Goal: Task Accomplishment & Management: Use online tool/utility

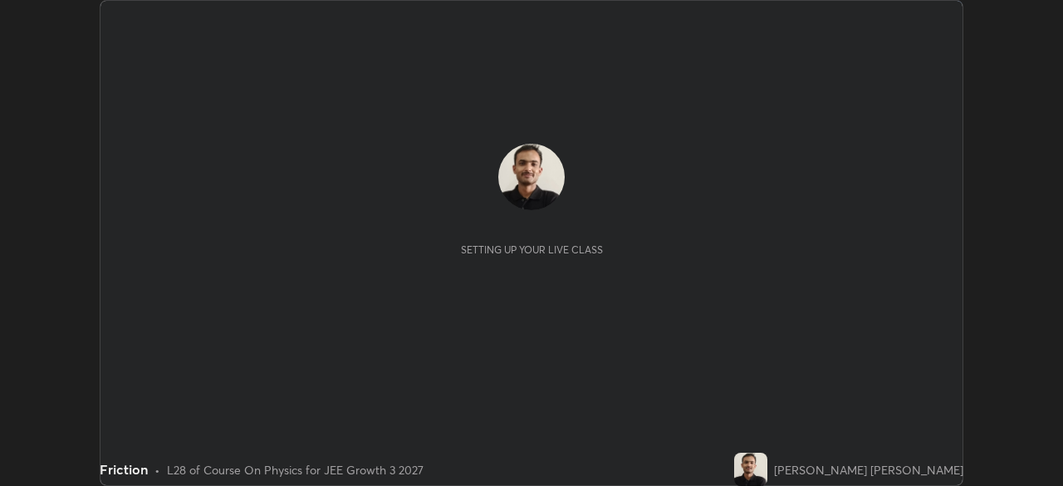
scroll to position [486, 1062]
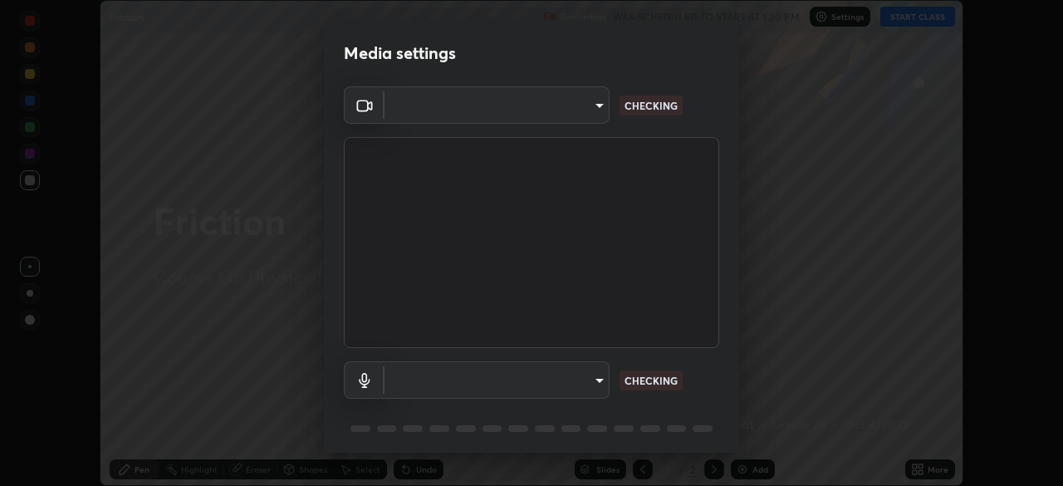
type input "0098613ca96d1cb365b3845fa694b9755ae94ec2d7c0f75973c998bbbf9ace16"
click at [594, 377] on body "Erase all Friction Recording WAS SCHEDULED TO START AT 1:30 PM Settings START C…" at bounding box center [531, 243] width 1063 height 486
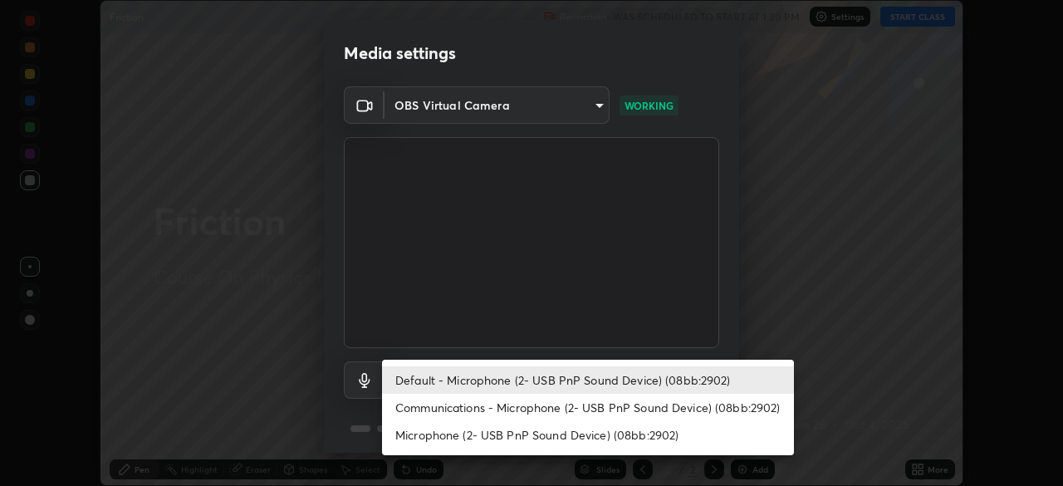
click at [532, 404] on li "Communications - Microphone (2- USB PnP Sound Device) (08bb:2902)" at bounding box center [588, 406] width 412 height 27
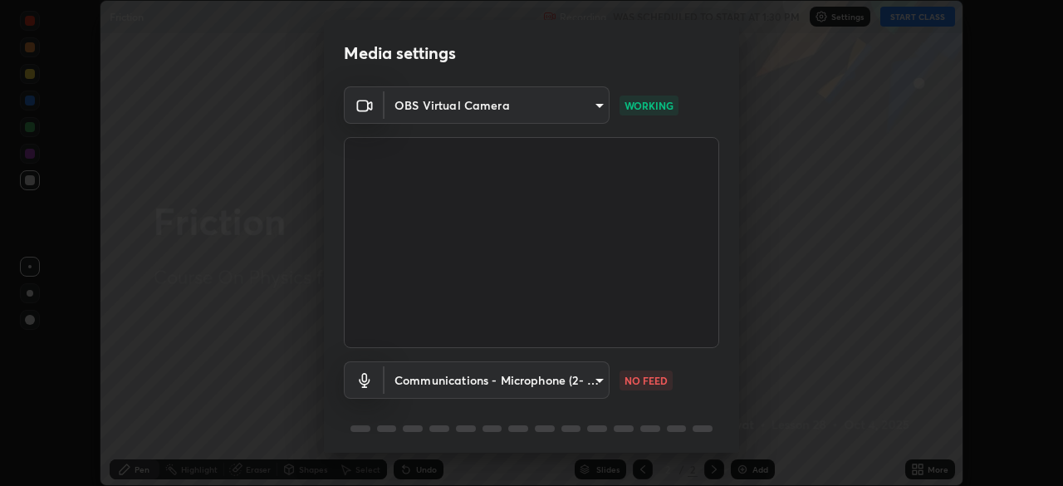
type input "communications"
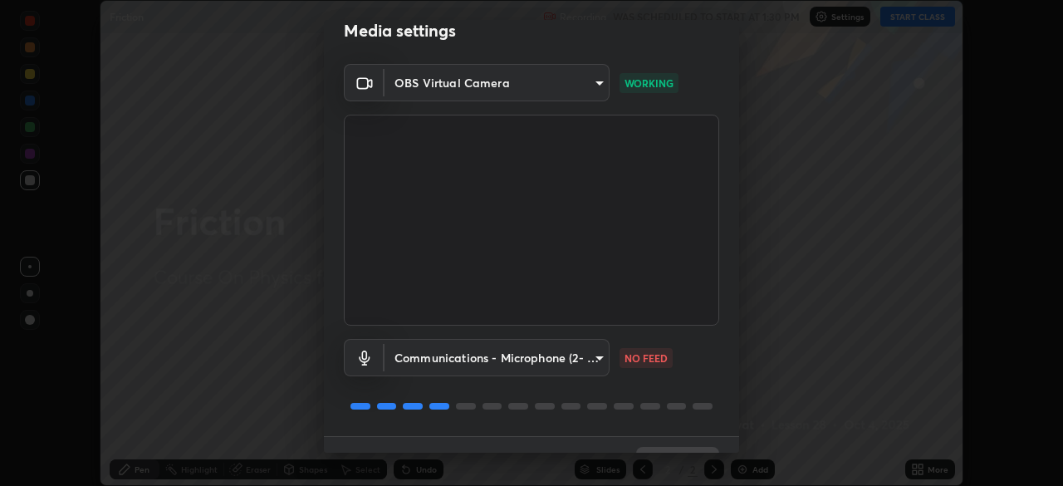
scroll to position [59, 0]
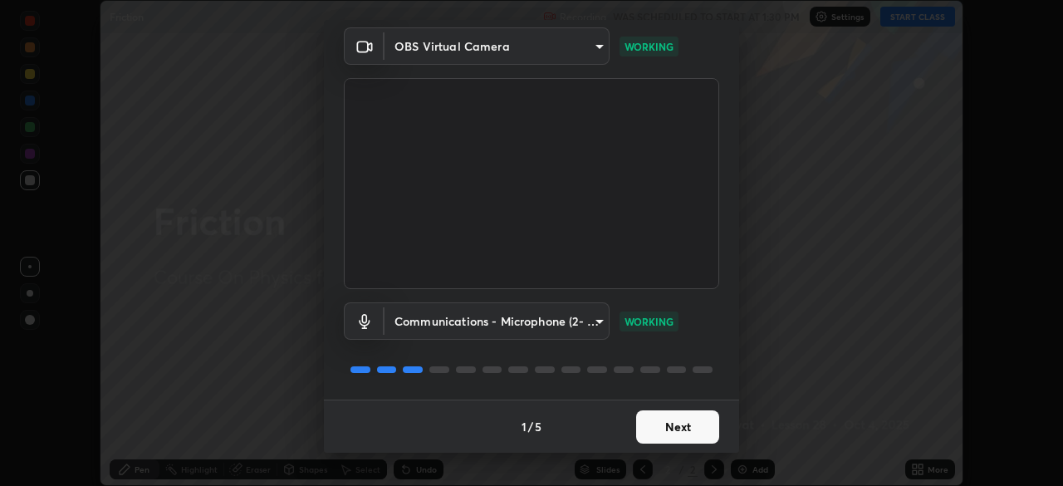
click at [673, 423] on button "Next" at bounding box center [677, 426] width 83 height 33
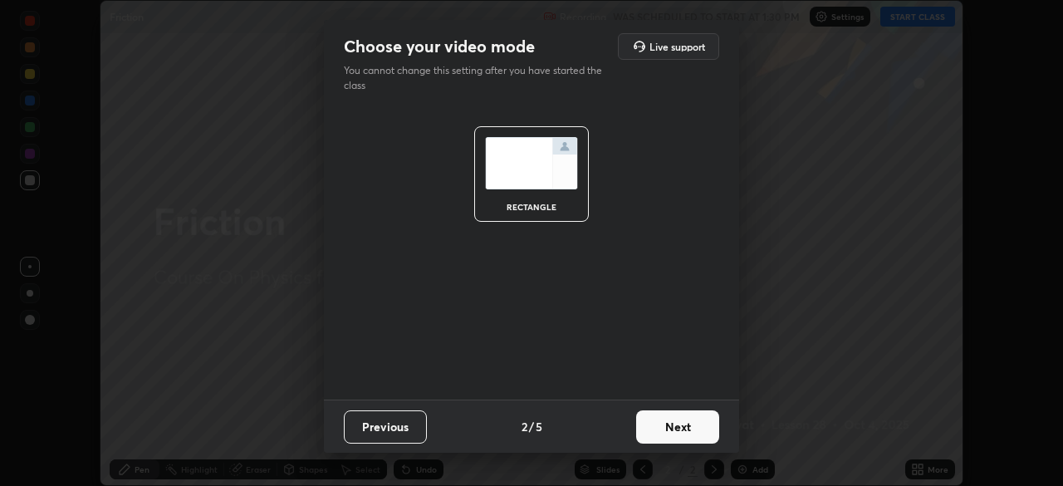
scroll to position [0, 0]
click at [673, 423] on button "Next" at bounding box center [677, 426] width 83 height 33
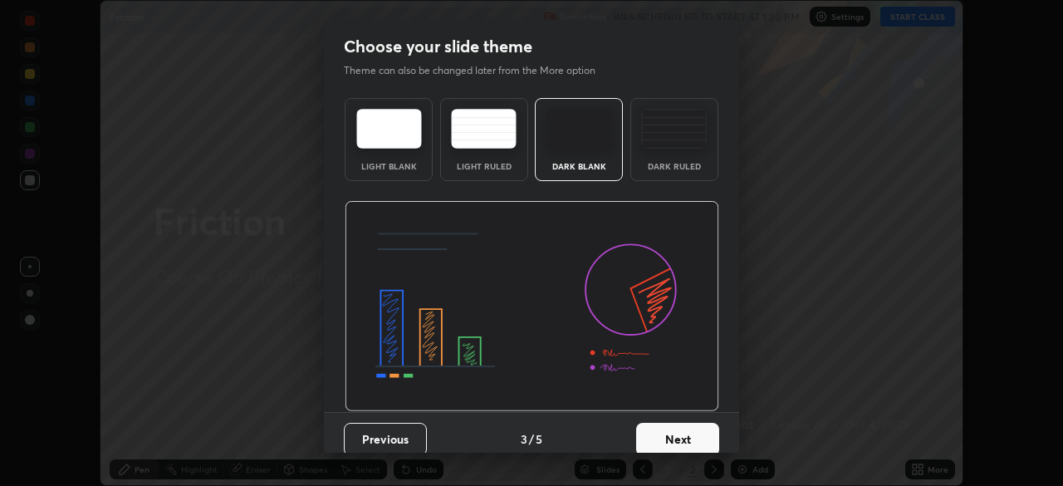
click at [672, 423] on button "Next" at bounding box center [677, 439] width 83 height 33
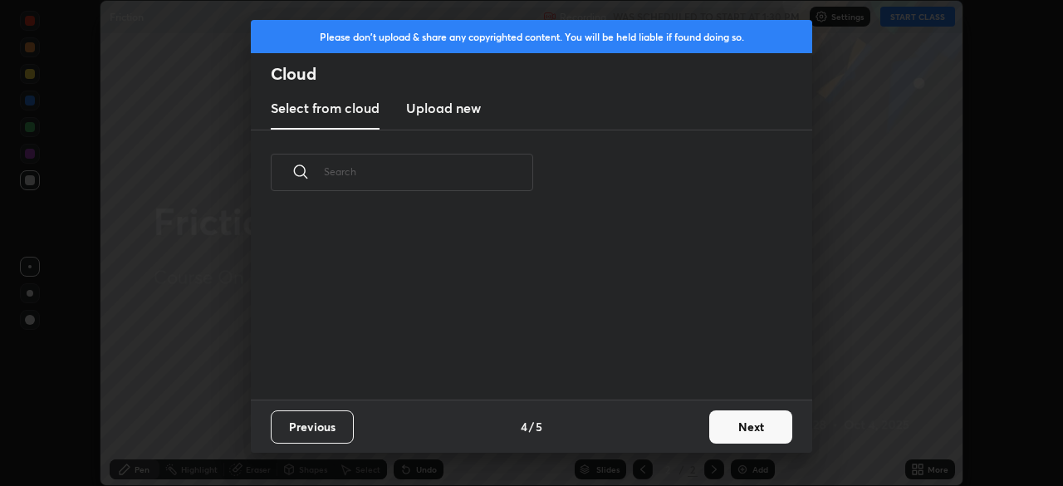
click at [668, 423] on div "Previous 4 / 5 Next" at bounding box center [531, 425] width 561 height 53
click at [672, 422] on div "Previous 4 / 5 Next" at bounding box center [531, 425] width 561 height 53
click at [748, 423] on button "Next" at bounding box center [750, 426] width 83 height 33
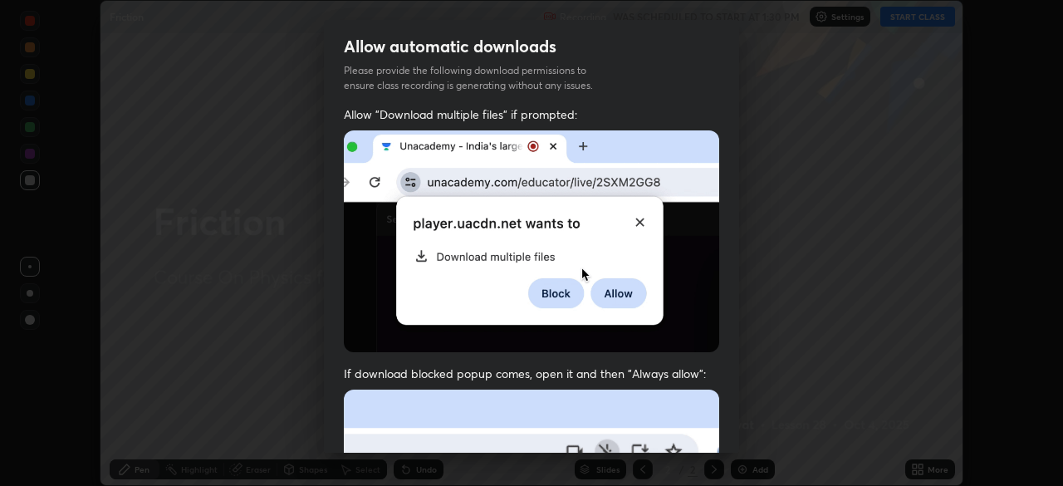
click at [756, 417] on div "Allow automatic downloads Please provide the following download permissions to …" at bounding box center [531, 243] width 1063 height 486
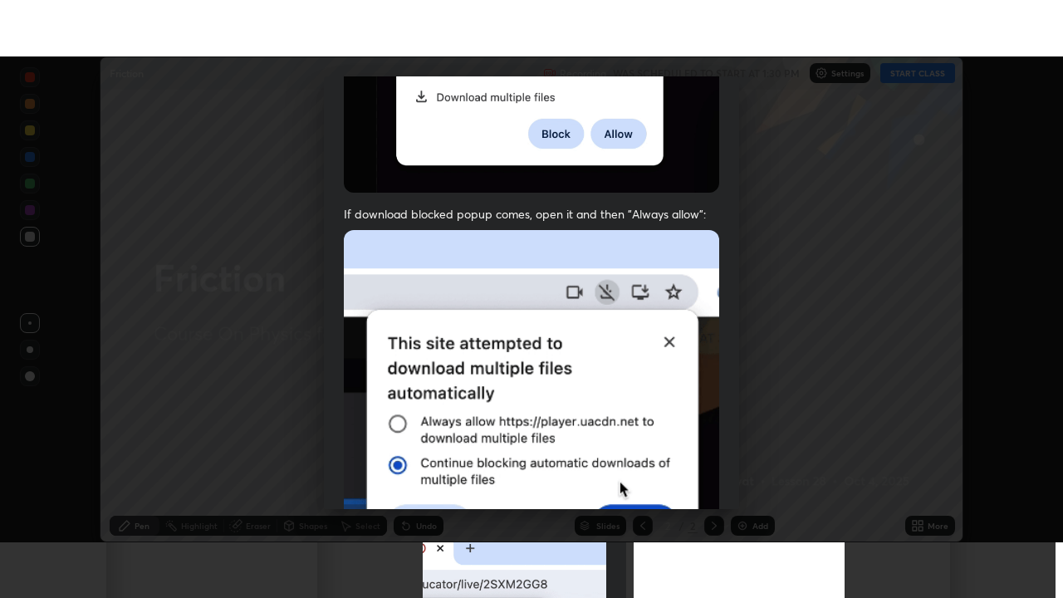
scroll to position [398, 0]
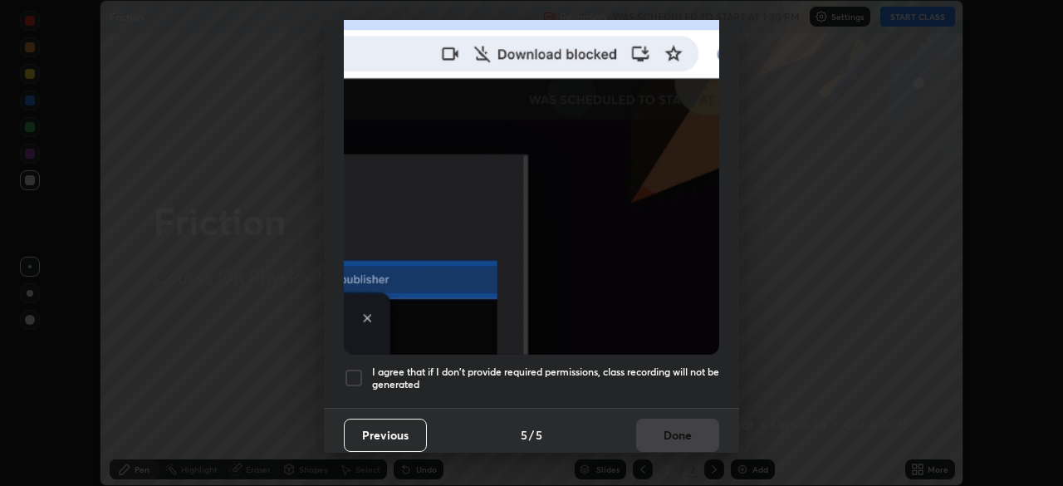
click at [348, 368] on div at bounding box center [354, 378] width 20 height 20
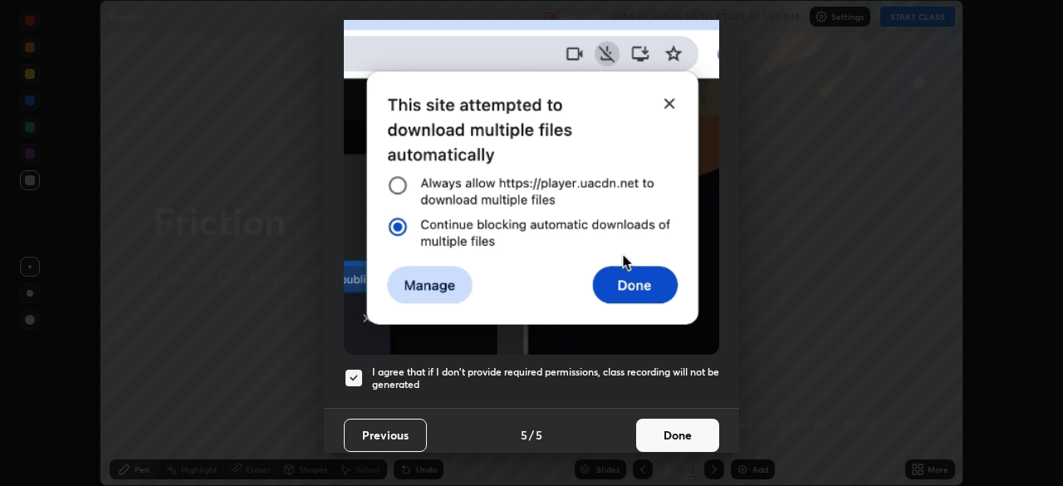
click at [683, 424] on button "Done" at bounding box center [677, 434] width 83 height 33
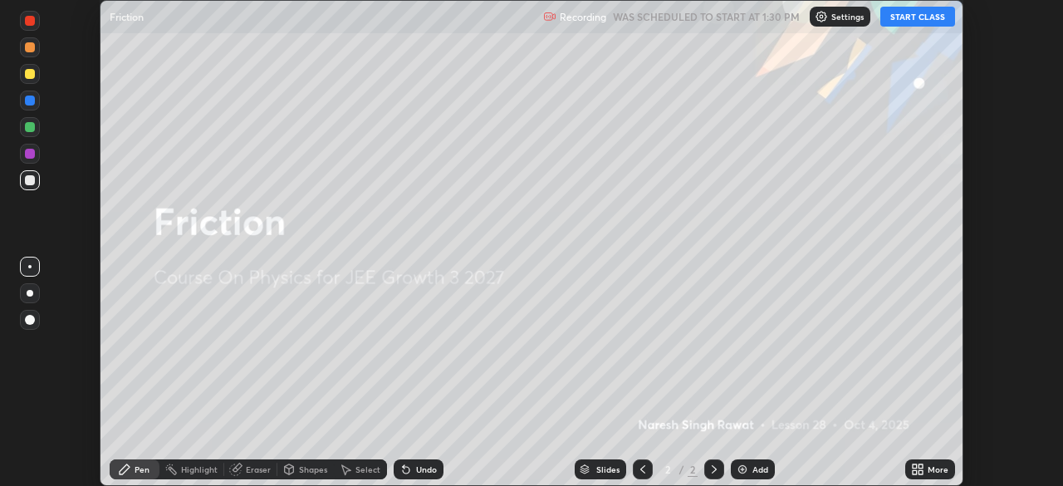
click at [914, 470] on icon at bounding box center [914, 472] width 4 height 4
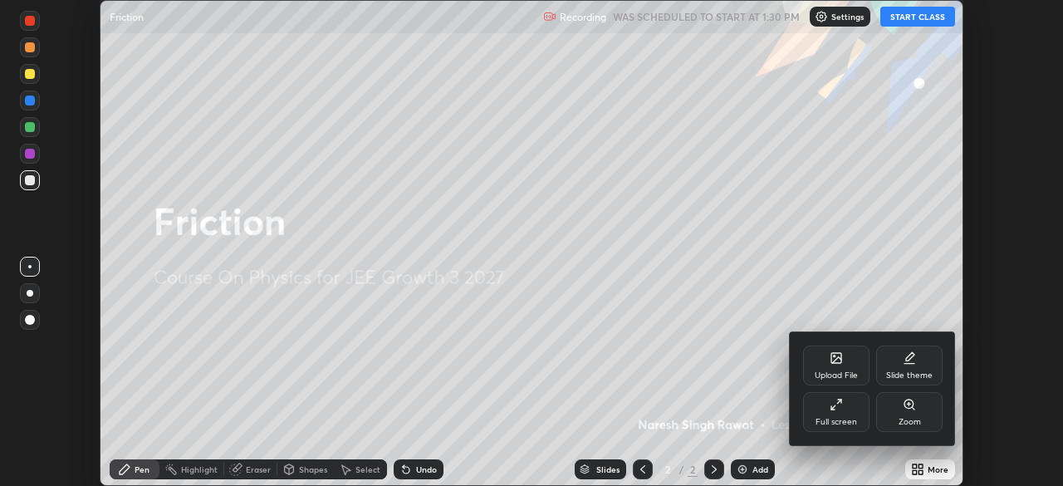
click at [837, 418] on div "Full screen" at bounding box center [836, 422] width 42 height 8
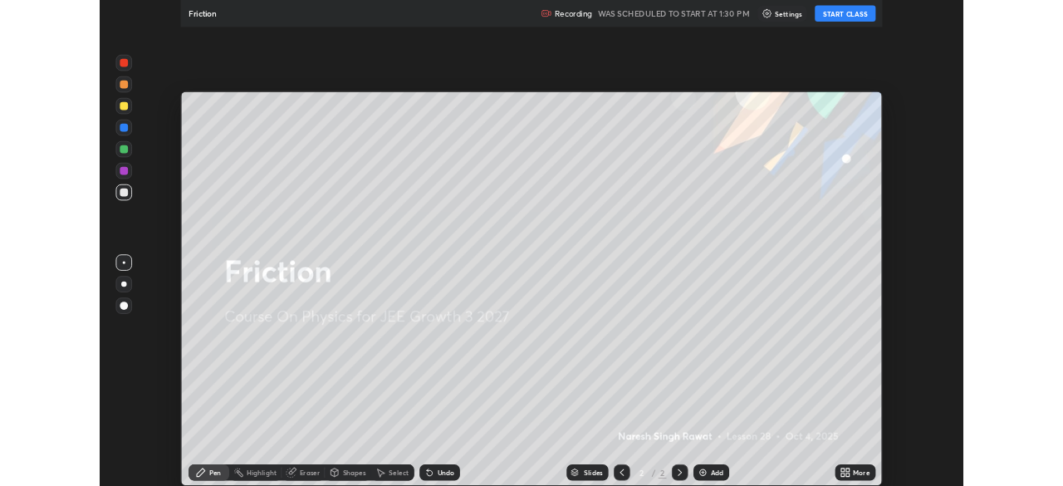
scroll to position [598, 1063]
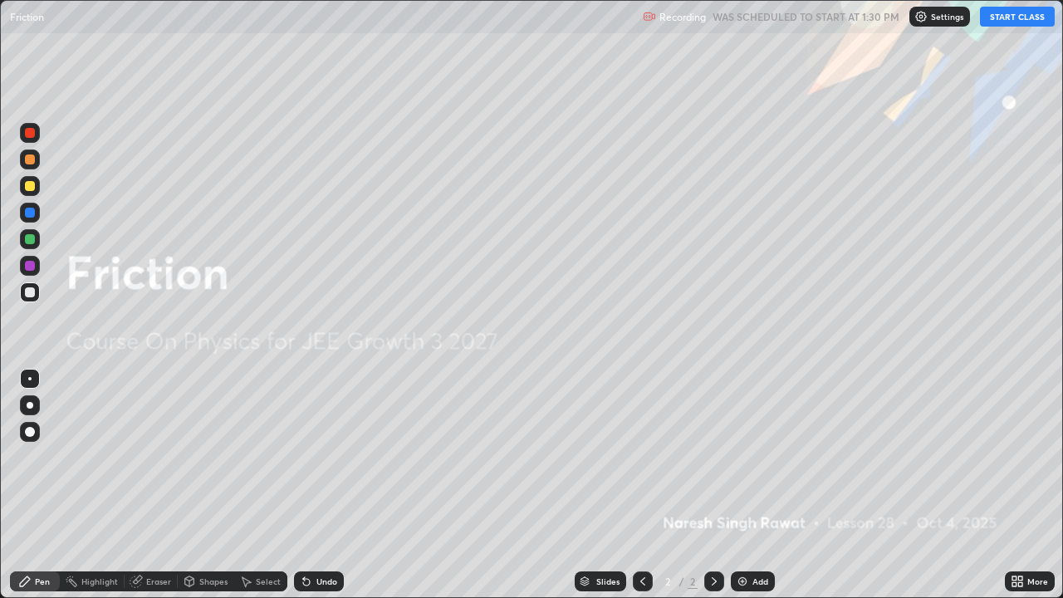
click at [1014, 485] on icon at bounding box center [1014, 584] width 4 height 4
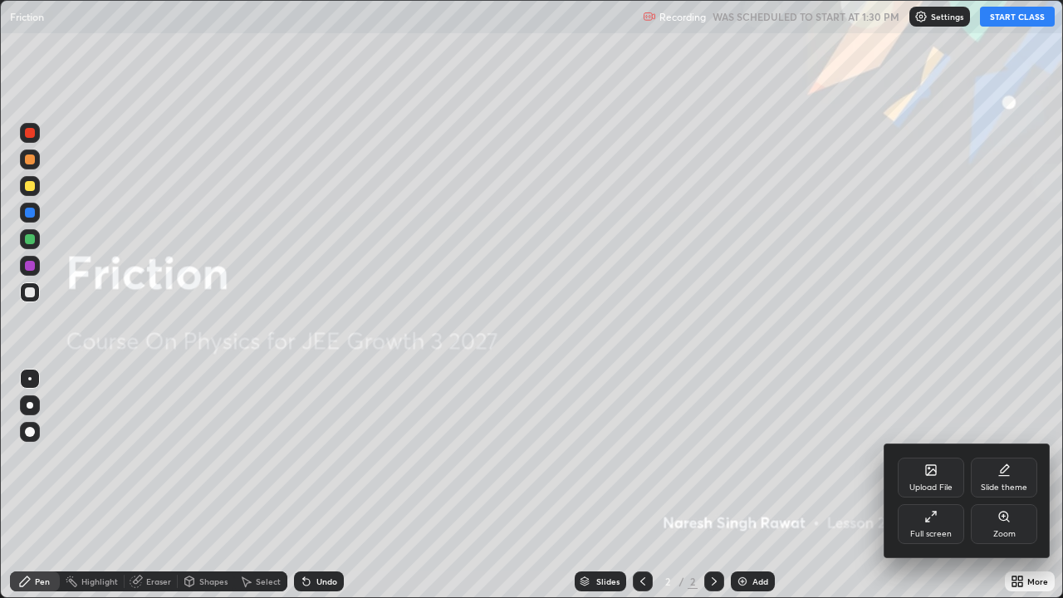
click at [996, 476] on div "Slide theme" at bounding box center [1003, 477] width 66 height 40
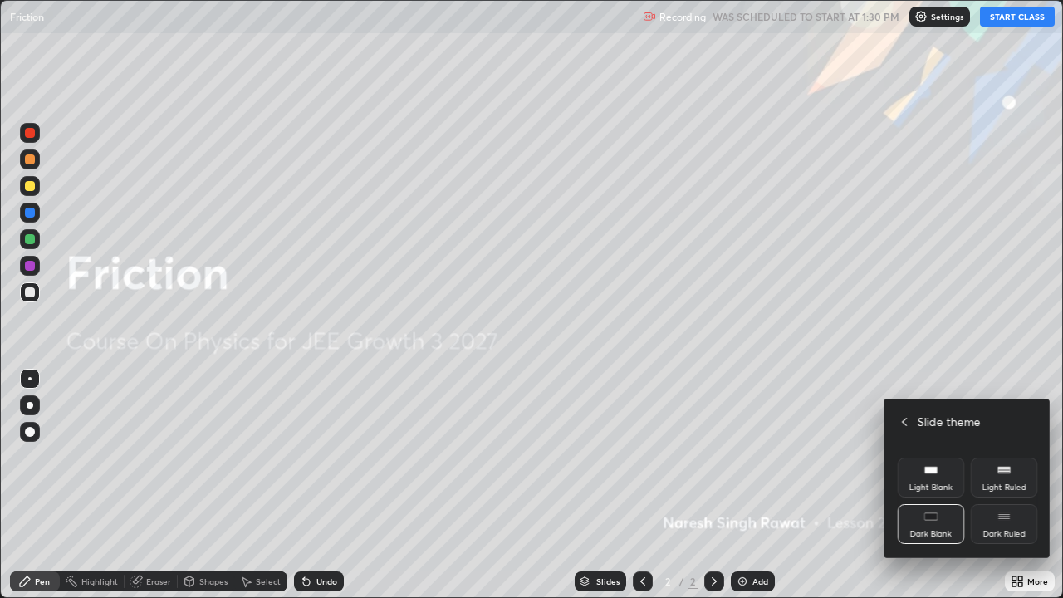
click at [1001, 485] on div "Dark Ruled" at bounding box center [1004, 534] width 42 height 8
click at [906, 429] on div "Slide theme" at bounding box center [966, 421] width 139 height 17
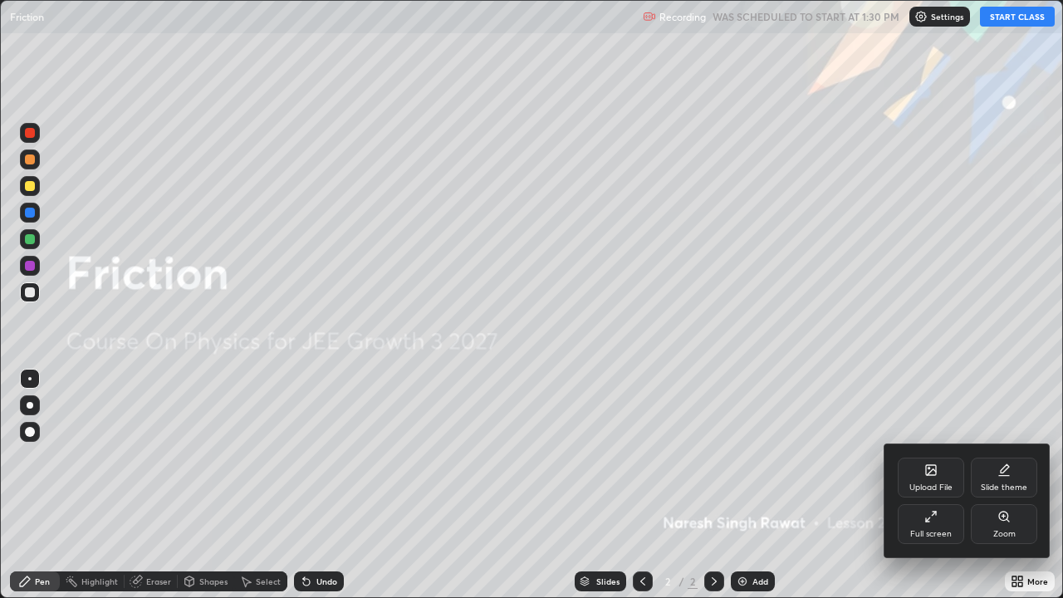
click at [947, 368] on div at bounding box center [531, 299] width 1063 height 598
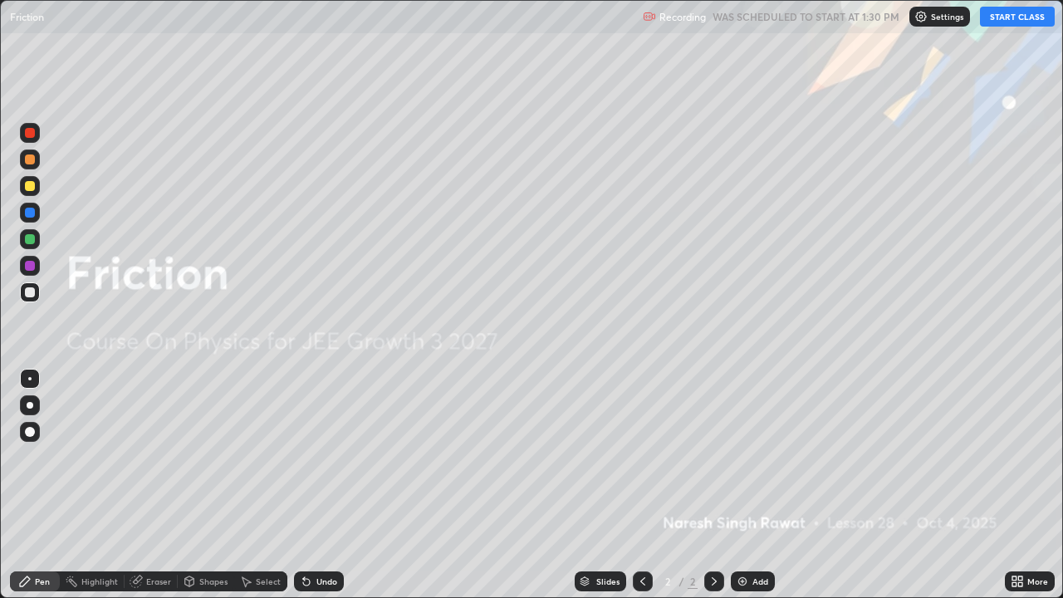
click at [995, 18] on button "START CLASS" at bounding box center [1017, 17] width 75 height 20
click at [739, 485] on img at bounding box center [741, 580] width 13 height 13
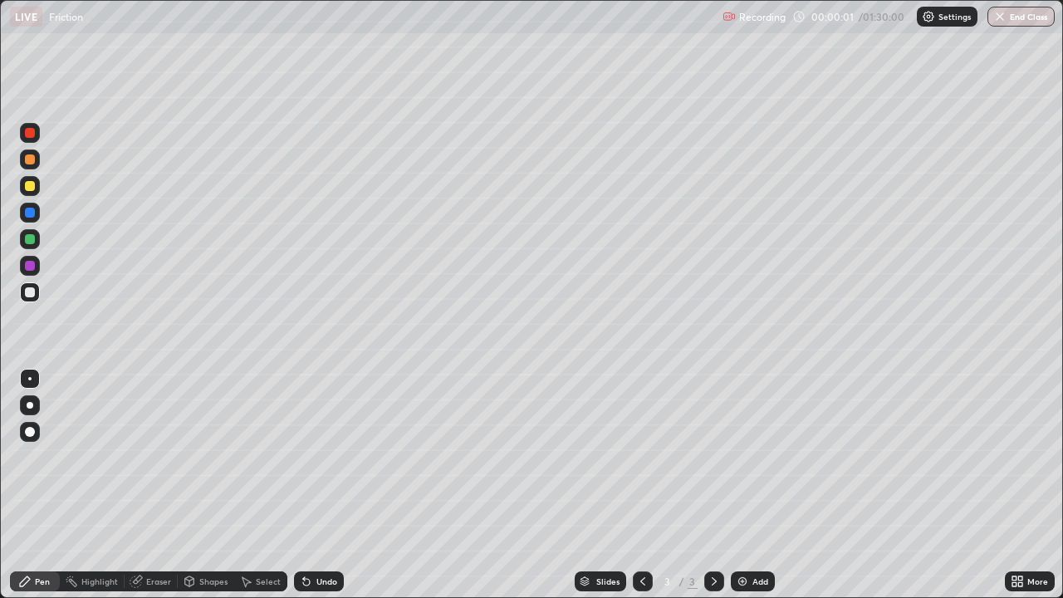
click at [34, 162] on div at bounding box center [30, 159] width 10 height 10
click at [27, 240] on div at bounding box center [30, 239] width 10 height 10
click at [206, 485] on div "Shapes" at bounding box center [213, 581] width 28 height 8
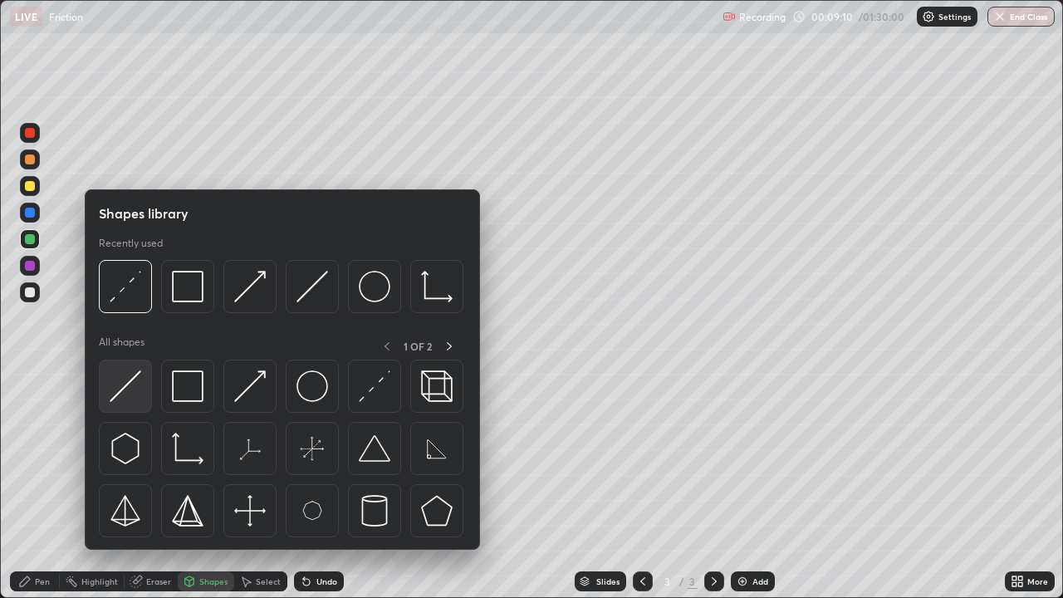
click at [129, 386] on img at bounding box center [126, 386] width 32 height 32
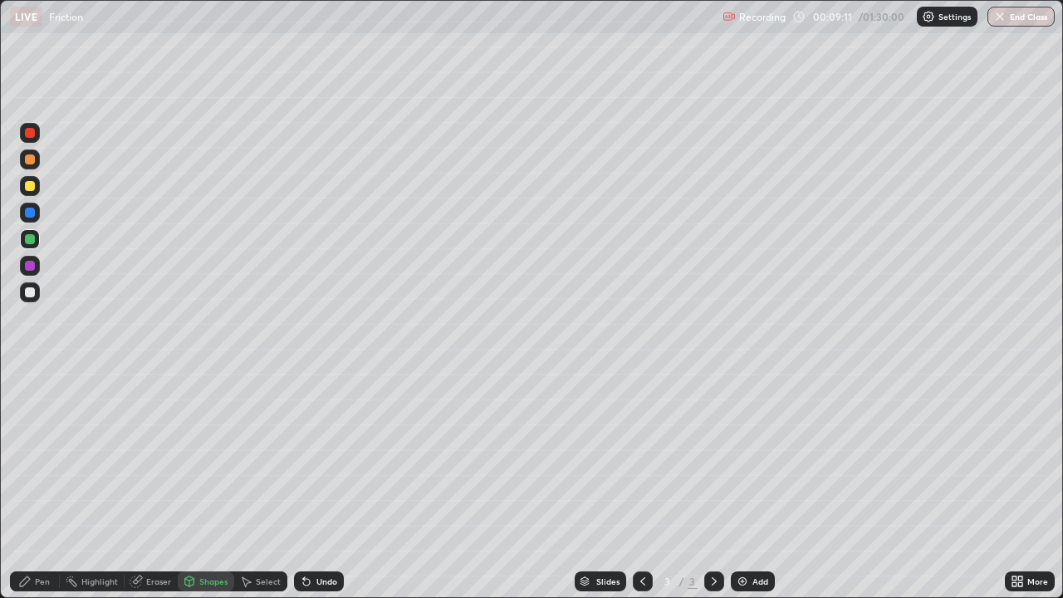
click at [31, 290] on div at bounding box center [30, 292] width 10 height 10
click at [203, 485] on div "Shapes" at bounding box center [213, 581] width 28 height 8
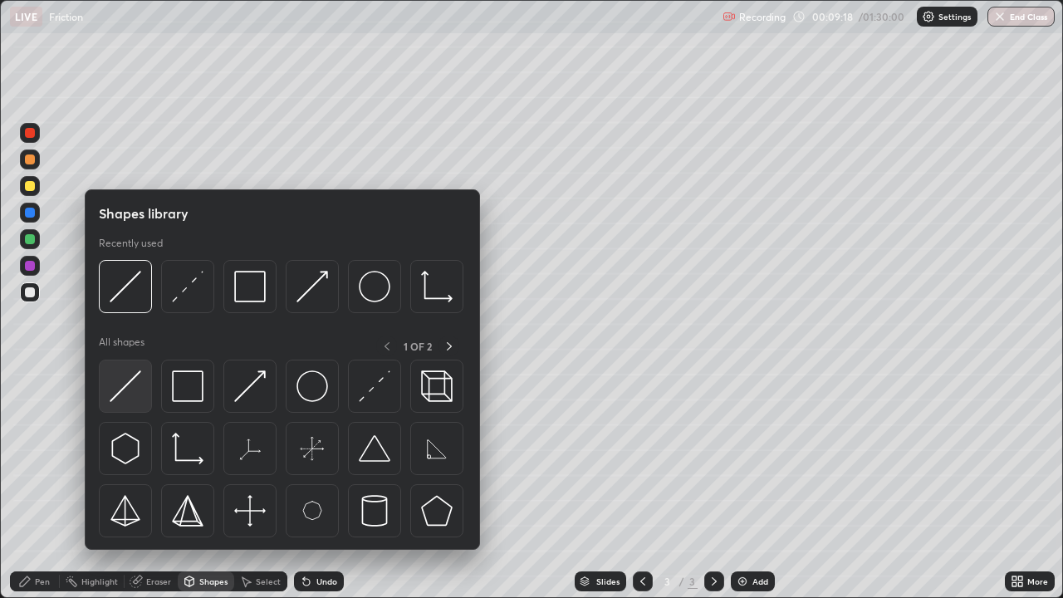
click at [129, 373] on img at bounding box center [126, 386] width 32 height 32
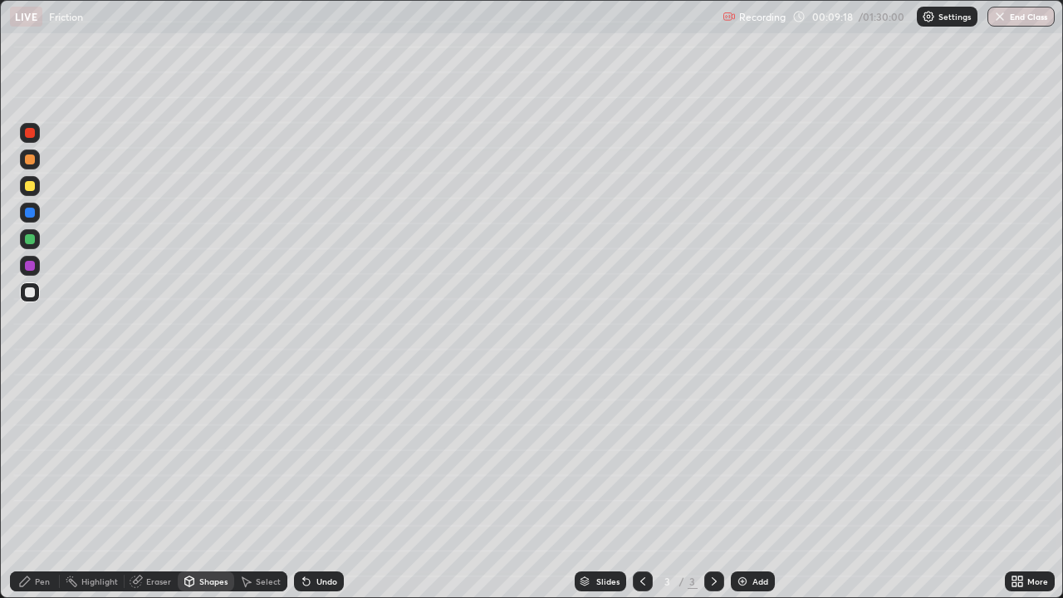
click at [30, 240] on div at bounding box center [30, 239] width 10 height 10
click at [196, 485] on div "Shapes" at bounding box center [206, 581] width 56 height 20
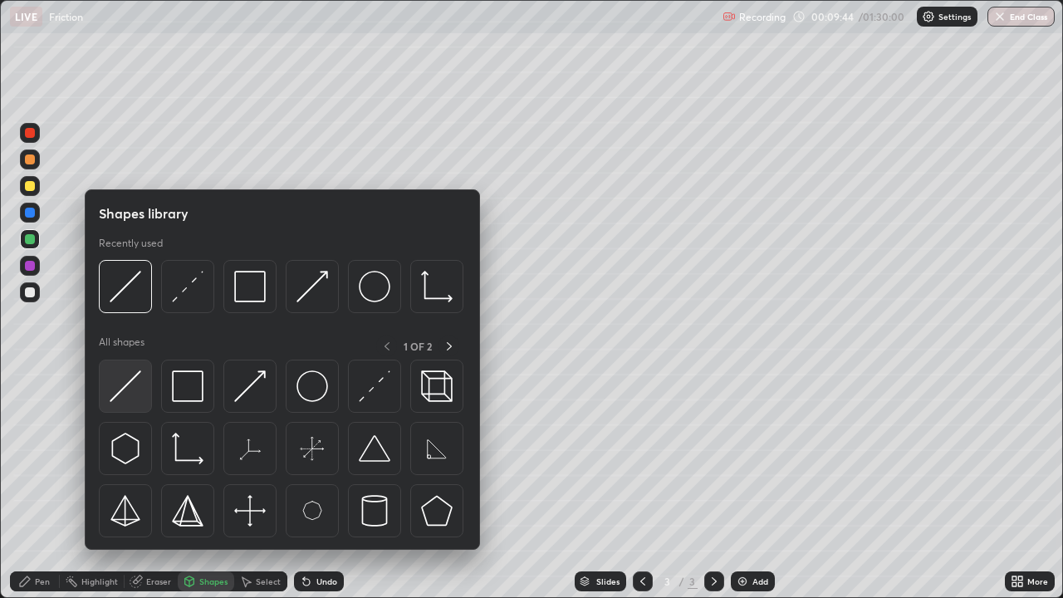
click at [138, 381] on img at bounding box center [126, 386] width 32 height 32
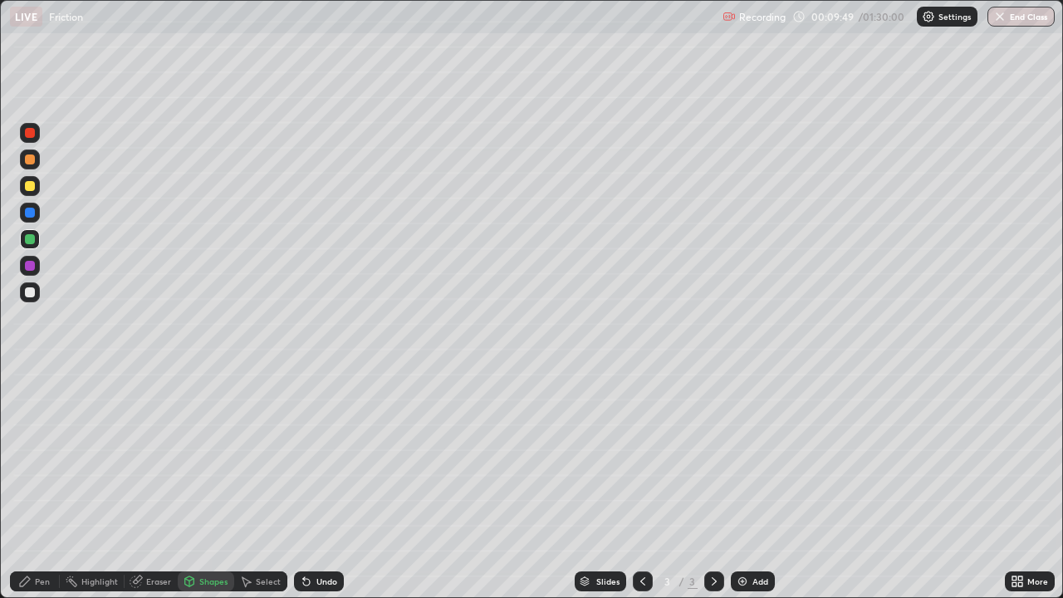
click at [213, 485] on div "Shapes" at bounding box center [206, 581] width 56 height 20
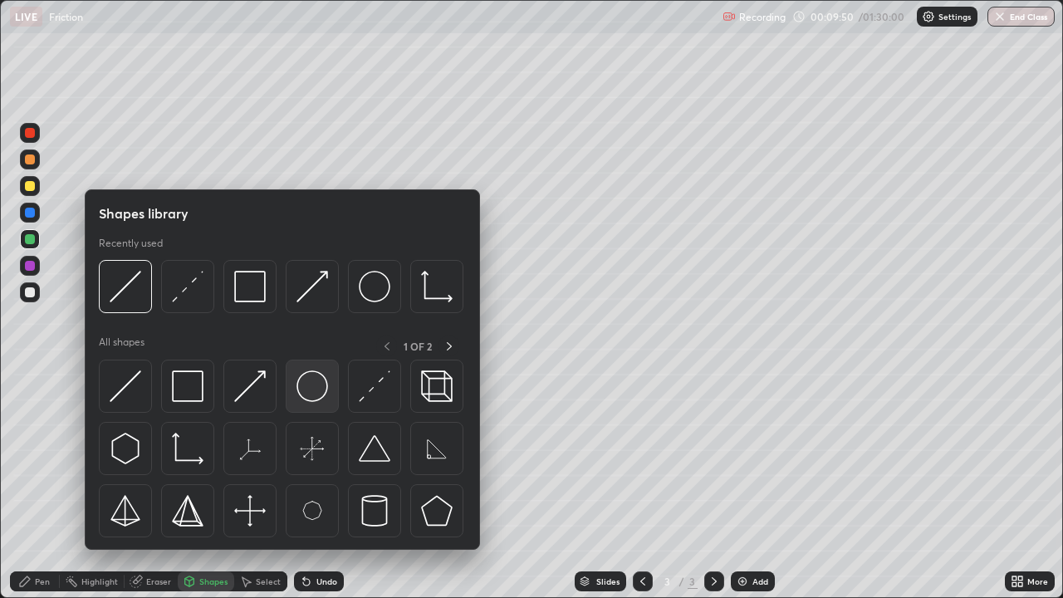
click at [309, 380] on img at bounding box center [312, 386] width 32 height 32
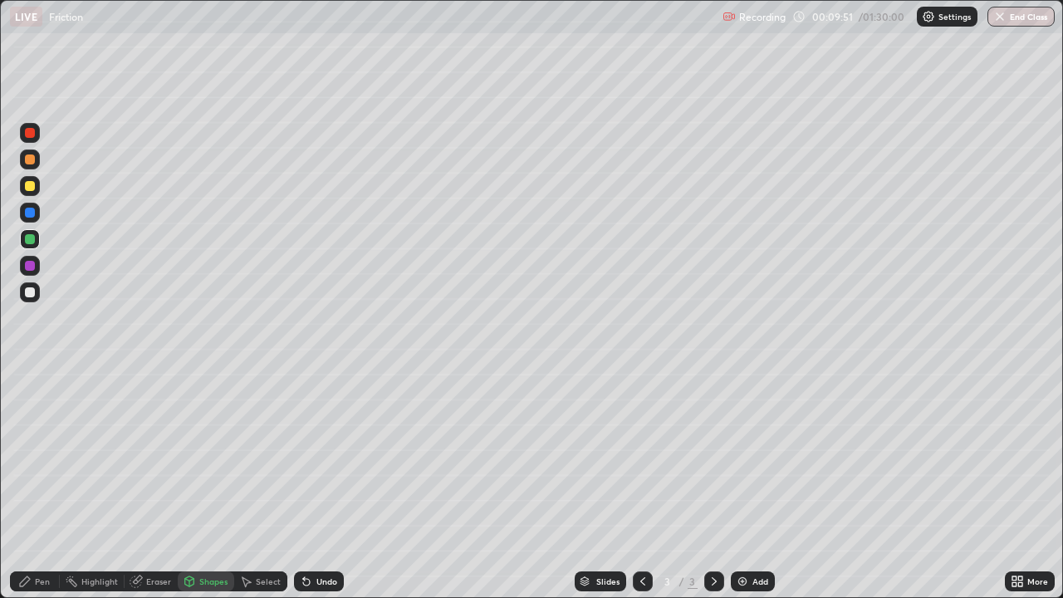
click at [34, 212] on div at bounding box center [30, 213] width 10 height 10
click at [213, 485] on div "Shapes" at bounding box center [213, 581] width 28 height 8
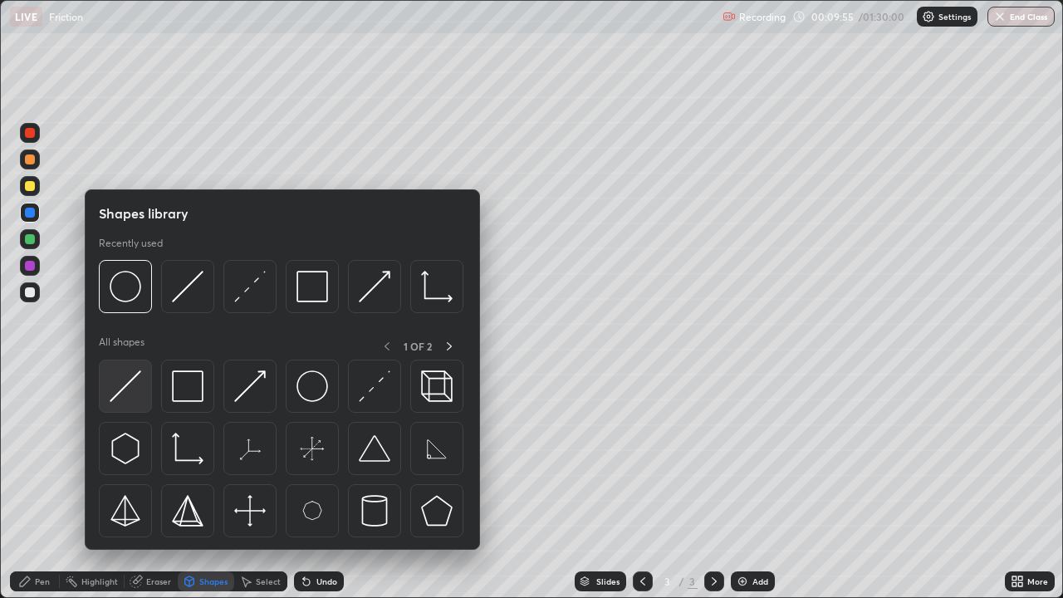
click at [129, 364] on div at bounding box center [125, 385] width 53 height 53
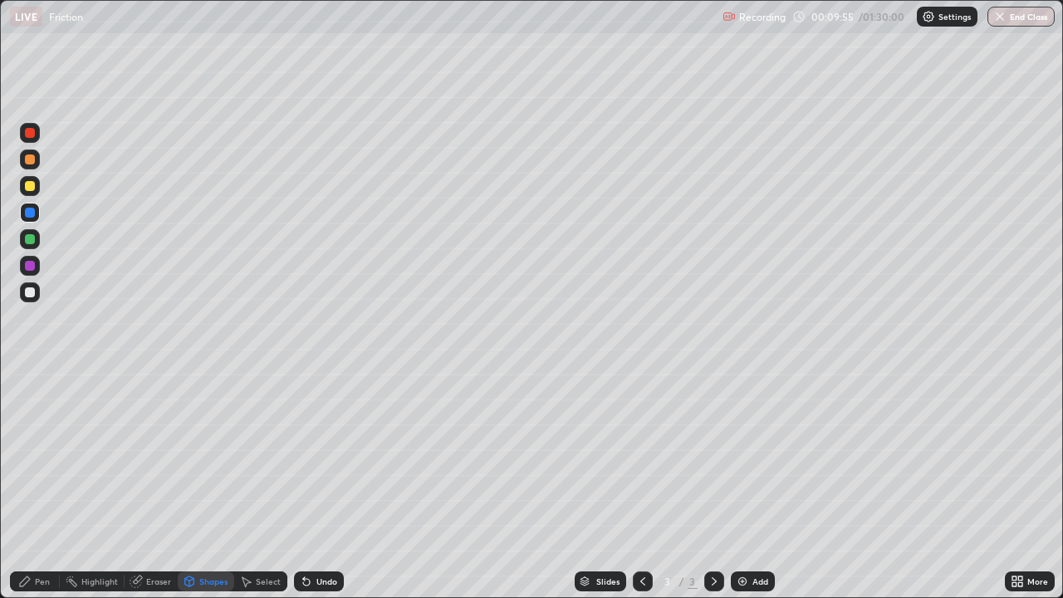
click at [30, 183] on div at bounding box center [30, 186] width 10 height 10
click at [213, 485] on div "Shapes" at bounding box center [206, 581] width 56 height 20
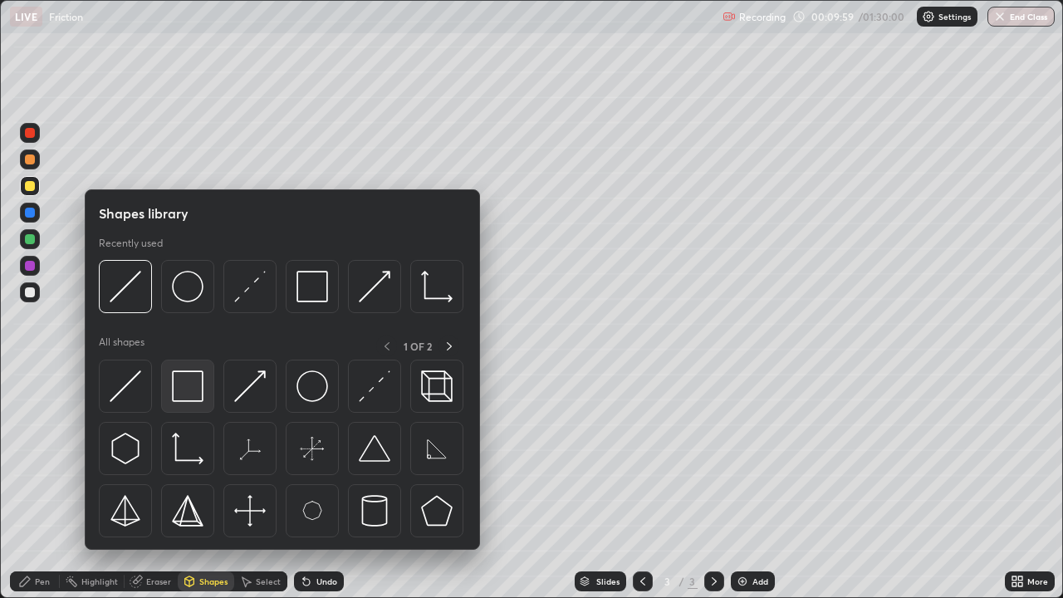
click at [185, 379] on img at bounding box center [188, 386] width 32 height 32
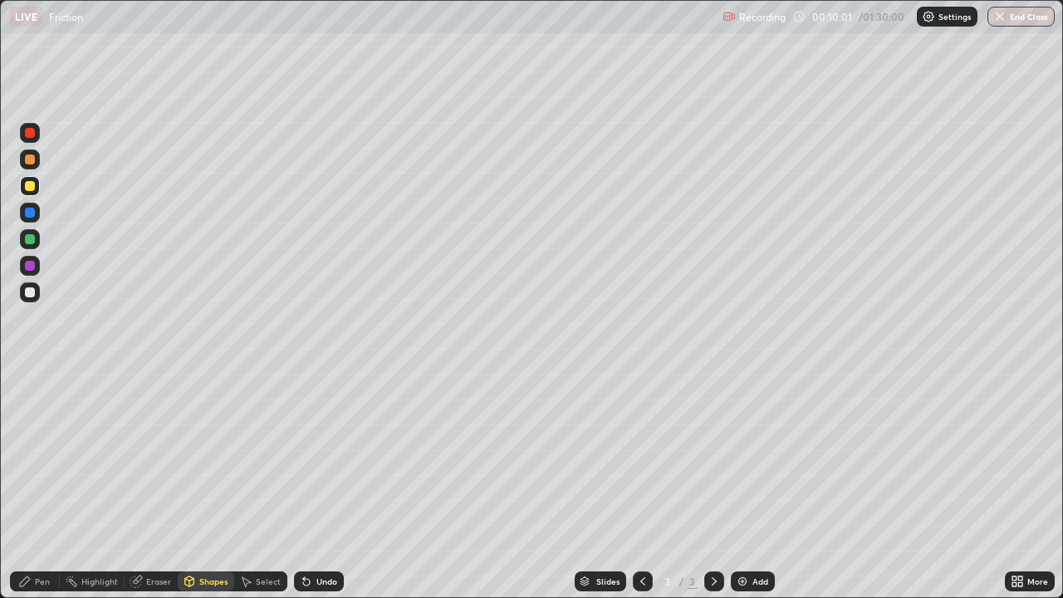
click at [33, 266] on div at bounding box center [30, 266] width 10 height 10
click at [196, 485] on div "Shapes" at bounding box center [206, 581] width 56 height 20
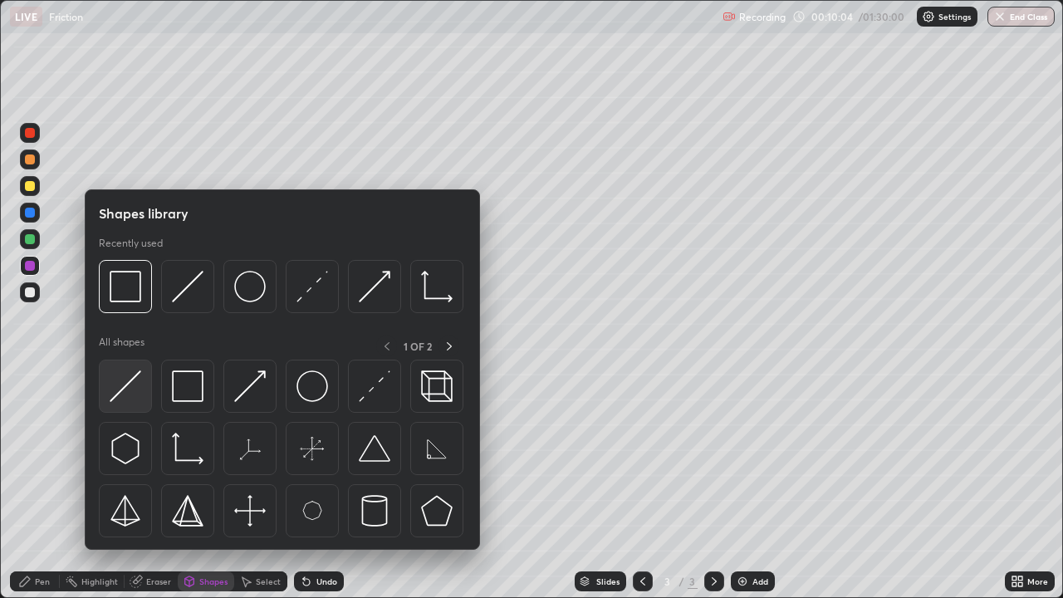
click at [131, 385] on img at bounding box center [126, 386] width 32 height 32
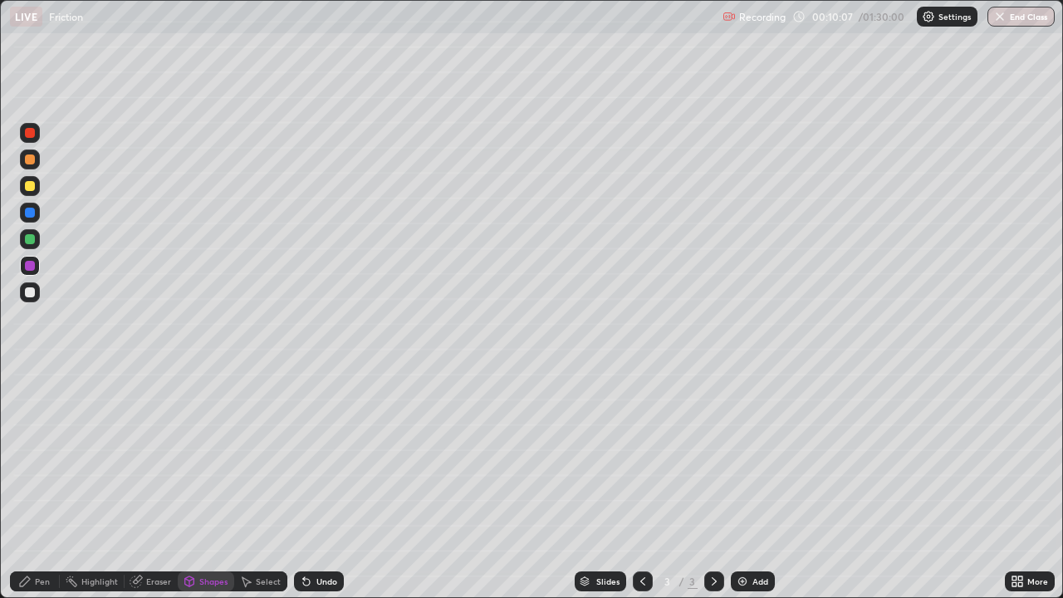
click at [197, 485] on div "Shapes" at bounding box center [206, 581] width 56 height 20
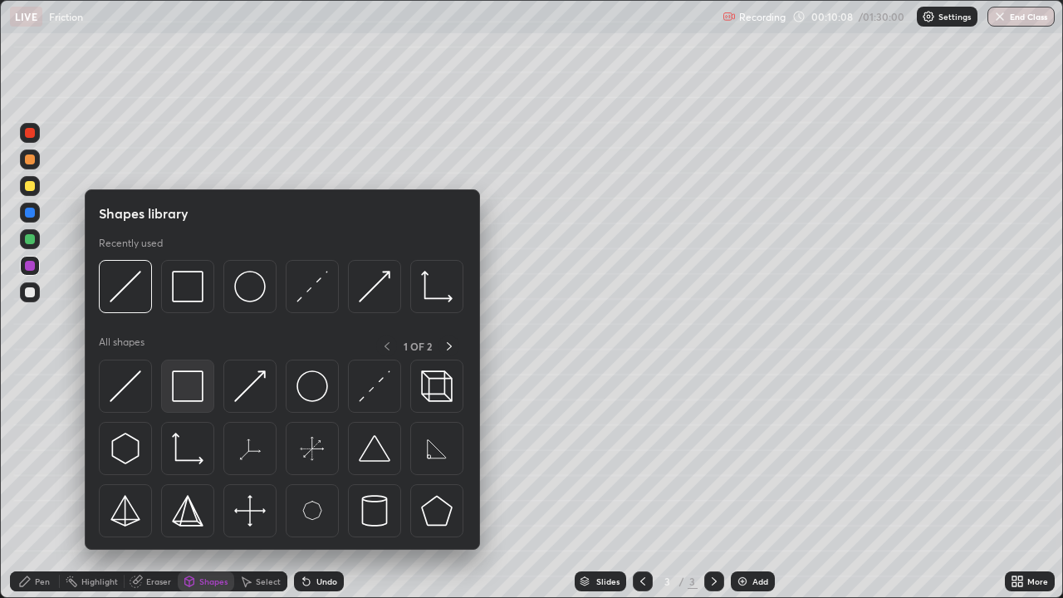
click at [202, 392] on img at bounding box center [188, 386] width 32 height 32
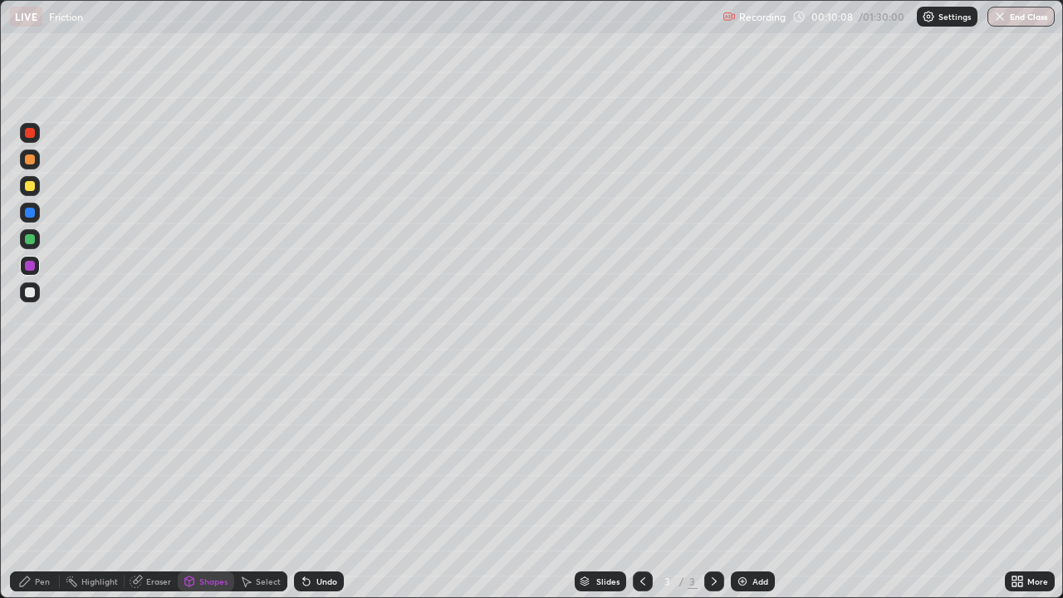
click at [35, 298] on div at bounding box center [30, 292] width 20 height 20
click at [46, 485] on div "Pen" at bounding box center [35, 581] width 50 height 20
click at [30, 240] on div at bounding box center [30, 239] width 10 height 10
click at [32, 160] on div at bounding box center [30, 159] width 10 height 10
click at [213, 485] on div "Shapes" at bounding box center [213, 581] width 28 height 8
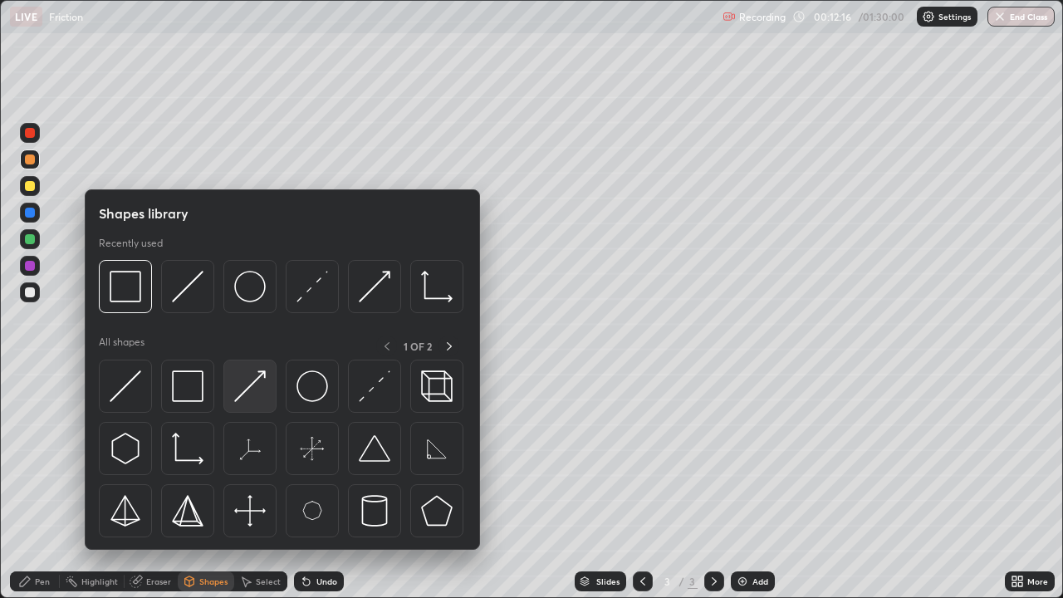
click at [264, 373] on img at bounding box center [250, 386] width 32 height 32
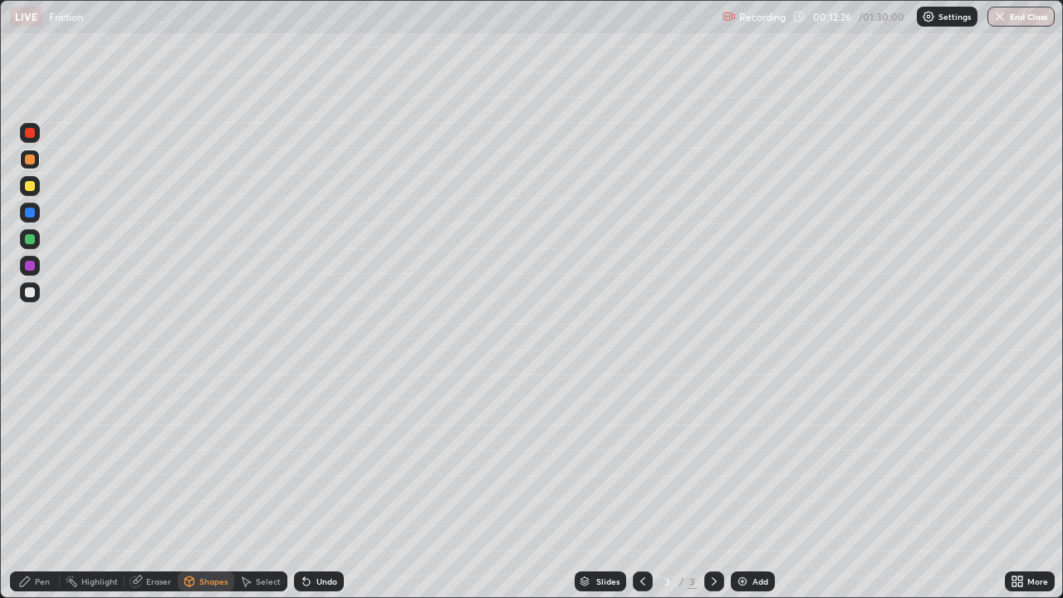
click at [29, 188] on div at bounding box center [30, 186] width 10 height 10
click at [42, 485] on div "Pen" at bounding box center [42, 581] width 15 height 8
click at [323, 485] on div "Undo" at bounding box center [319, 581] width 50 height 20
click at [320, 485] on div "Undo" at bounding box center [326, 581] width 21 height 8
click at [319, 485] on div "Undo" at bounding box center [326, 581] width 21 height 8
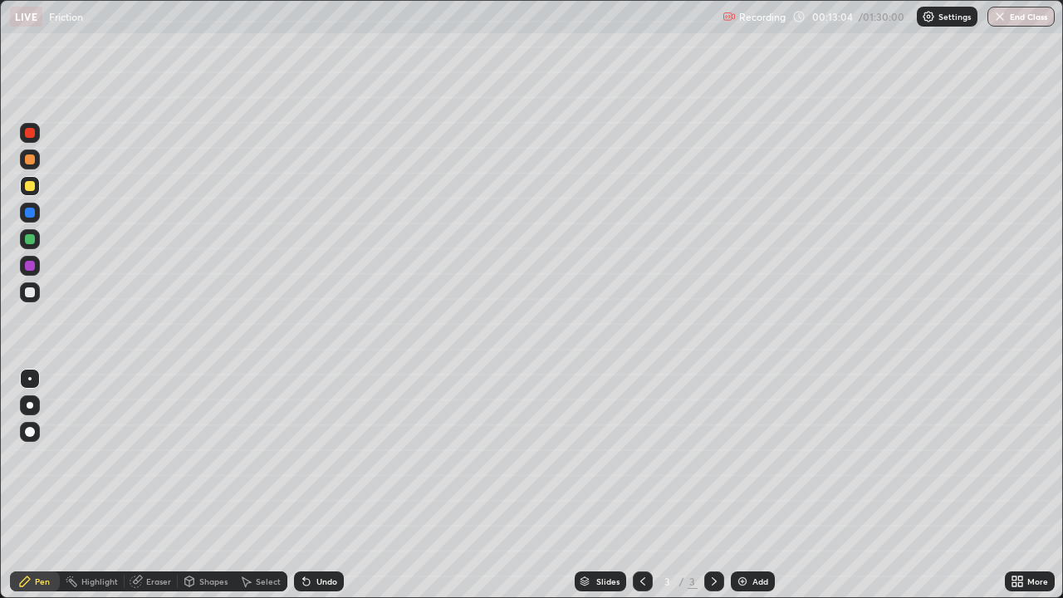
click at [322, 485] on div "Undo" at bounding box center [326, 581] width 21 height 8
click at [214, 485] on div "Shapes" at bounding box center [213, 581] width 28 height 8
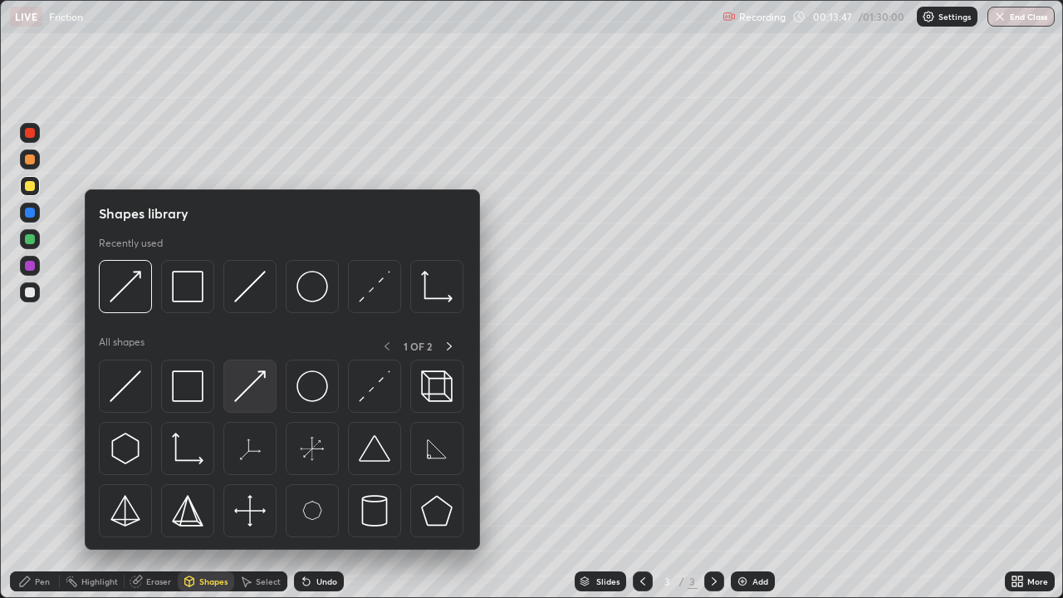
click at [257, 382] on img at bounding box center [250, 386] width 32 height 32
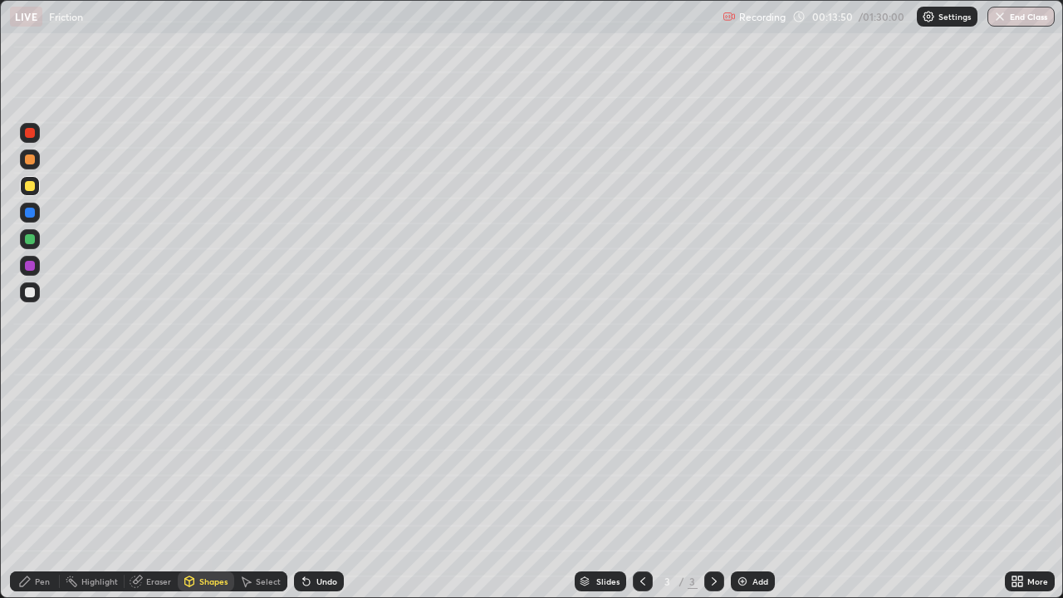
click at [38, 485] on div "Pen" at bounding box center [42, 581] width 15 height 8
click at [39, 286] on div at bounding box center [30, 292] width 20 height 20
click at [32, 187] on div at bounding box center [30, 186] width 10 height 10
click at [32, 291] on div at bounding box center [30, 292] width 10 height 10
click at [27, 266] on div at bounding box center [30, 266] width 10 height 10
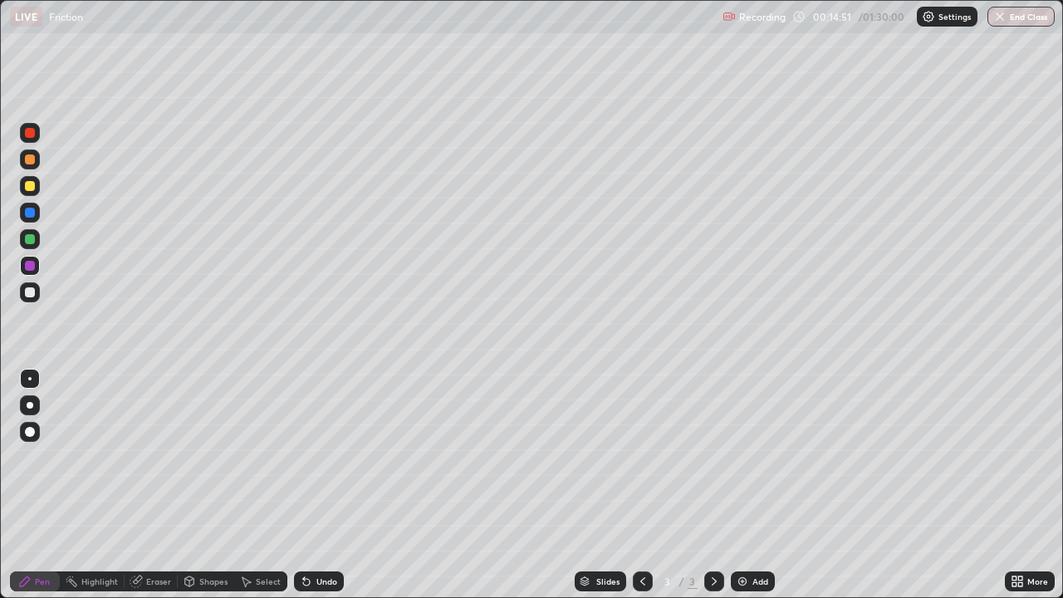
click at [30, 188] on div at bounding box center [30, 186] width 10 height 10
click at [28, 159] on div at bounding box center [30, 159] width 10 height 10
click at [319, 485] on div "Undo" at bounding box center [326, 581] width 21 height 8
click at [318, 485] on div "Undo" at bounding box center [326, 581] width 21 height 8
click at [31, 182] on div at bounding box center [30, 186] width 10 height 10
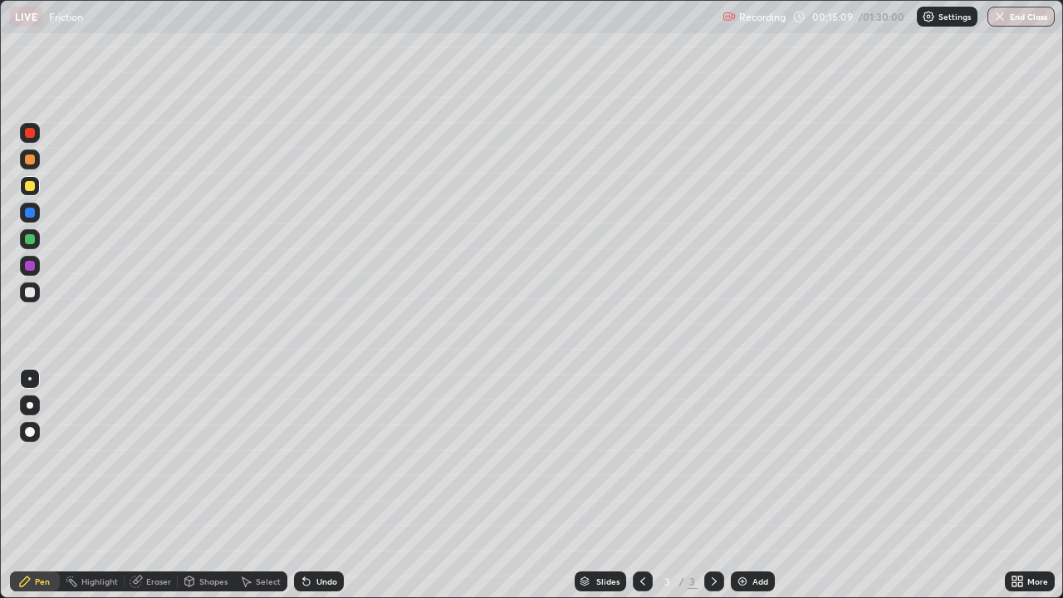
click at [25, 235] on div at bounding box center [30, 239] width 10 height 10
click at [313, 485] on div "Undo" at bounding box center [319, 581] width 50 height 20
click at [310, 485] on div "Undo" at bounding box center [319, 581] width 50 height 20
click at [310, 485] on icon at bounding box center [306, 580] width 13 height 13
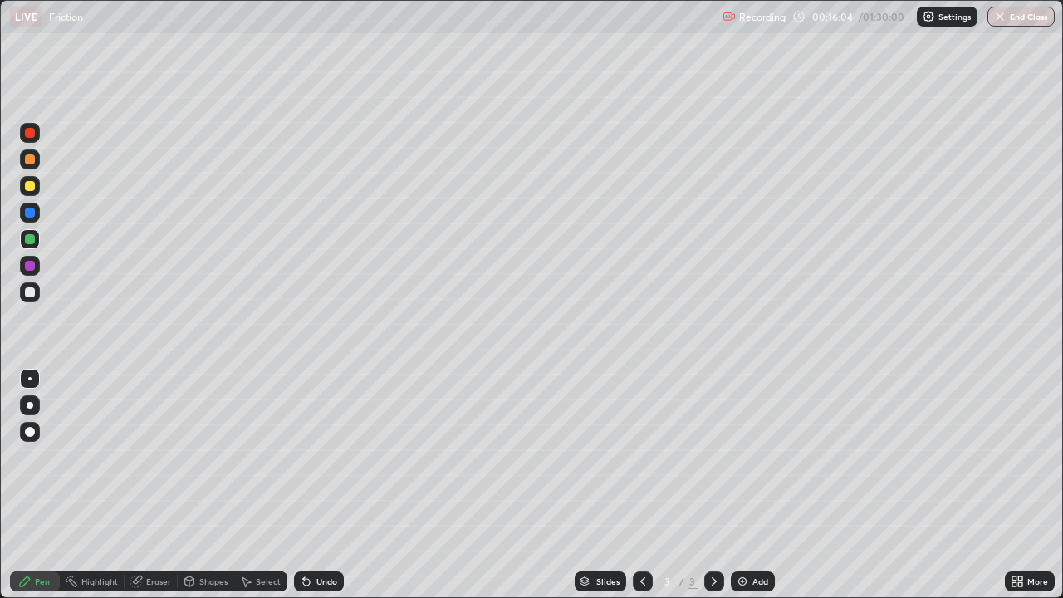
click at [312, 485] on div "Undo" at bounding box center [319, 581] width 50 height 20
click at [311, 485] on div "Undo" at bounding box center [319, 581] width 50 height 20
click at [316, 485] on div "Undo" at bounding box center [326, 581] width 21 height 8
click at [315, 485] on div "Undo" at bounding box center [319, 581] width 50 height 20
click at [38, 485] on div "Pen" at bounding box center [42, 581] width 15 height 8
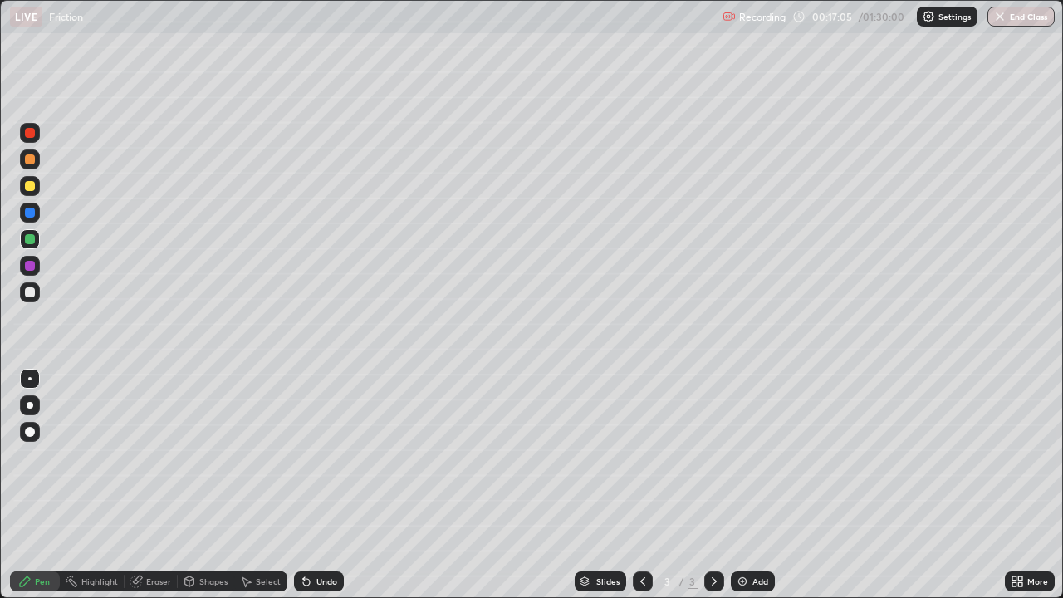
click at [31, 159] on div at bounding box center [30, 159] width 10 height 10
click at [704, 485] on div at bounding box center [714, 581] width 20 height 20
click at [745, 485] on img at bounding box center [741, 580] width 13 height 13
click at [211, 485] on div "Shapes" at bounding box center [213, 581] width 28 height 8
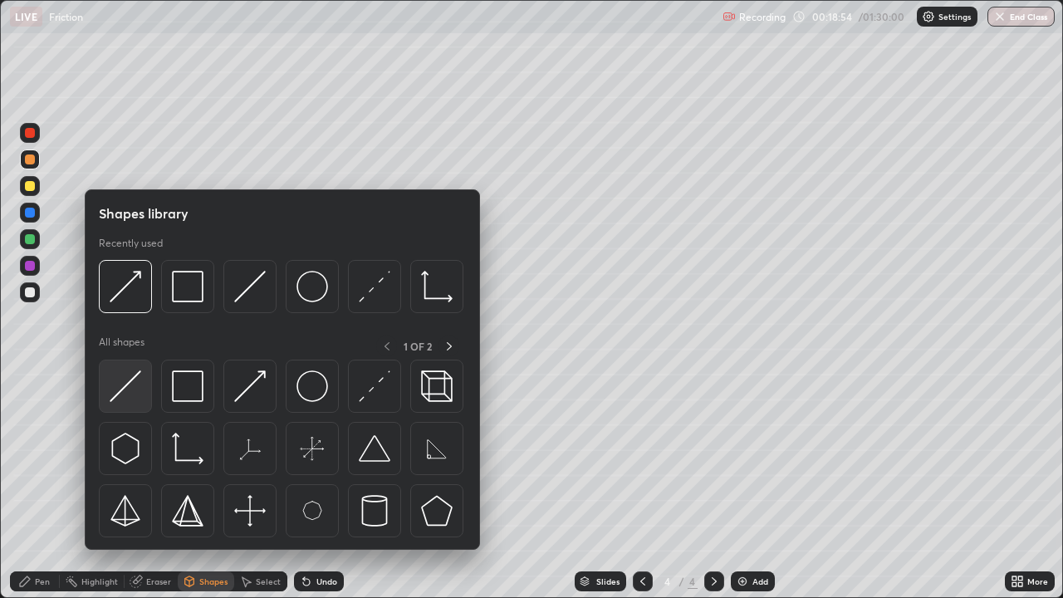
click at [137, 385] on img at bounding box center [126, 386] width 32 height 32
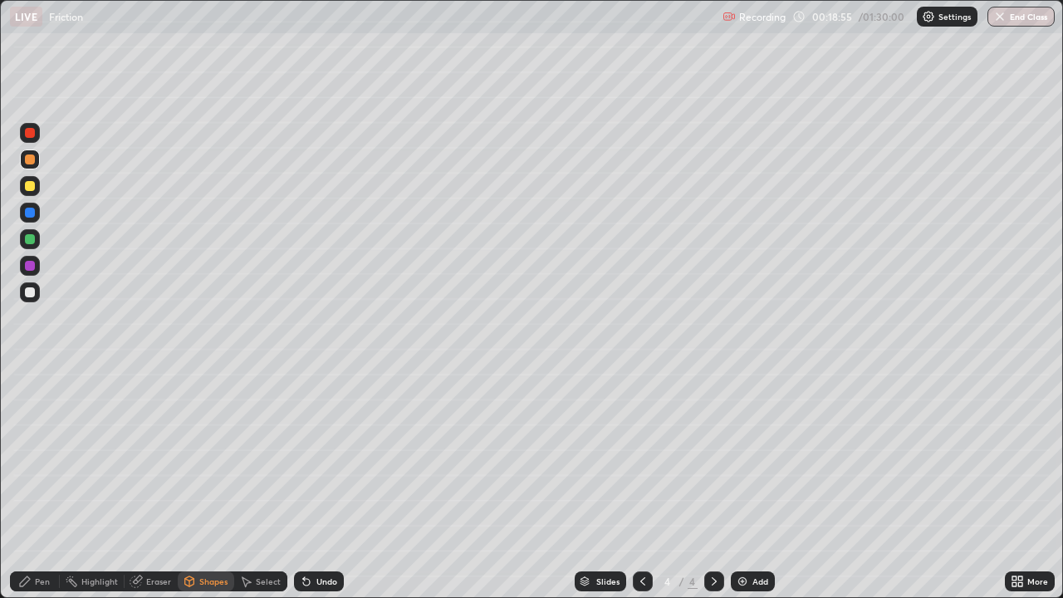
click at [37, 296] on div at bounding box center [30, 292] width 20 height 20
click at [239, 485] on icon at bounding box center [245, 580] width 13 height 13
click at [214, 485] on div "Shapes" at bounding box center [213, 581] width 28 height 8
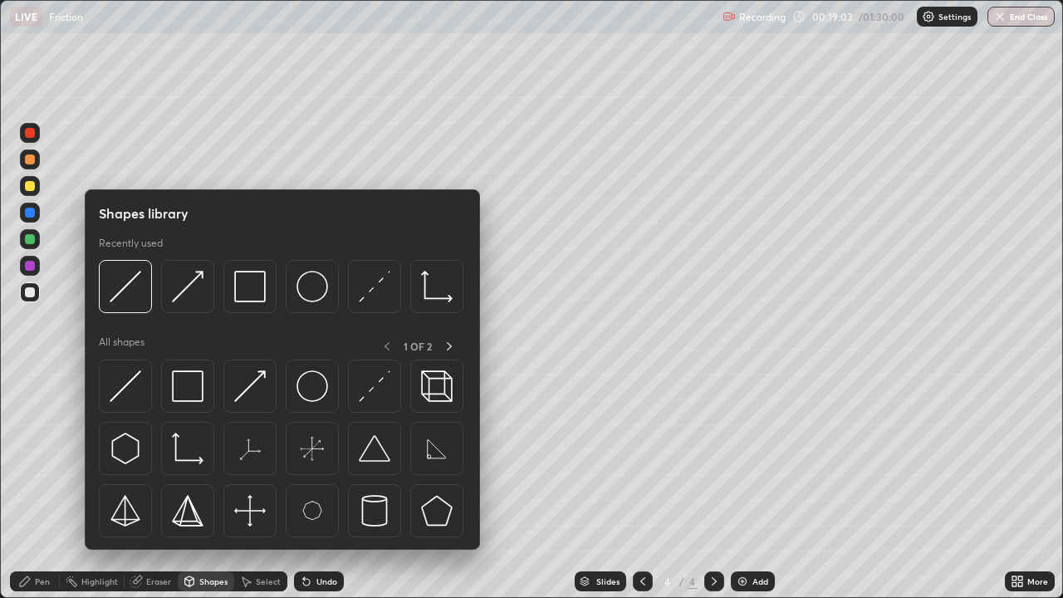
click at [214, 485] on div "Shapes" at bounding box center [206, 581] width 56 height 20
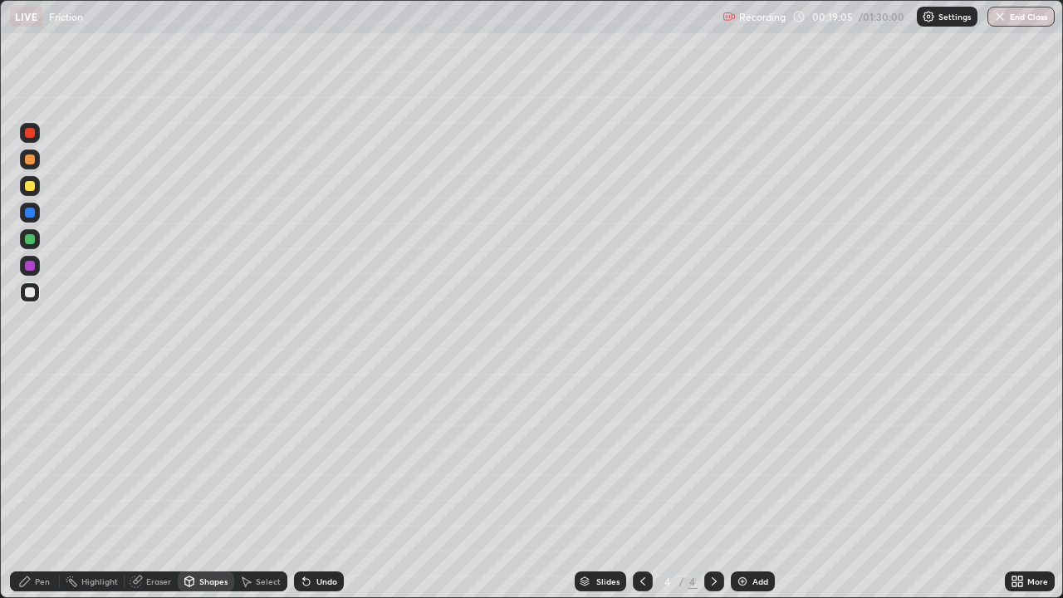
click at [323, 485] on div "Undo" at bounding box center [326, 581] width 21 height 8
click at [220, 485] on div "Shapes" at bounding box center [213, 581] width 28 height 8
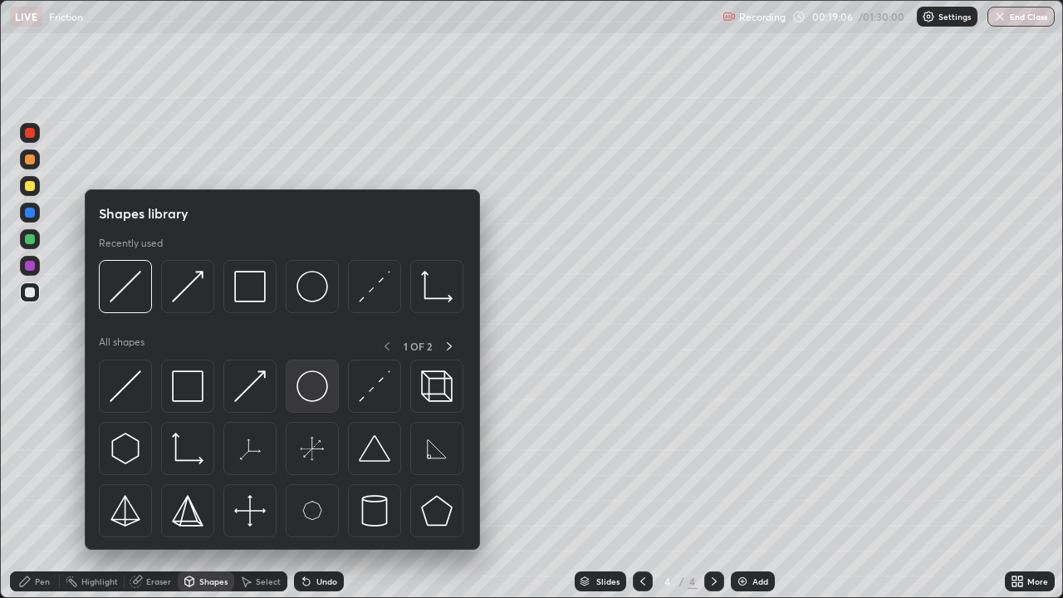
click at [314, 388] on img at bounding box center [312, 386] width 32 height 32
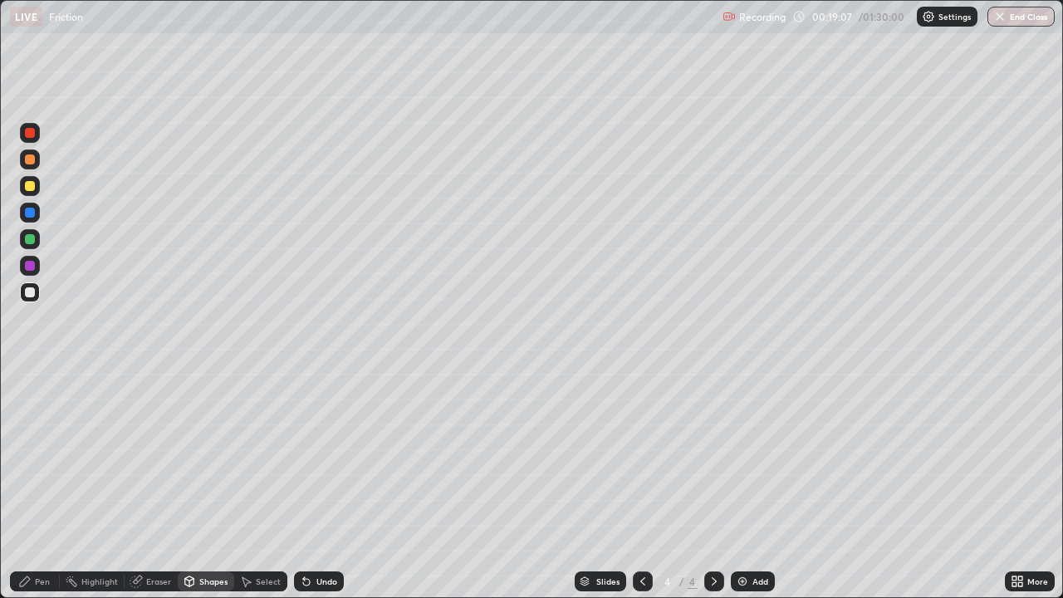
click at [26, 236] on div at bounding box center [30, 239] width 10 height 10
click at [209, 485] on div "Shapes" at bounding box center [213, 581] width 28 height 8
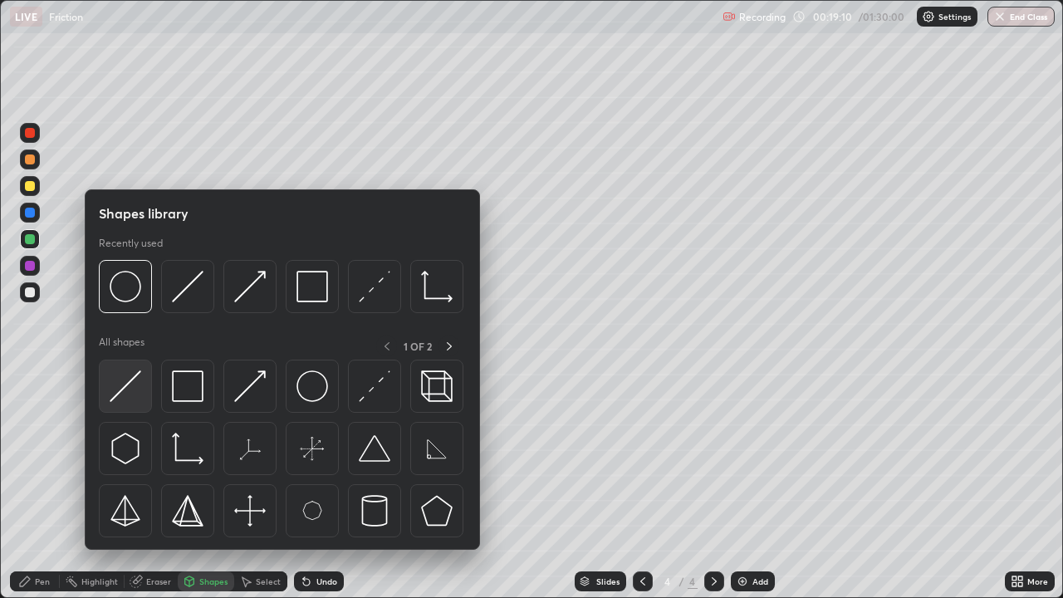
click at [133, 384] on img at bounding box center [126, 386] width 32 height 32
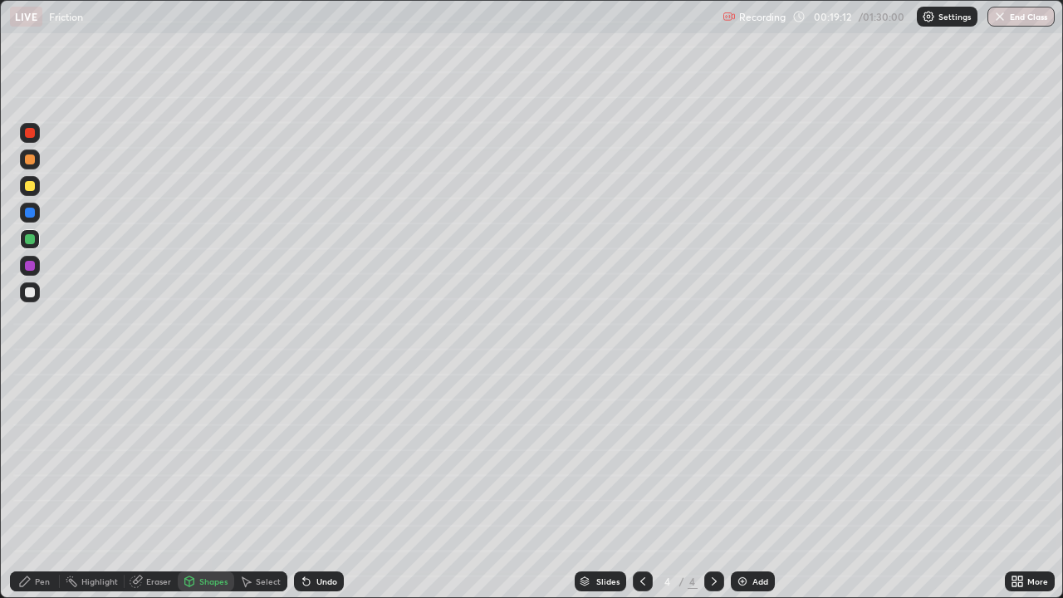
click at [220, 485] on div "Shapes" at bounding box center [213, 581] width 28 height 8
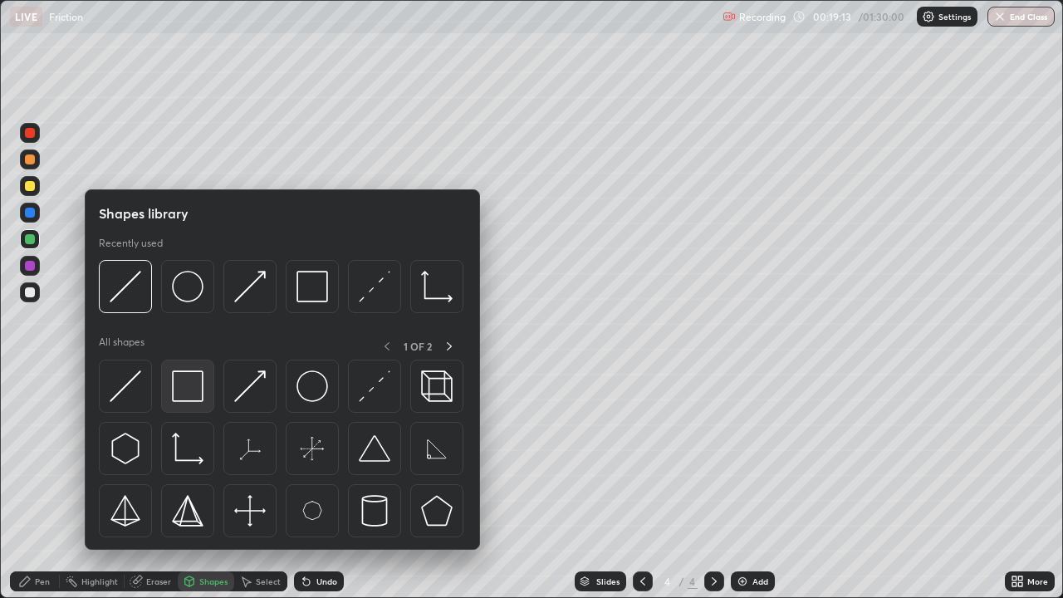
click at [202, 384] on img at bounding box center [188, 386] width 32 height 32
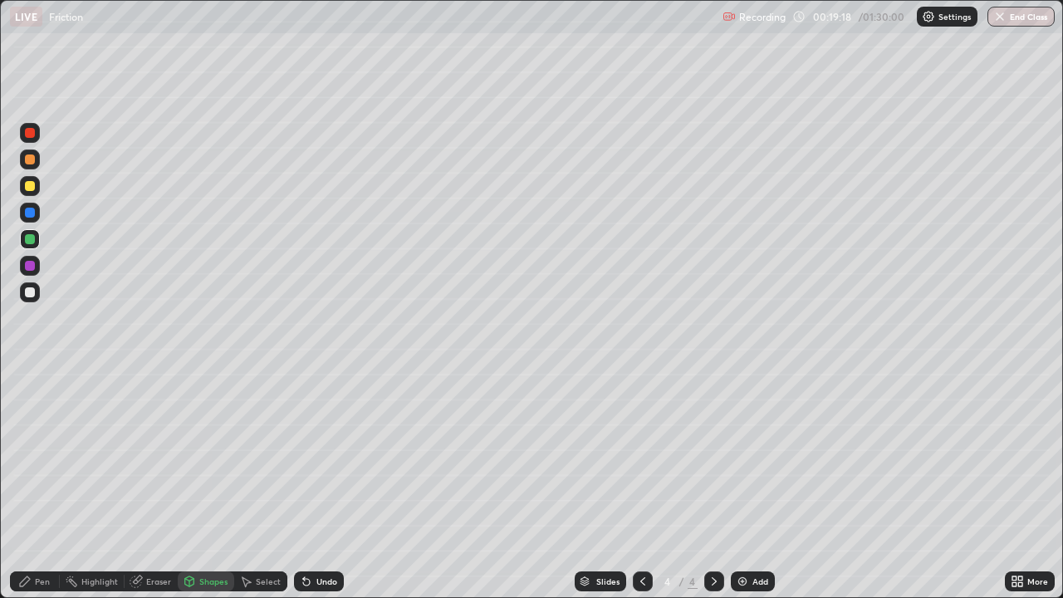
click at [316, 485] on div "Undo" at bounding box center [326, 581] width 21 height 8
click at [222, 485] on div "Shapes" at bounding box center [213, 581] width 28 height 8
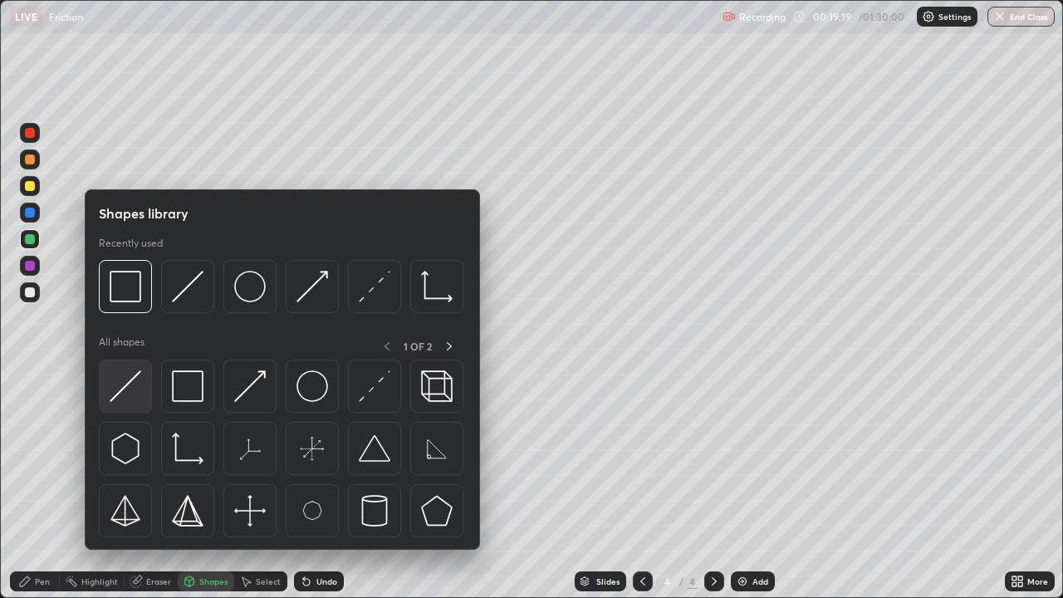
click at [123, 370] on img at bounding box center [126, 386] width 32 height 32
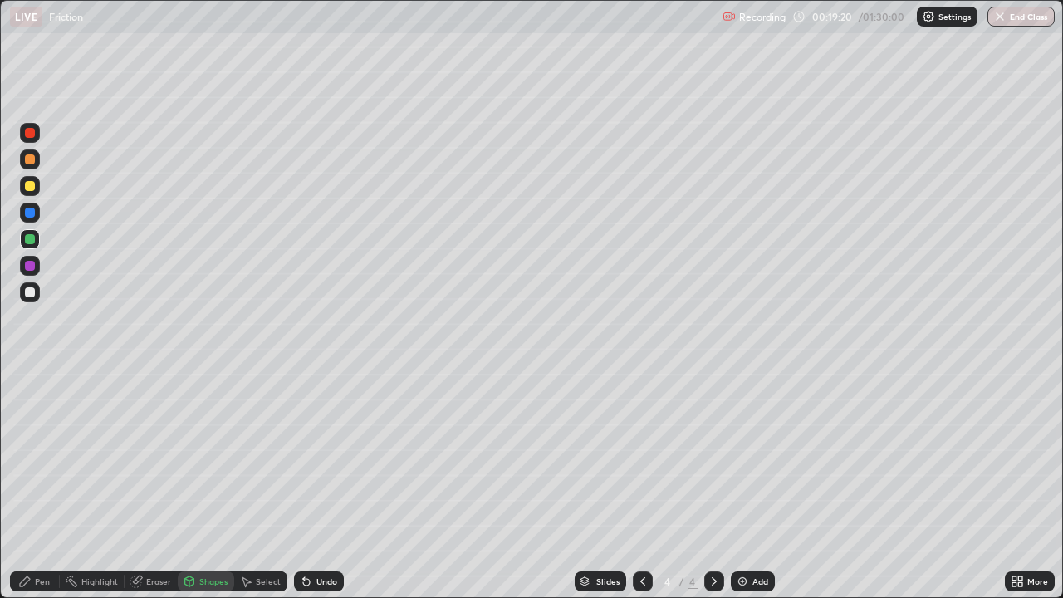
click at [31, 294] on div at bounding box center [30, 292] width 10 height 10
click at [311, 485] on div "Undo" at bounding box center [319, 581] width 50 height 20
click at [188, 485] on icon at bounding box center [189, 580] width 9 height 2
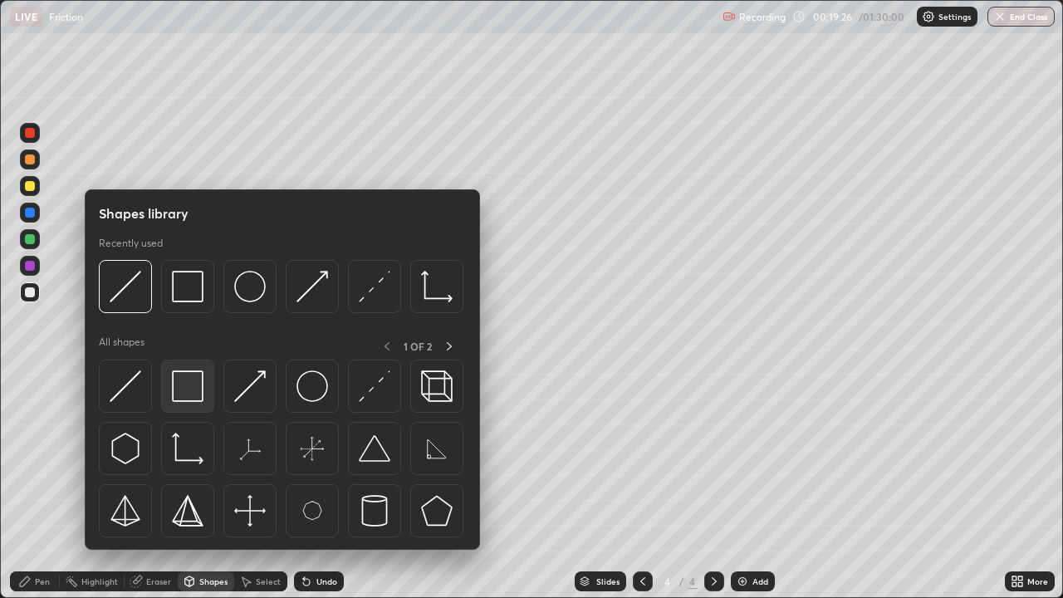
click at [187, 384] on img at bounding box center [188, 386] width 32 height 32
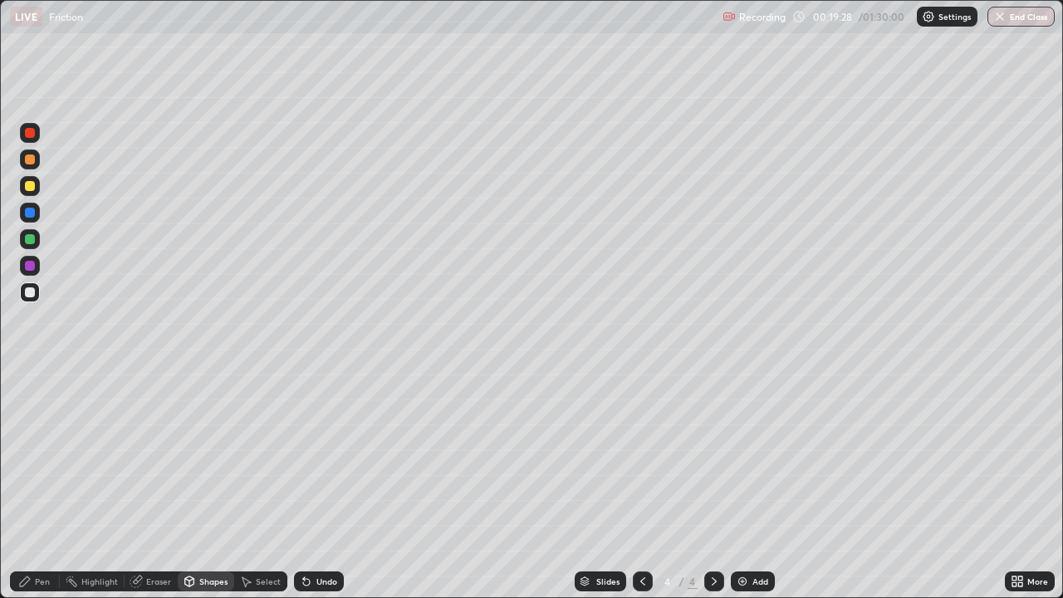
click at [30, 153] on div at bounding box center [30, 159] width 20 height 20
click at [46, 485] on div "Pen" at bounding box center [35, 581] width 50 height 20
click at [31, 263] on div at bounding box center [30, 266] width 10 height 10
click at [28, 231] on div at bounding box center [30, 239] width 20 height 20
click at [199, 485] on div "Shapes" at bounding box center [213, 581] width 28 height 8
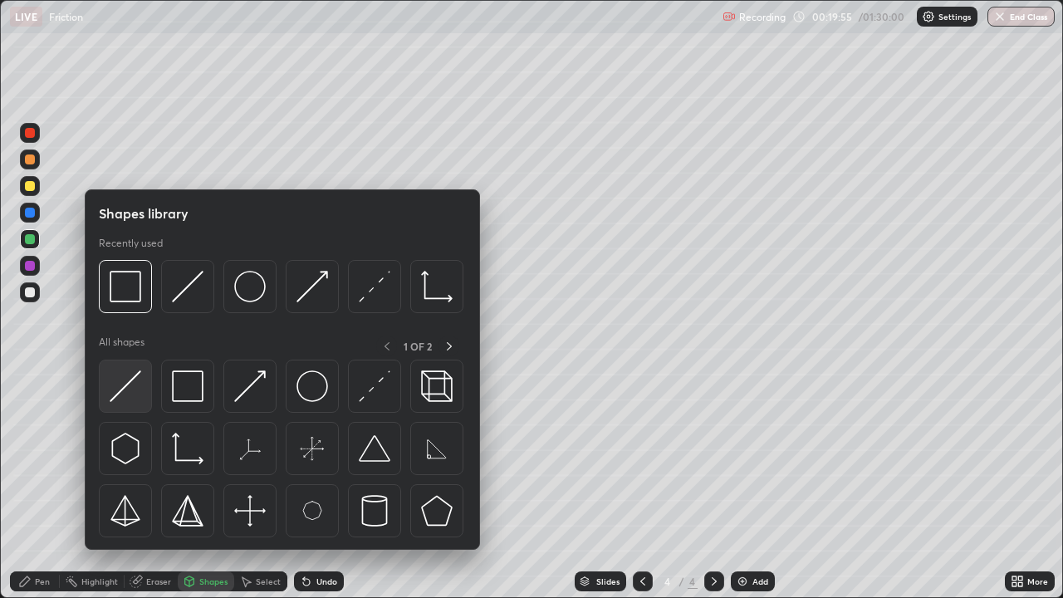
click at [131, 388] on img at bounding box center [126, 386] width 32 height 32
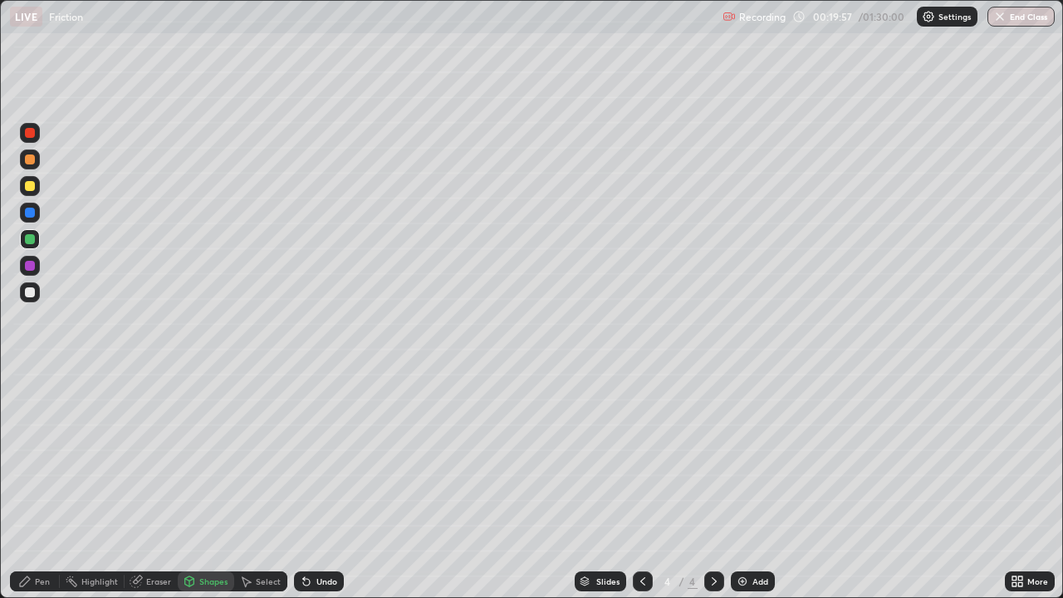
click at [31, 485] on icon at bounding box center [24, 580] width 13 height 13
click at [31, 160] on div at bounding box center [30, 159] width 10 height 10
click at [142, 485] on div "Eraser" at bounding box center [151, 581] width 53 height 20
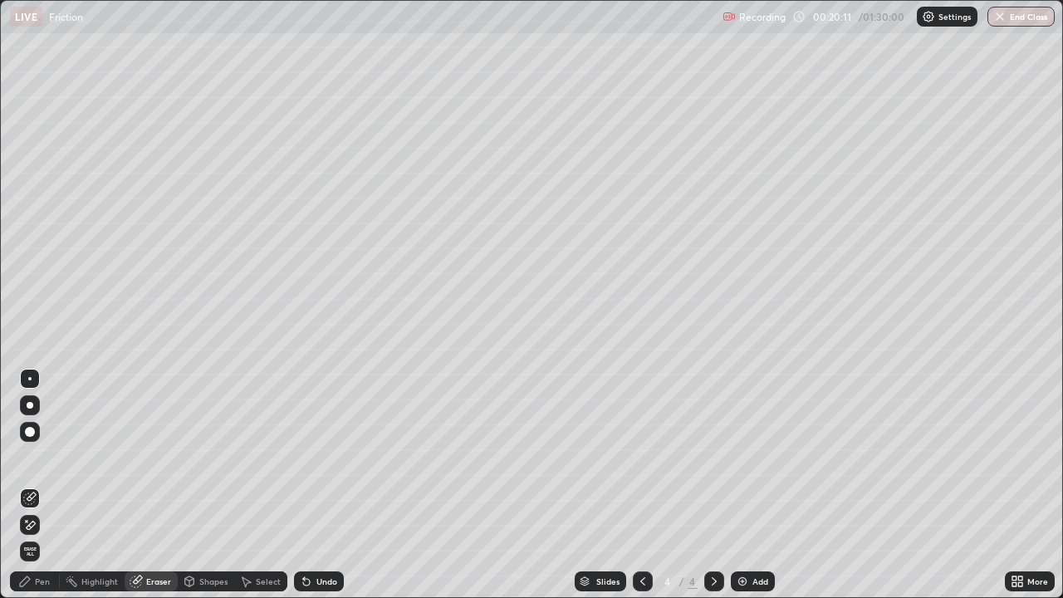
click at [36, 485] on div "Pen" at bounding box center [42, 581] width 15 height 8
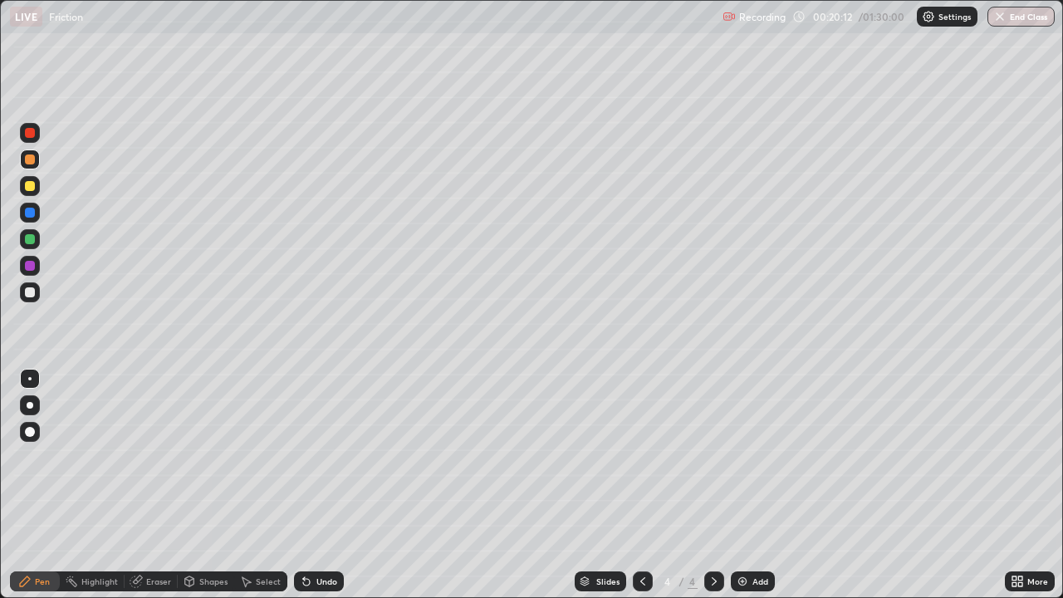
click at [28, 185] on div at bounding box center [30, 186] width 10 height 10
click at [28, 210] on div at bounding box center [30, 213] width 10 height 10
click at [190, 485] on icon at bounding box center [189, 580] width 9 height 2
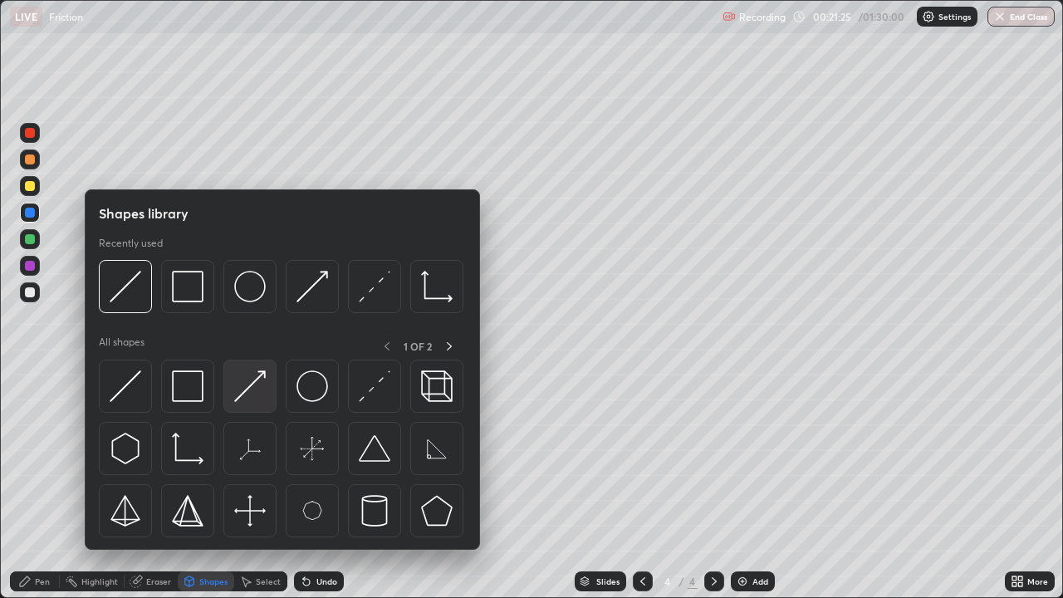
click at [246, 391] on img at bounding box center [250, 386] width 32 height 32
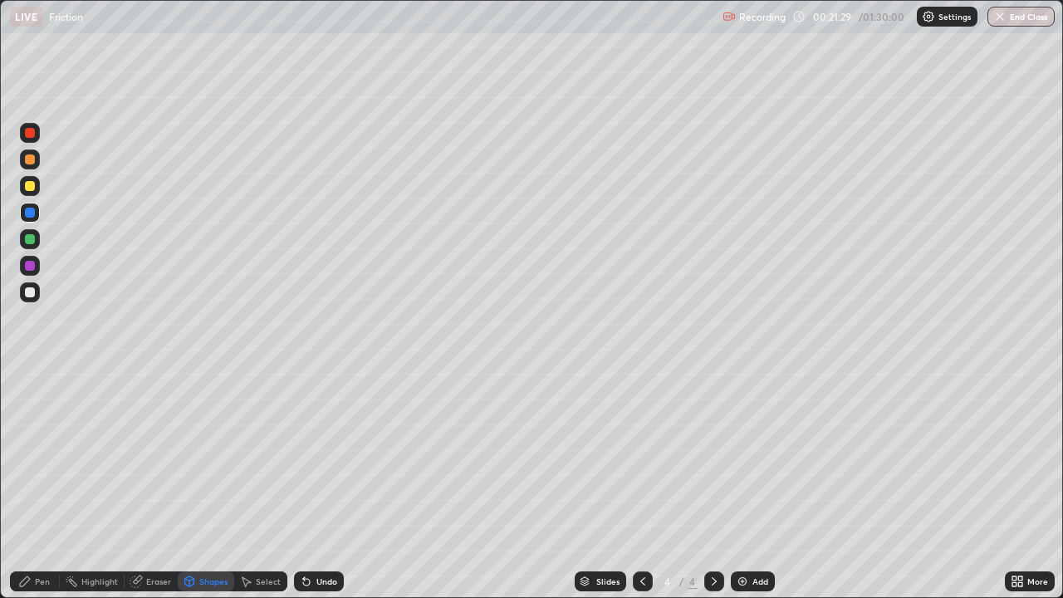
click at [37, 485] on div "Pen" at bounding box center [42, 581] width 15 height 8
click at [27, 292] on div at bounding box center [30, 292] width 10 height 10
click at [36, 235] on div at bounding box center [30, 239] width 20 height 20
click at [194, 485] on icon at bounding box center [189, 580] width 13 height 13
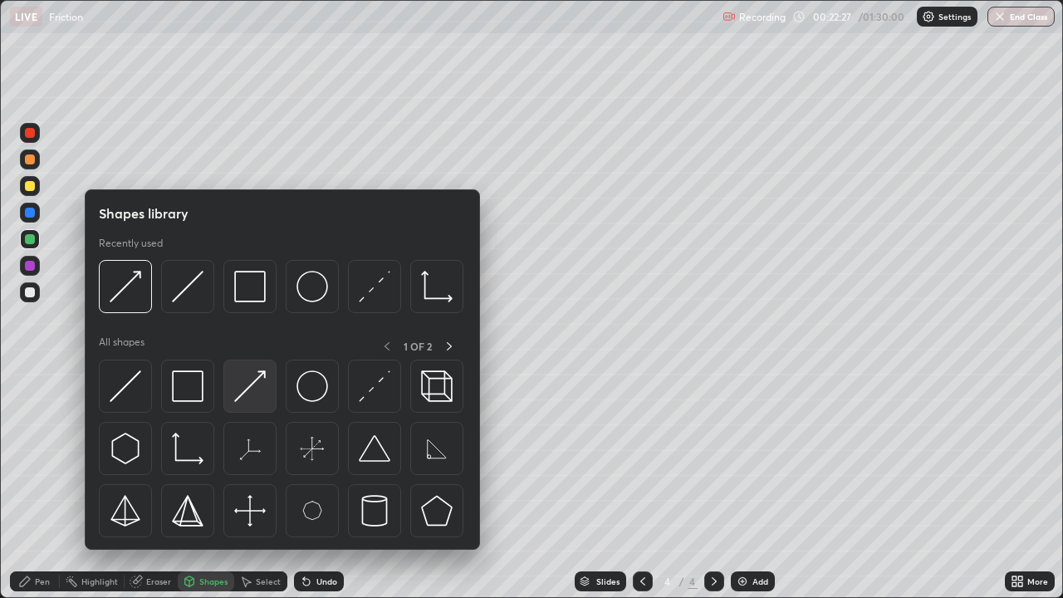
click at [242, 378] on img at bounding box center [250, 386] width 32 height 32
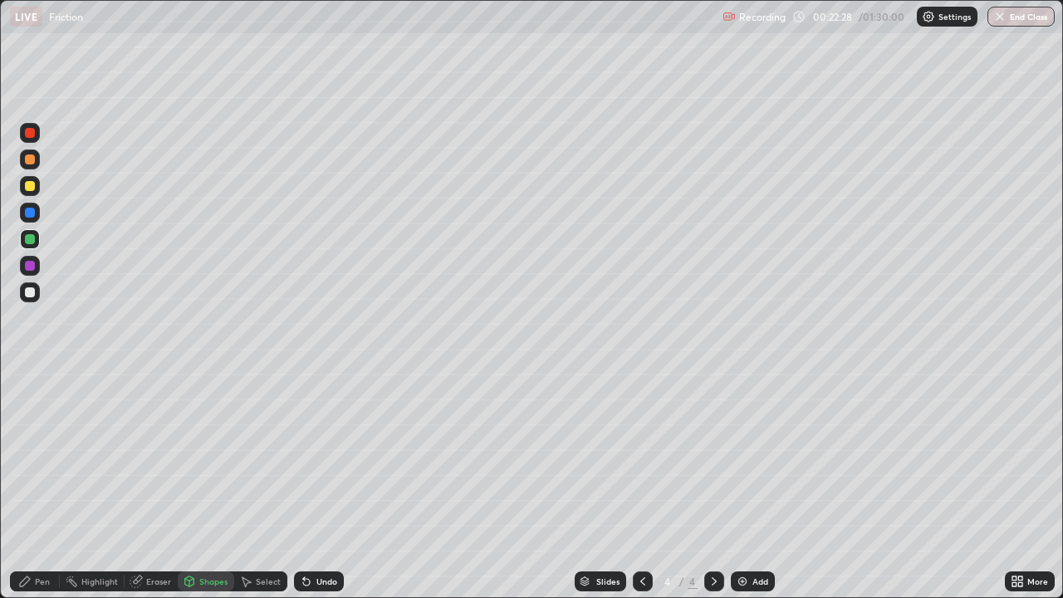
click at [32, 212] on div at bounding box center [30, 213] width 10 height 10
click at [38, 485] on div "Pen" at bounding box center [42, 581] width 15 height 8
click at [31, 261] on div at bounding box center [30, 266] width 10 height 10
click at [27, 161] on div at bounding box center [30, 159] width 10 height 10
click at [312, 485] on div "Undo" at bounding box center [319, 581] width 50 height 20
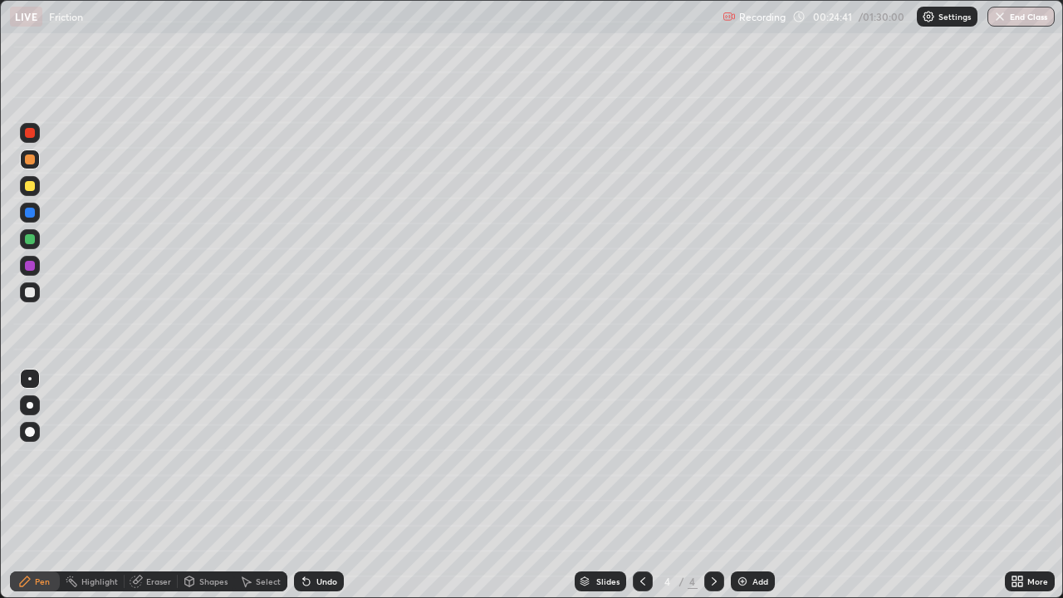
click at [315, 485] on div "Undo" at bounding box center [319, 581] width 50 height 20
click at [316, 485] on div "Undo" at bounding box center [326, 581] width 21 height 8
click at [712, 485] on icon at bounding box center [713, 580] width 13 height 13
click at [740, 485] on img at bounding box center [741, 580] width 13 height 13
click at [34, 242] on div at bounding box center [30, 239] width 20 height 20
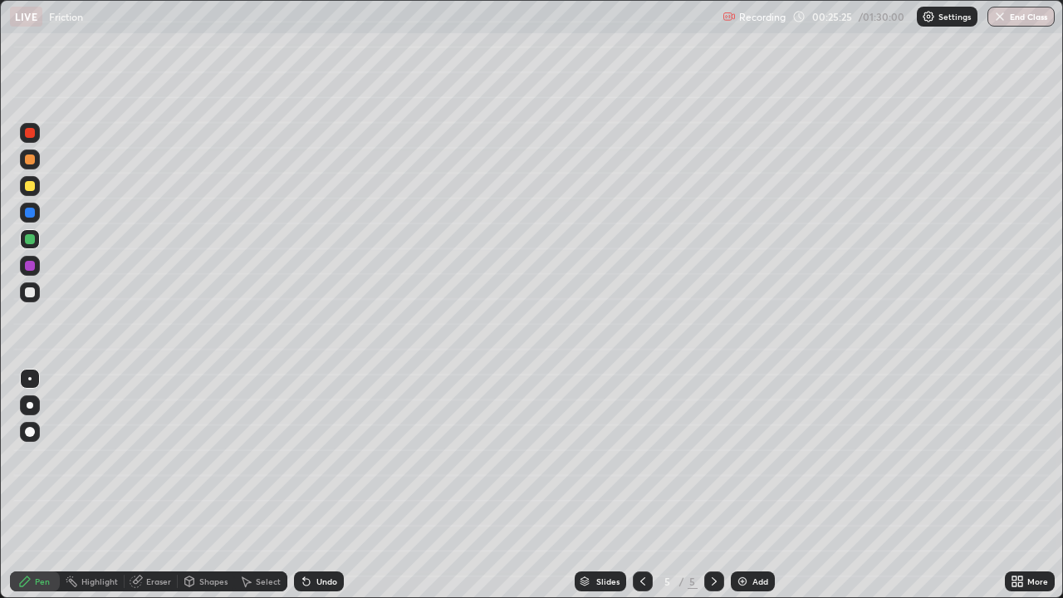
click at [32, 237] on div at bounding box center [30, 239] width 10 height 10
click at [31, 187] on div at bounding box center [30, 186] width 10 height 10
click at [310, 485] on icon at bounding box center [306, 580] width 13 height 13
click at [316, 485] on div "Undo" at bounding box center [319, 581] width 50 height 20
click at [33, 292] on div at bounding box center [30, 292] width 10 height 10
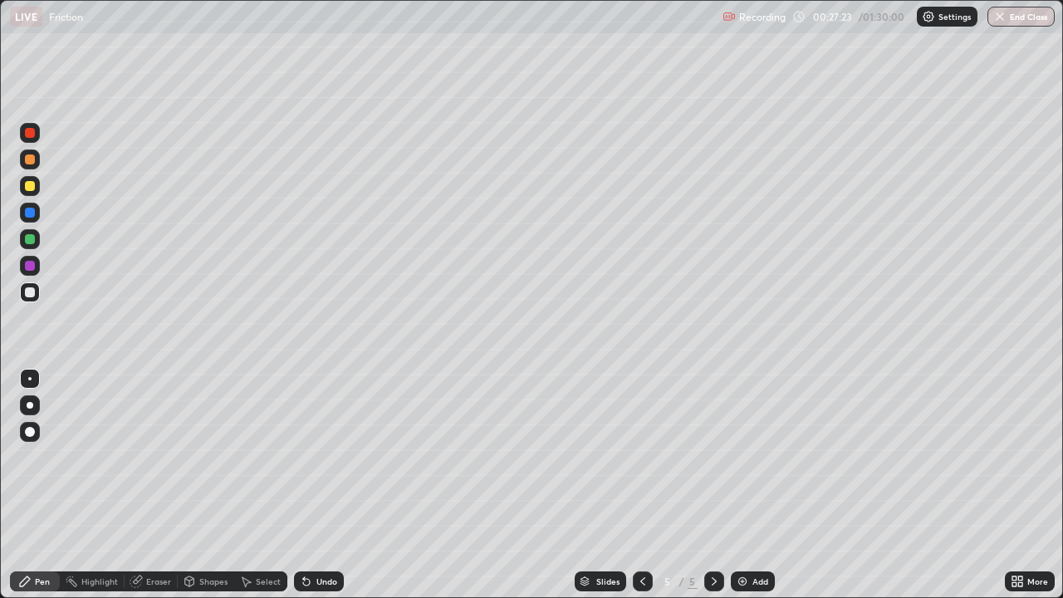
click at [27, 158] on div at bounding box center [30, 159] width 10 height 10
click at [640, 485] on icon at bounding box center [642, 580] width 13 height 13
click at [643, 485] on icon at bounding box center [642, 580] width 13 height 13
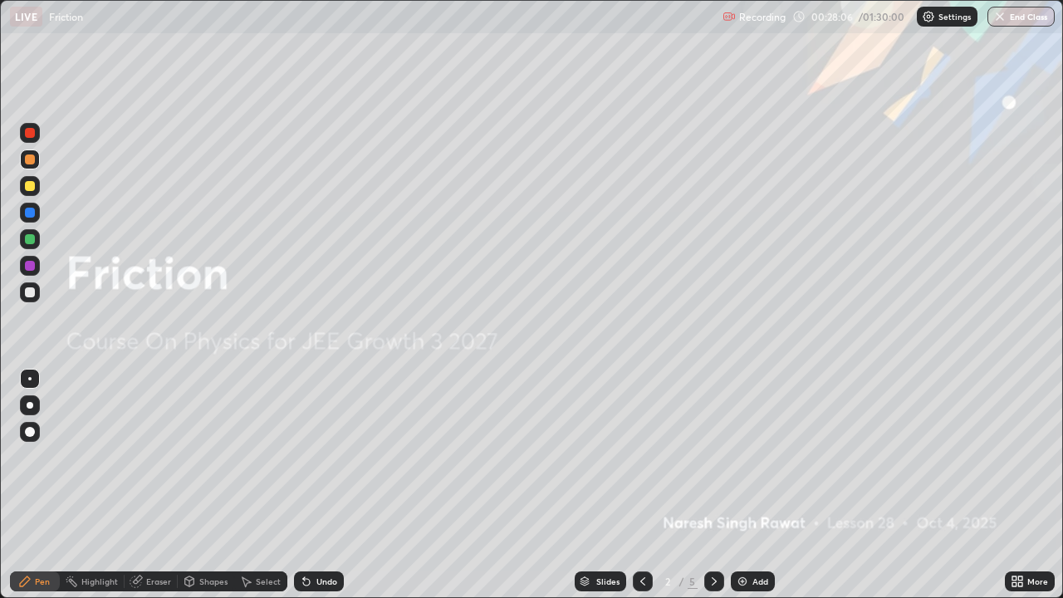
click at [721, 485] on div at bounding box center [714, 581] width 20 height 20
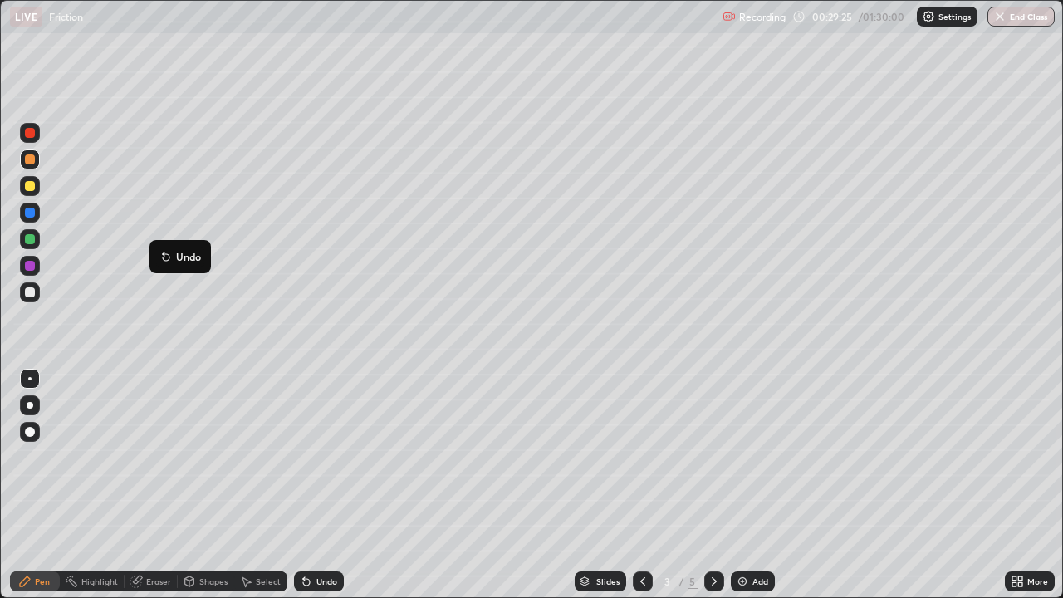
click at [712, 485] on icon at bounding box center [713, 580] width 13 height 13
click at [710, 485] on icon at bounding box center [713, 580] width 13 height 13
click at [712, 485] on icon at bounding box center [713, 580] width 13 height 13
click at [27, 242] on div at bounding box center [30, 239] width 10 height 10
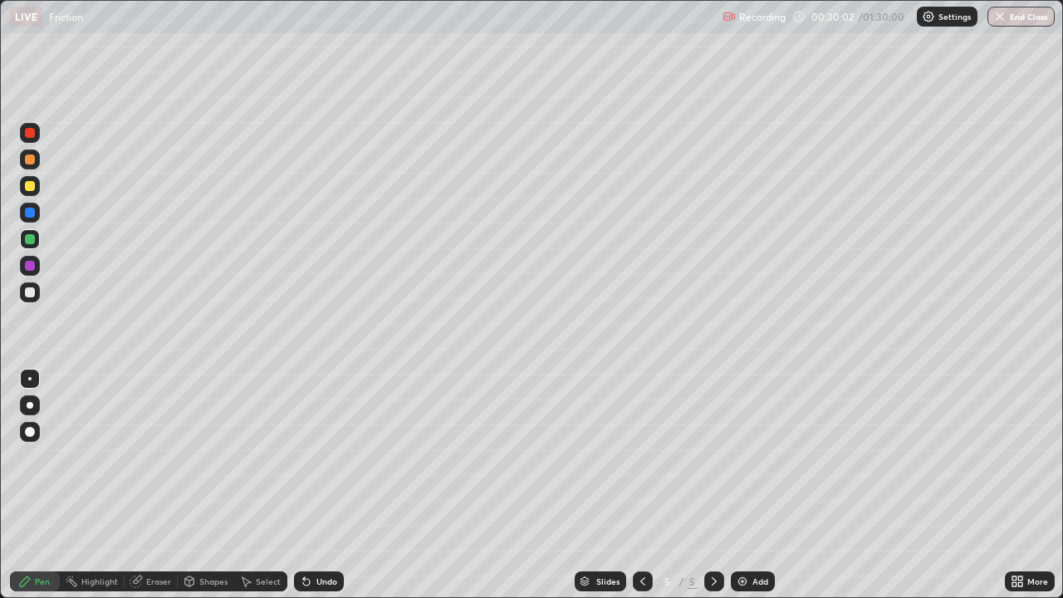
click at [323, 485] on div "Undo" at bounding box center [326, 581] width 21 height 8
click at [318, 485] on div "Undo" at bounding box center [326, 581] width 21 height 8
click at [710, 485] on icon at bounding box center [713, 580] width 13 height 13
click at [744, 485] on div "Add" at bounding box center [752, 581] width 44 height 20
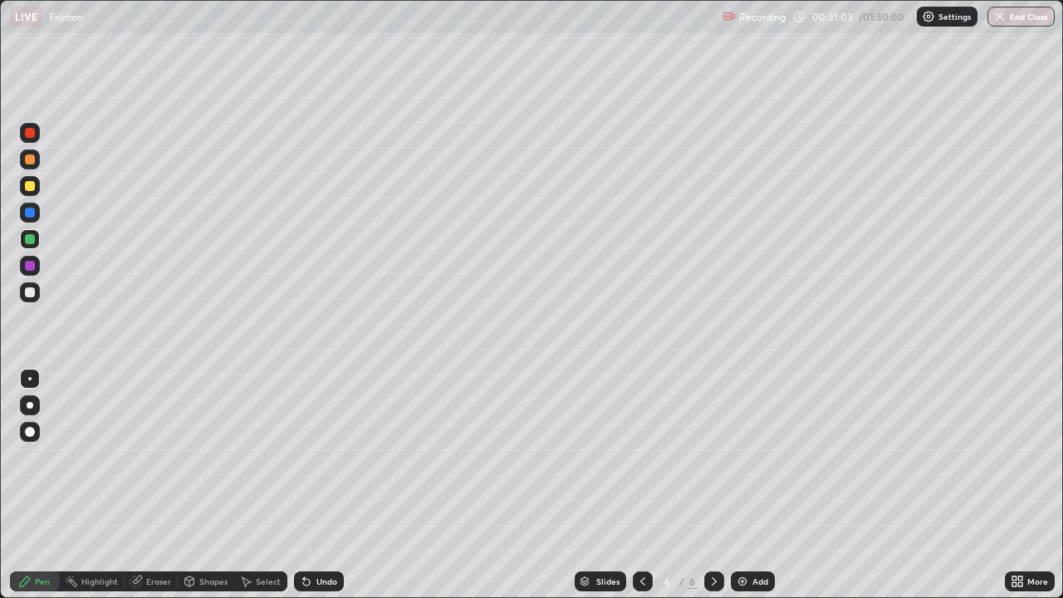
click at [304, 485] on icon at bounding box center [306, 582] width 7 height 7
click at [311, 485] on div "Undo" at bounding box center [319, 581] width 50 height 20
click at [31, 159] on div at bounding box center [30, 159] width 10 height 10
click at [316, 485] on div "Undo" at bounding box center [326, 581] width 21 height 8
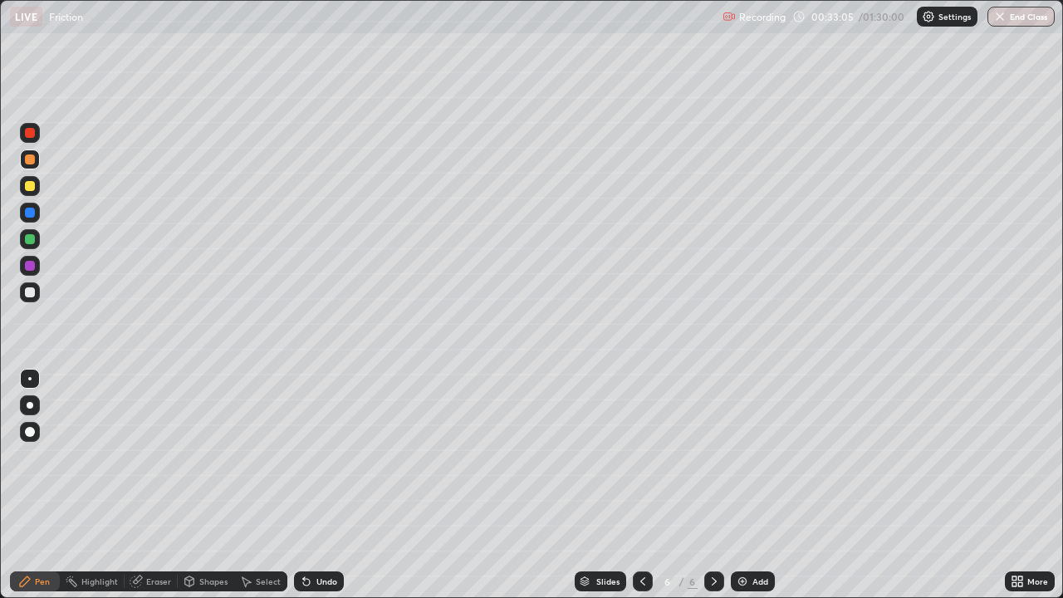
click at [310, 485] on div "Undo" at bounding box center [319, 581] width 50 height 20
click at [641, 485] on icon at bounding box center [642, 580] width 13 height 13
click at [640, 485] on icon at bounding box center [642, 580] width 13 height 13
click at [641, 485] on icon at bounding box center [642, 580] width 13 height 13
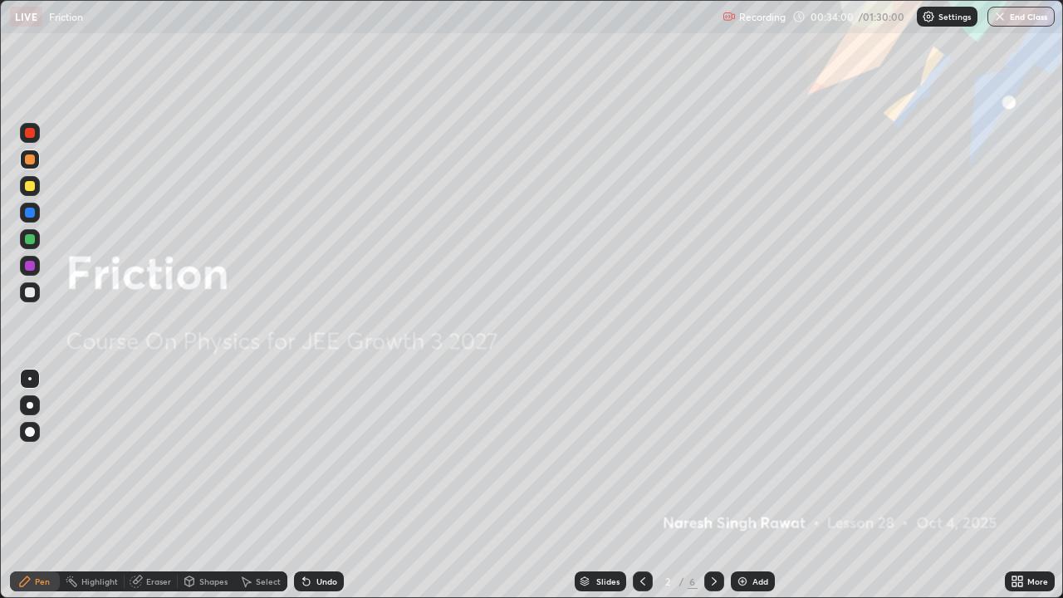
click at [633, 485] on div at bounding box center [643, 581] width 20 height 20
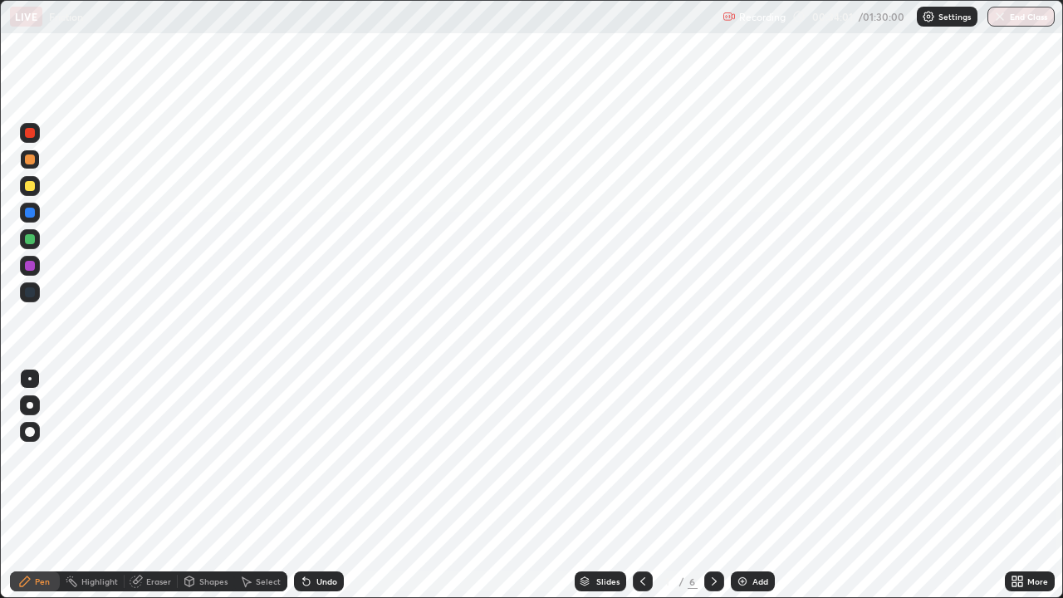
click at [714, 485] on icon at bounding box center [713, 580] width 13 height 13
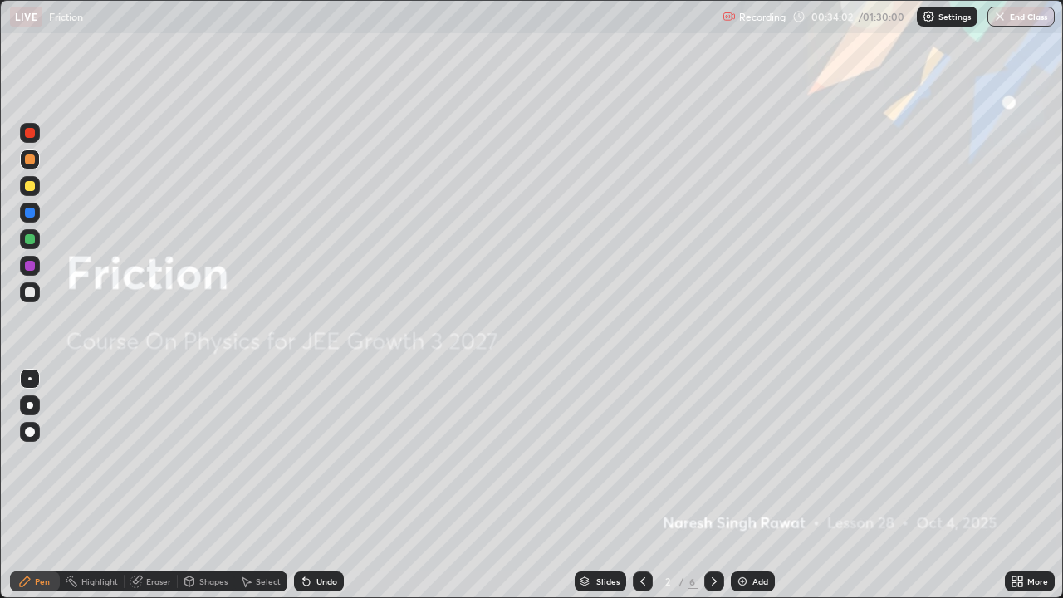
click at [712, 485] on icon at bounding box center [713, 581] width 5 height 8
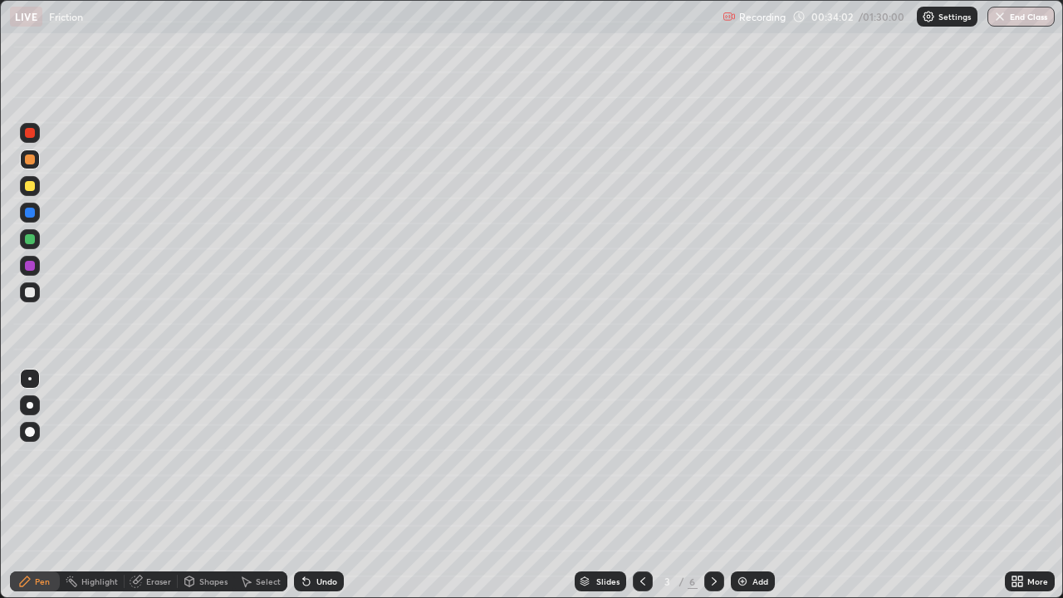
click at [713, 485] on icon at bounding box center [713, 580] width 13 height 13
click at [641, 485] on icon at bounding box center [642, 580] width 13 height 13
click at [712, 485] on icon at bounding box center [713, 580] width 13 height 13
click at [713, 485] on icon at bounding box center [713, 580] width 13 height 13
click at [711, 485] on icon at bounding box center [713, 581] width 5 height 8
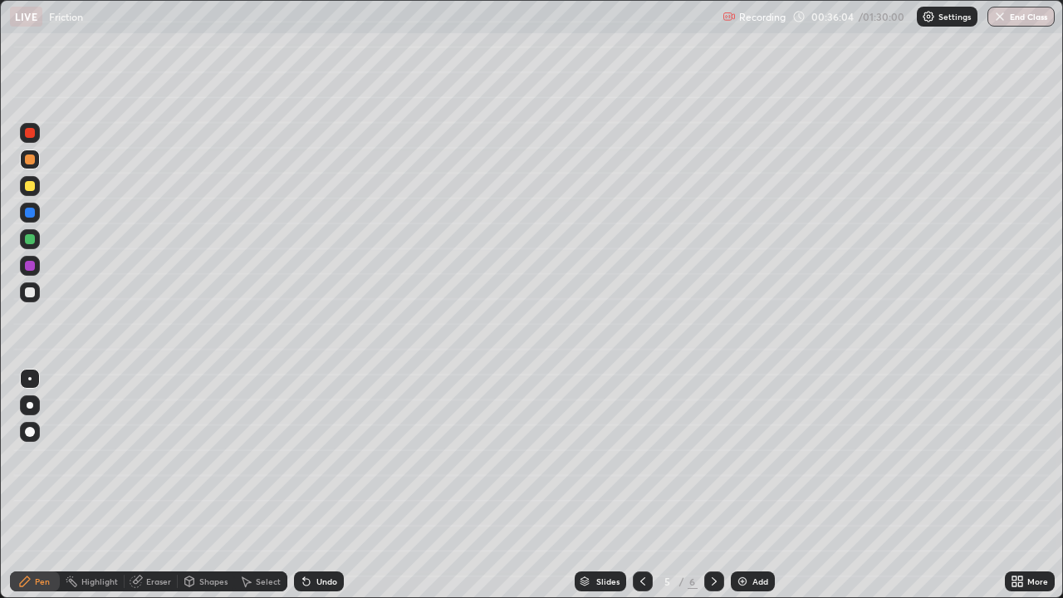
click at [711, 485] on icon at bounding box center [713, 581] width 5 height 8
click at [640, 485] on div at bounding box center [643, 581] width 20 height 20
click at [710, 485] on icon at bounding box center [713, 580] width 13 height 13
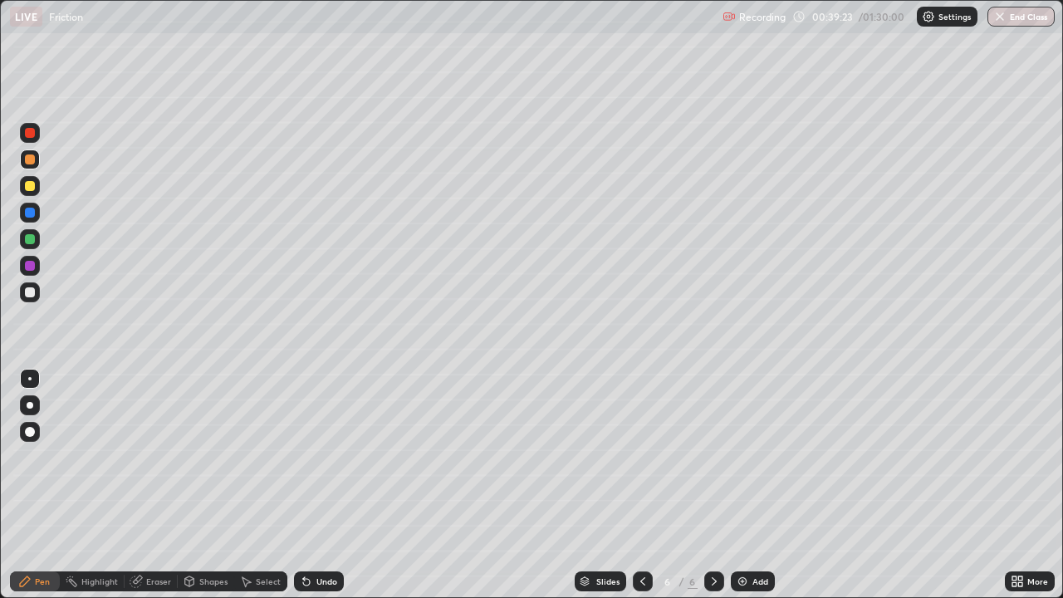
click at [252, 485] on div "Select" at bounding box center [260, 581] width 53 height 20
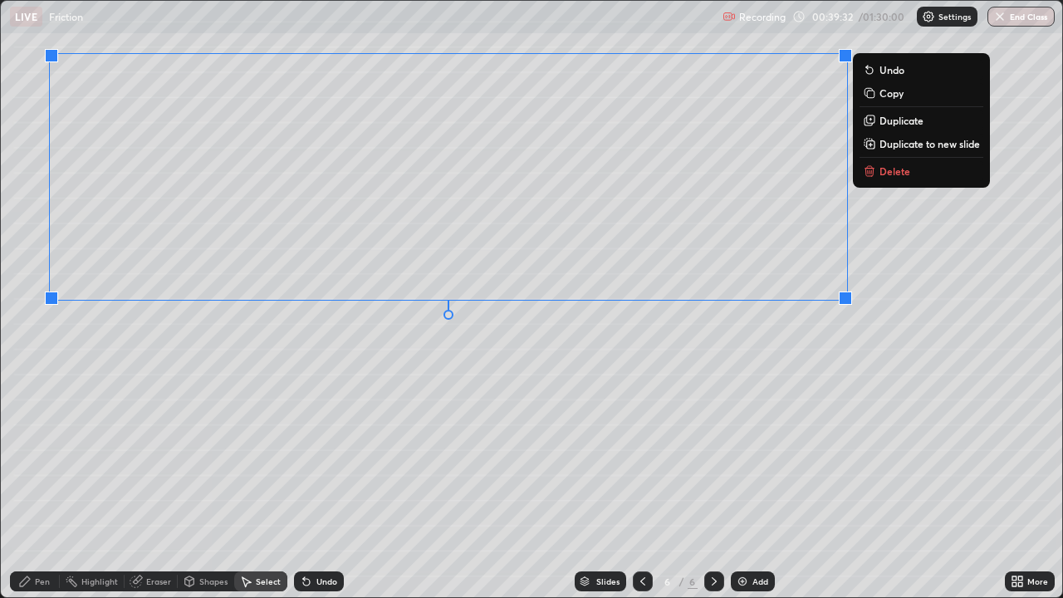
click at [545, 379] on div "0 ° Undo Copy Duplicate Duplicate to new slide Delete" at bounding box center [531, 299] width 1061 height 596
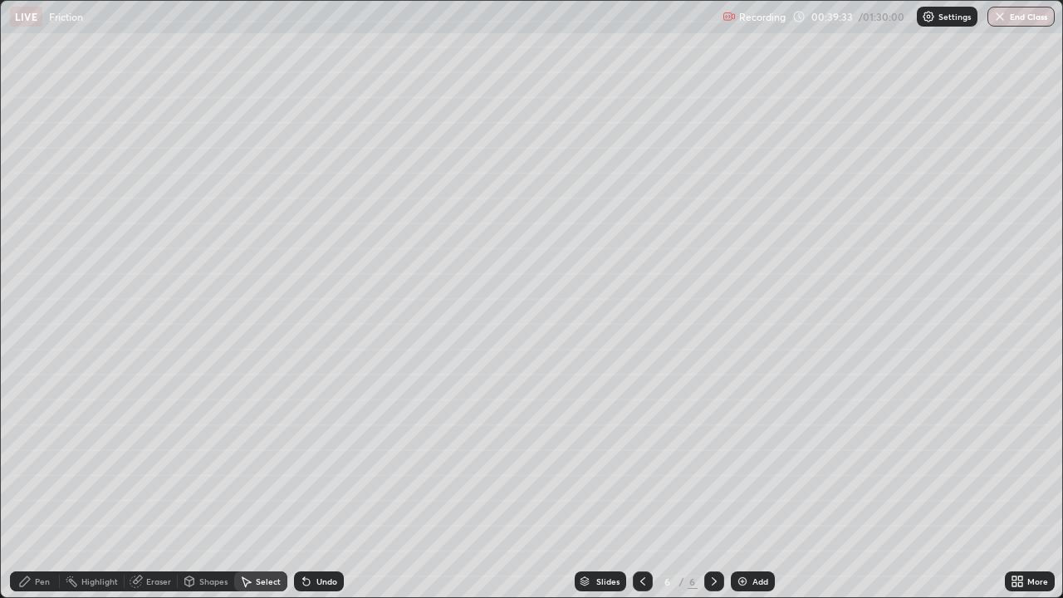
click at [199, 485] on div "Shapes" at bounding box center [213, 581] width 28 height 8
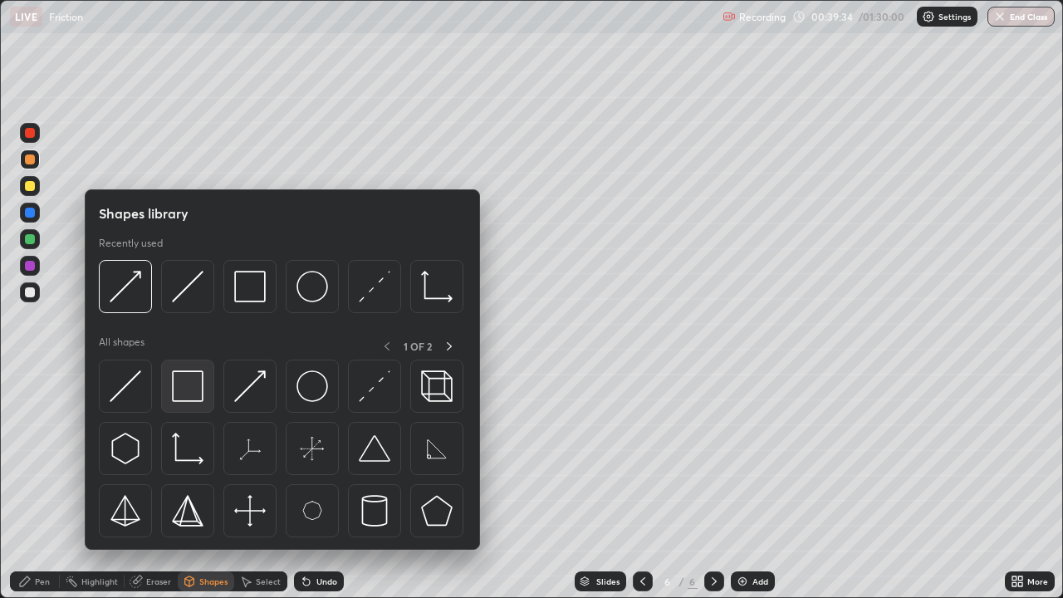
click at [183, 390] on img at bounding box center [188, 386] width 32 height 32
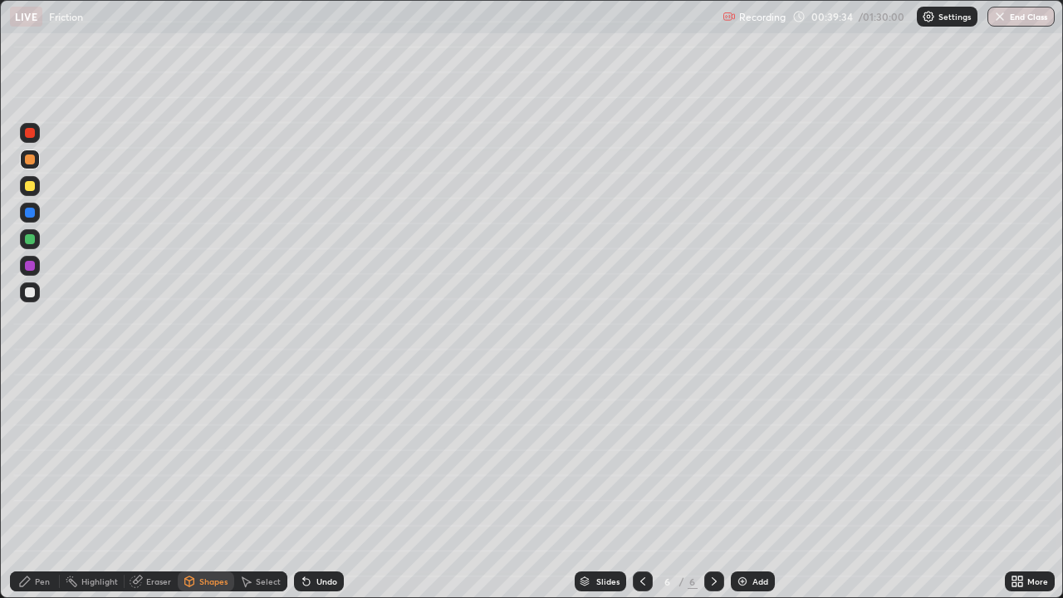
click at [30, 294] on div at bounding box center [30, 292] width 10 height 10
click at [45, 485] on div "Pen" at bounding box center [35, 581] width 50 height 20
click at [26, 296] on div at bounding box center [30, 292] width 10 height 10
click at [206, 485] on div "Shapes" at bounding box center [213, 581] width 28 height 8
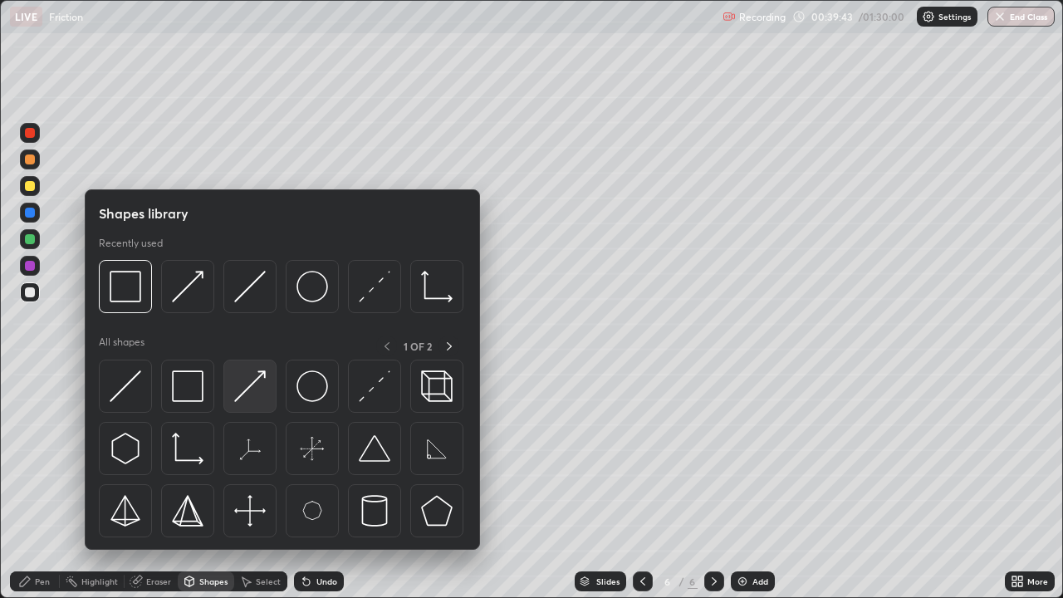
click at [266, 369] on div at bounding box center [249, 385] width 53 height 53
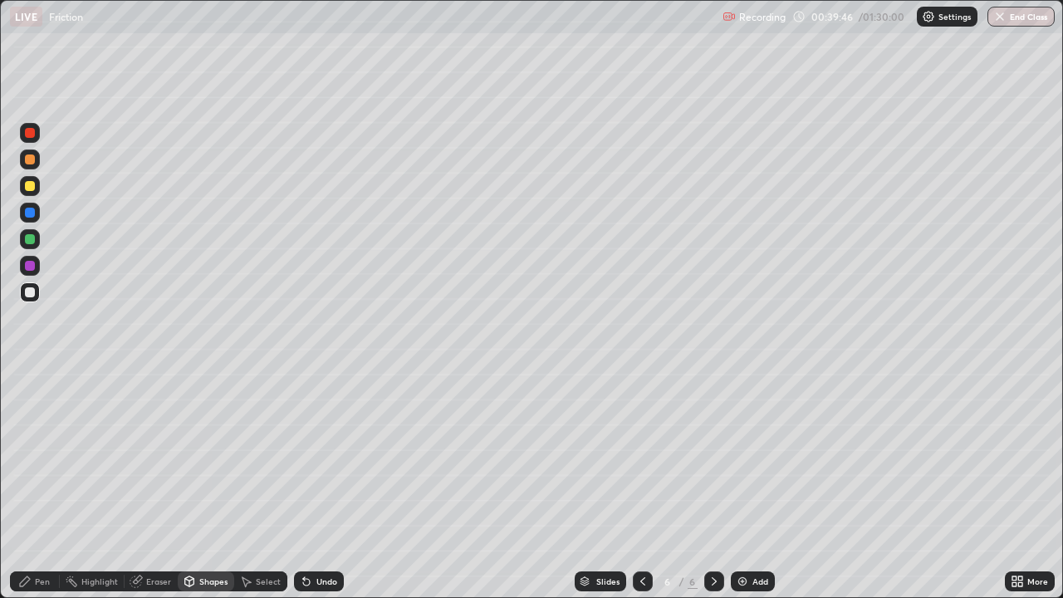
click at [32, 159] on div at bounding box center [30, 159] width 10 height 10
click at [34, 485] on div "Pen" at bounding box center [35, 581] width 50 height 20
click at [199, 485] on div "Shapes" at bounding box center [213, 581] width 28 height 8
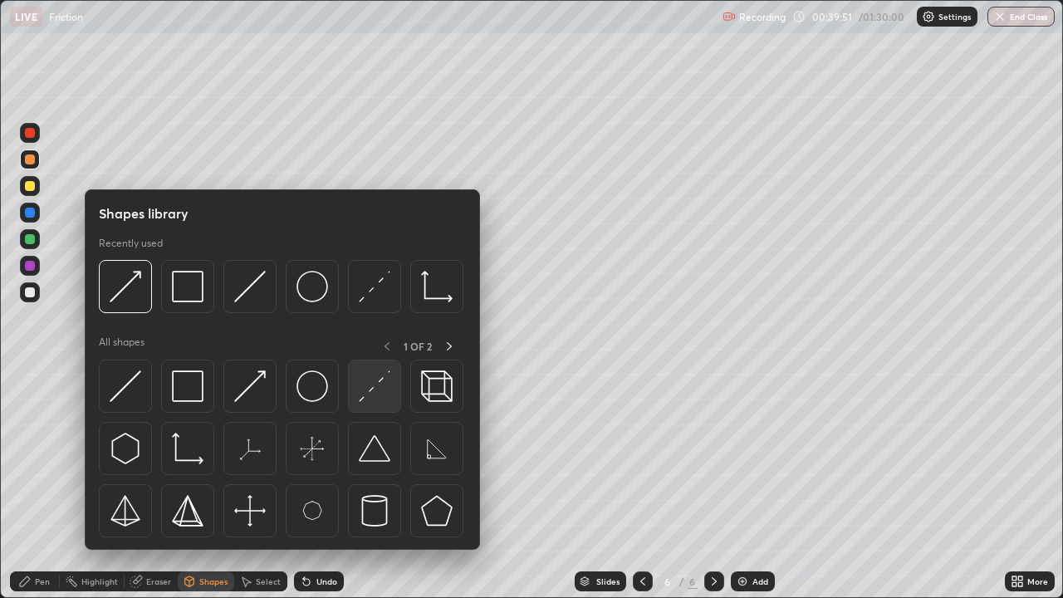
click at [371, 391] on img at bounding box center [375, 386] width 32 height 32
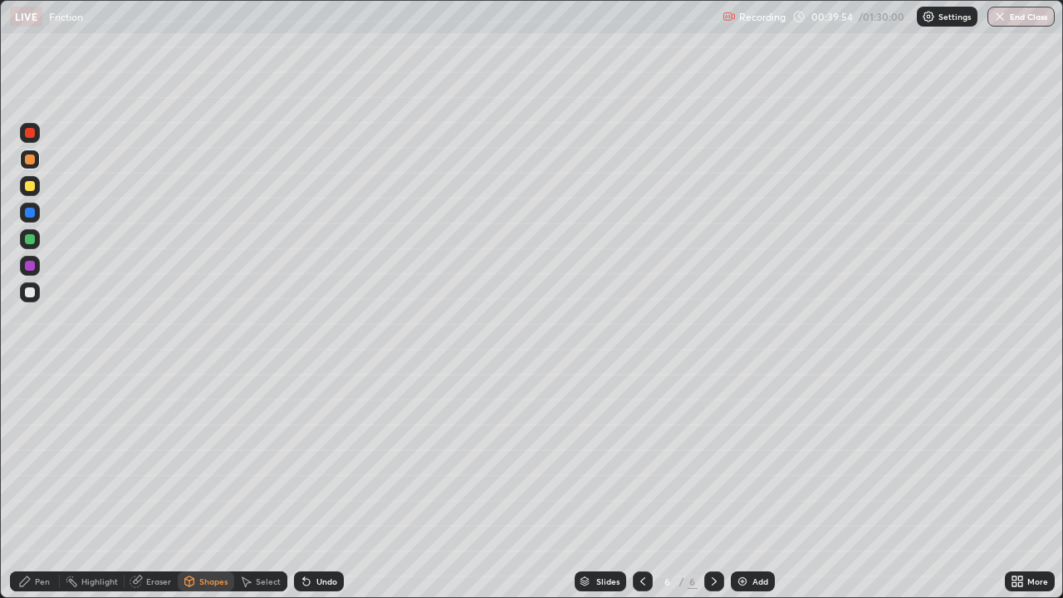
click at [46, 485] on div "Pen" at bounding box center [42, 581] width 15 height 8
click at [30, 295] on div at bounding box center [30, 292] width 10 height 10
click at [141, 485] on icon at bounding box center [137, 579] width 9 height 8
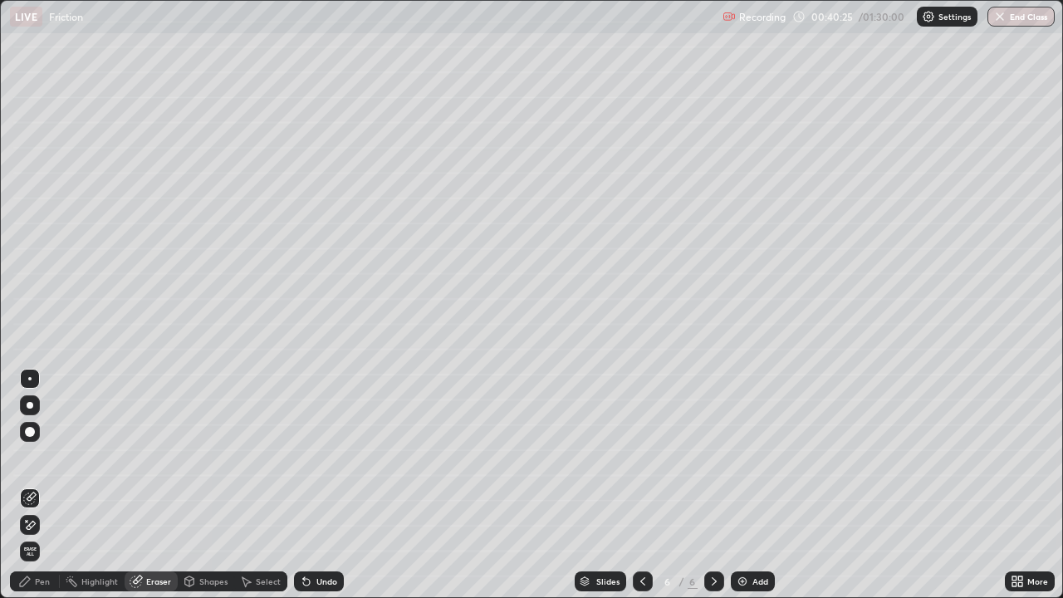
click at [45, 485] on div "Pen" at bounding box center [35, 581] width 50 height 20
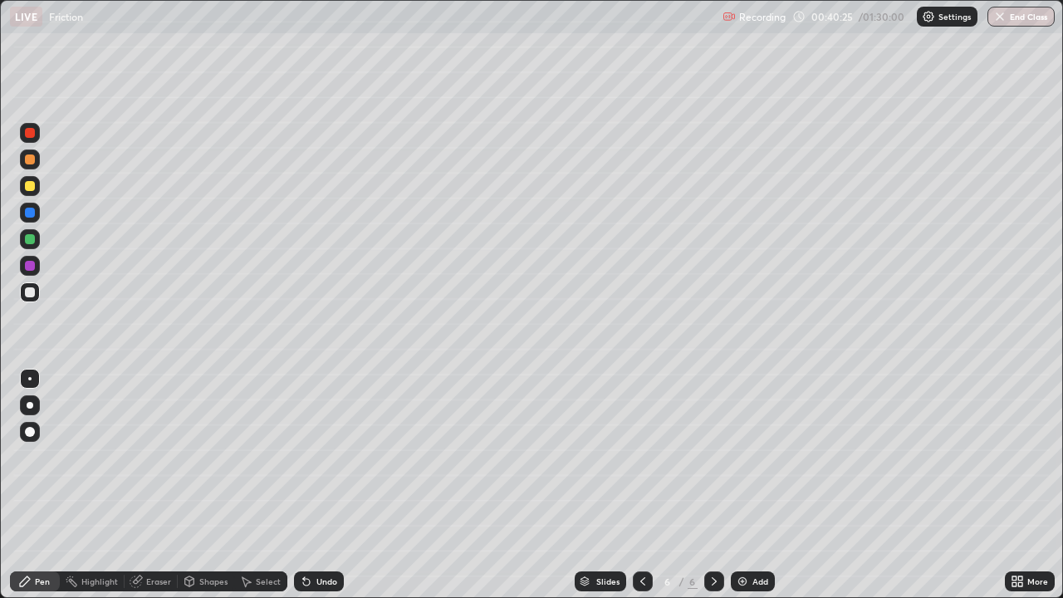
click at [42, 485] on div "Pen" at bounding box center [42, 581] width 15 height 8
click at [41, 485] on div "Pen" at bounding box center [42, 581] width 15 height 8
click at [261, 485] on div "Select" at bounding box center [268, 581] width 25 height 8
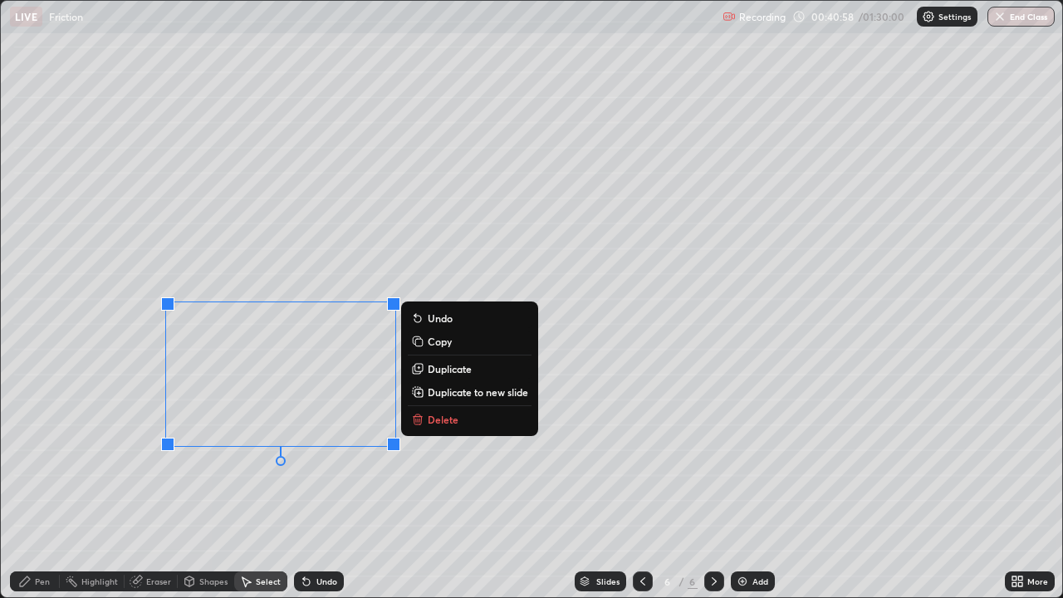
click at [447, 393] on p "Duplicate to new slide" at bounding box center [477, 391] width 100 height 13
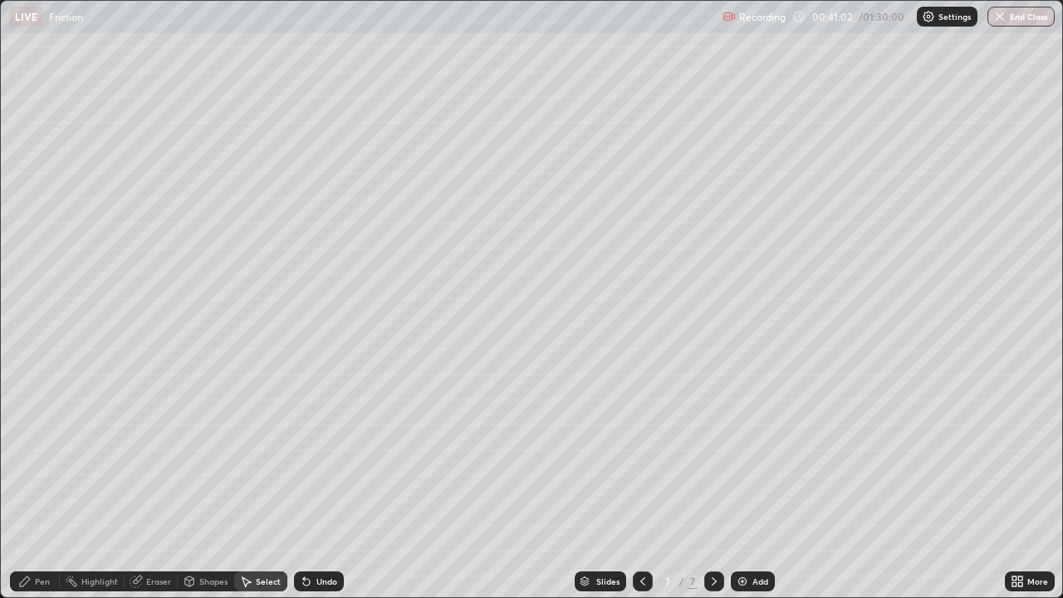
click at [198, 364] on div "0 ° Undo Copy Duplicate Duplicate to new slide Delete" at bounding box center [531, 299] width 1061 height 596
click at [200, 485] on div "Shapes" at bounding box center [206, 581] width 56 height 20
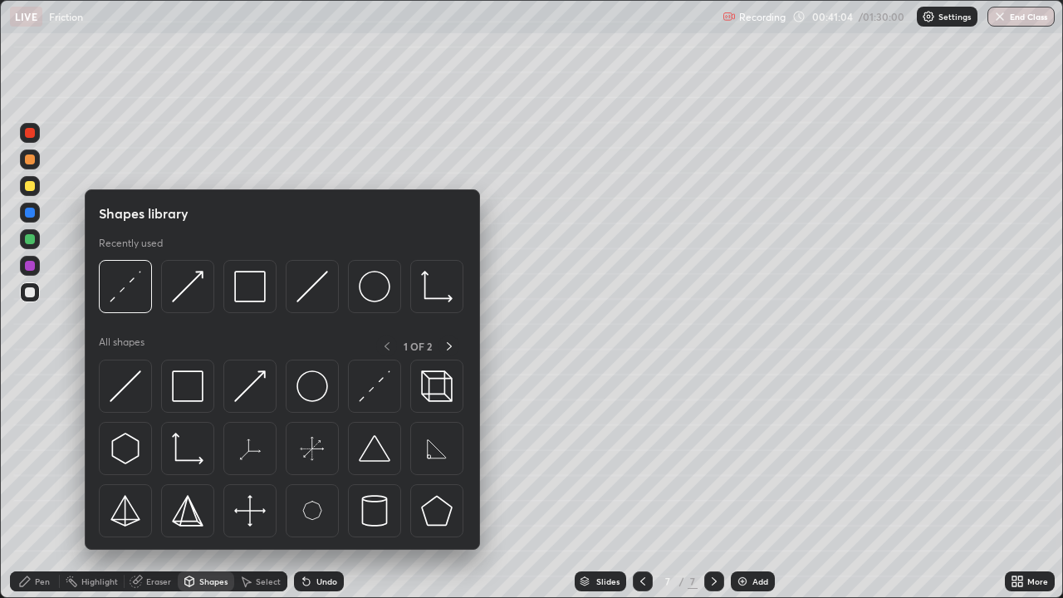
click at [202, 485] on div "Shapes" at bounding box center [213, 581] width 28 height 8
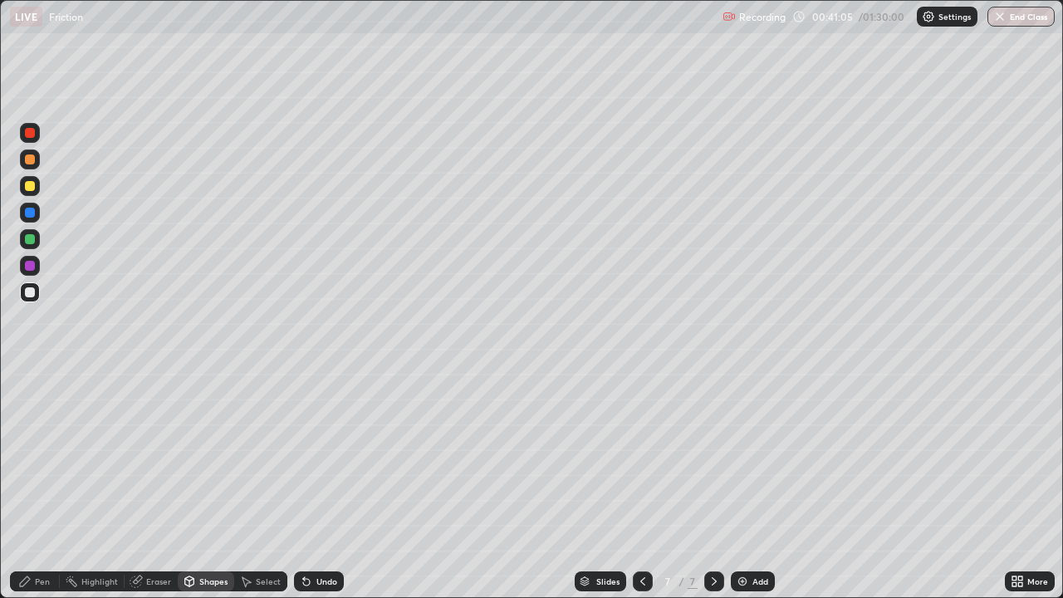
click at [193, 485] on icon at bounding box center [189, 580] width 13 height 13
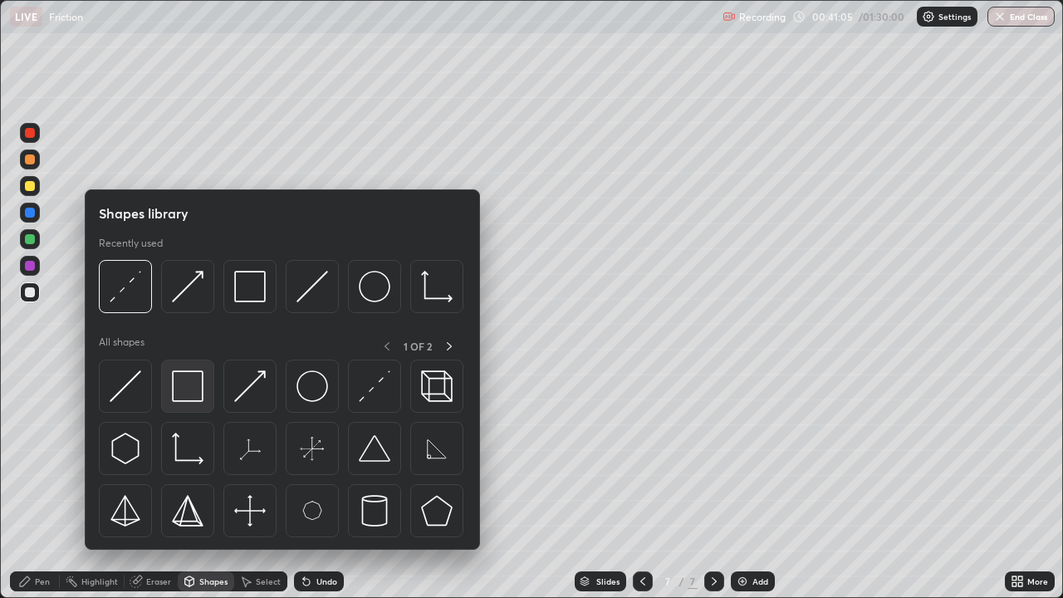
click at [196, 398] on img at bounding box center [188, 386] width 32 height 32
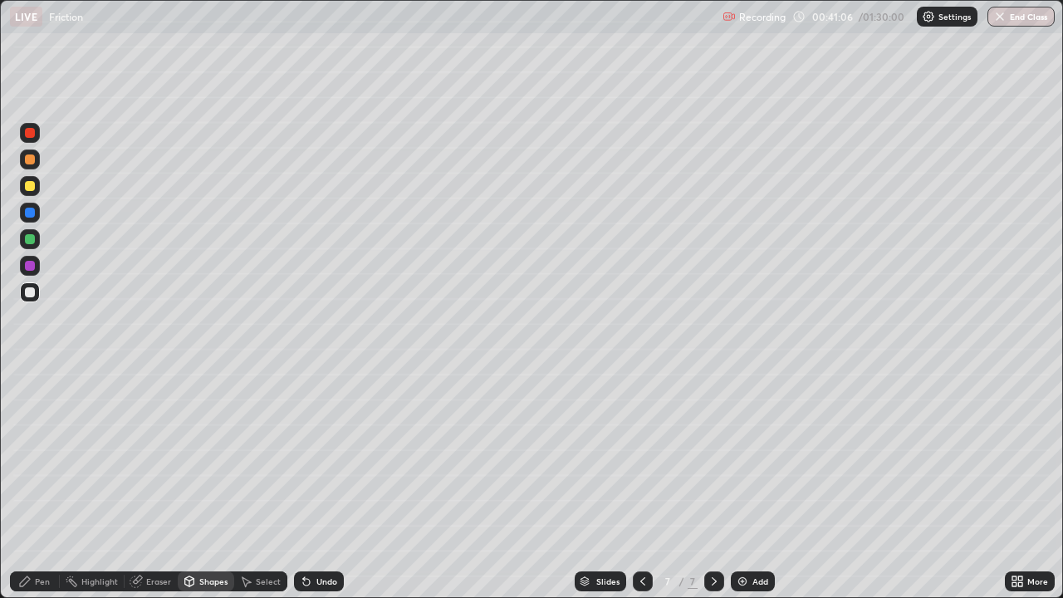
click at [33, 241] on div at bounding box center [30, 239] width 10 height 10
click at [189, 485] on icon at bounding box center [189, 580] width 9 height 2
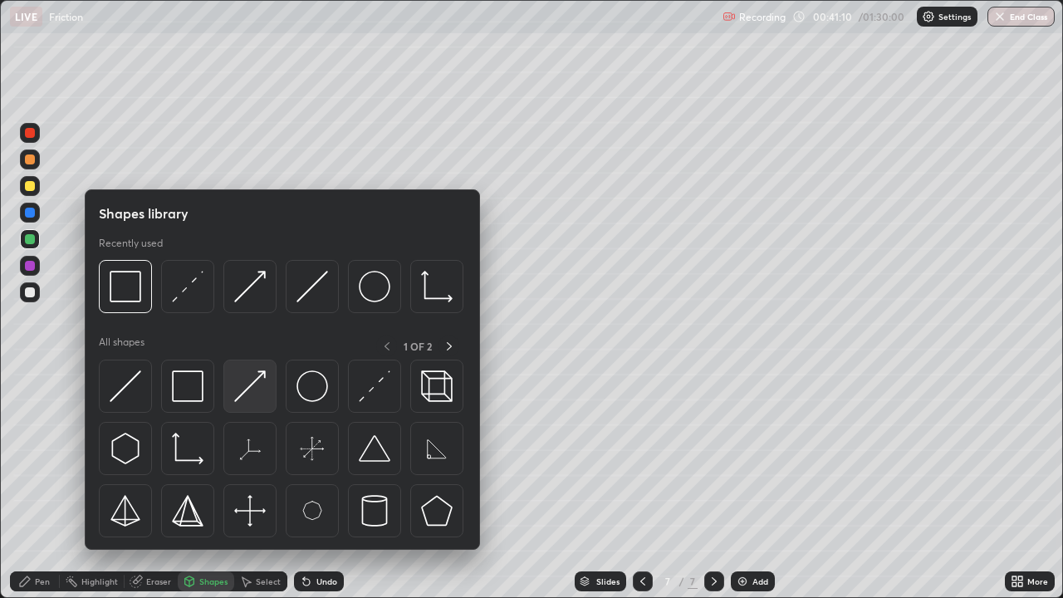
click at [246, 384] on img at bounding box center [250, 386] width 32 height 32
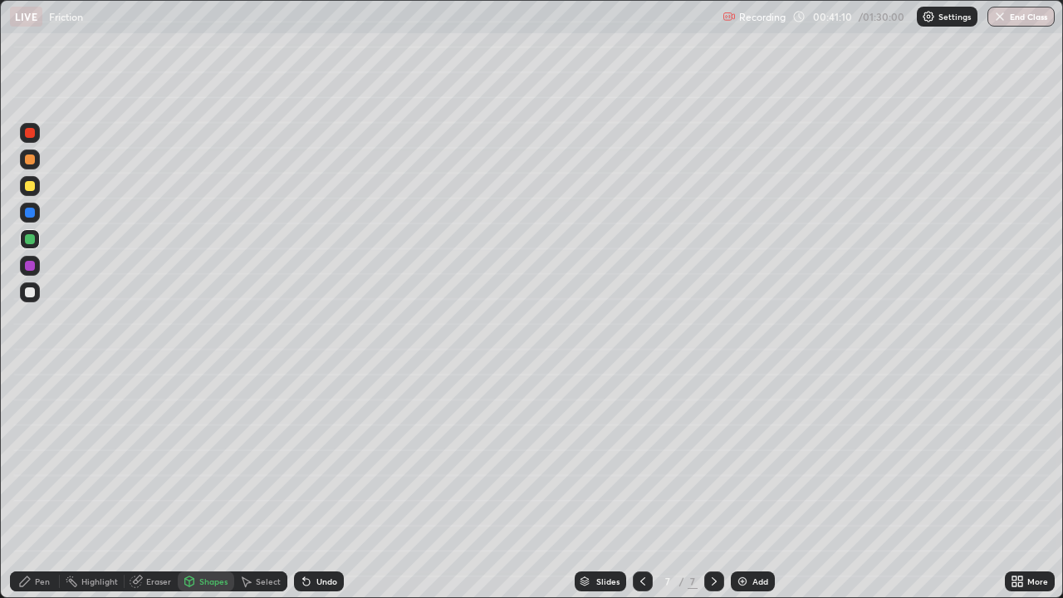
click at [37, 292] on div at bounding box center [30, 292] width 20 height 20
click at [41, 485] on div "Pen" at bounding box center [35, 581] width 50 height 20
click at [28, 160] on div at bounding box center [30, 159] width 10 height 10
click at [305, 485] on icon at bounding box center [306, 582] width 7 height 7
click at [208, 485] on div "Shapes" at bounding box center [206, 581] width 56 height 20
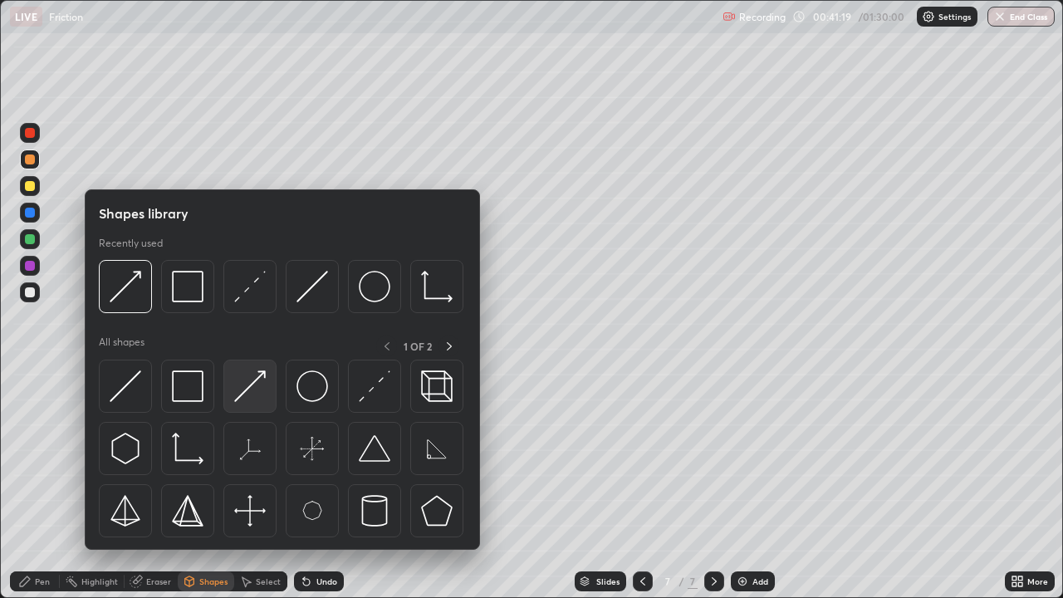
click at [247, 393] on img at bounding box center [250, 386] width 32 height 32
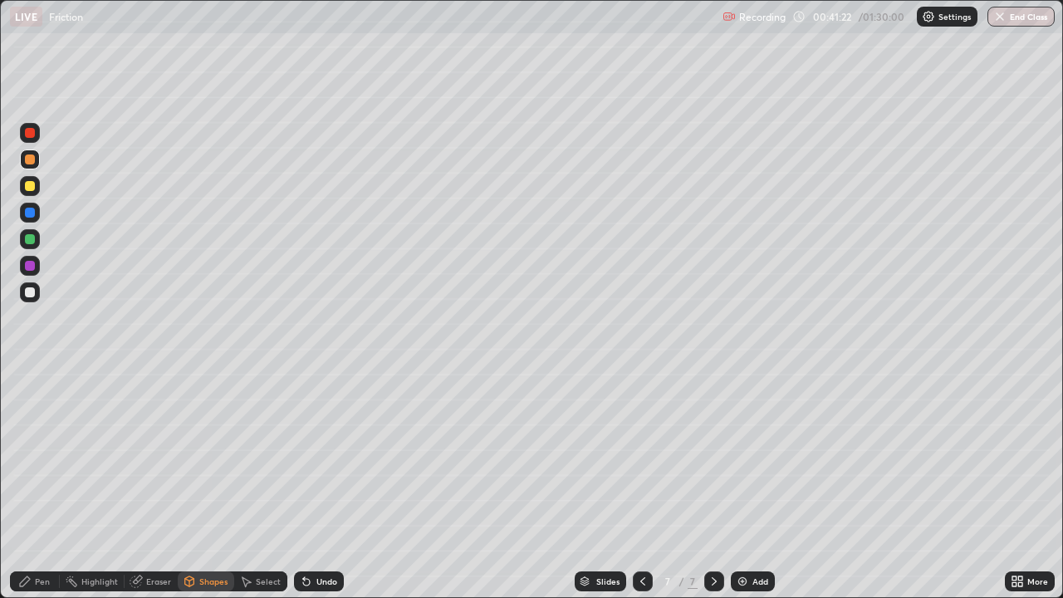
click at [32, 485] on div "Pen" at bounding box center [35, 581] width 50 height 20
click at [31, 296] on div at bounding box center [30, 292] width 10 height 10
click at [141, 485] on icon at bounding box center [135, 580] width 13 height 13
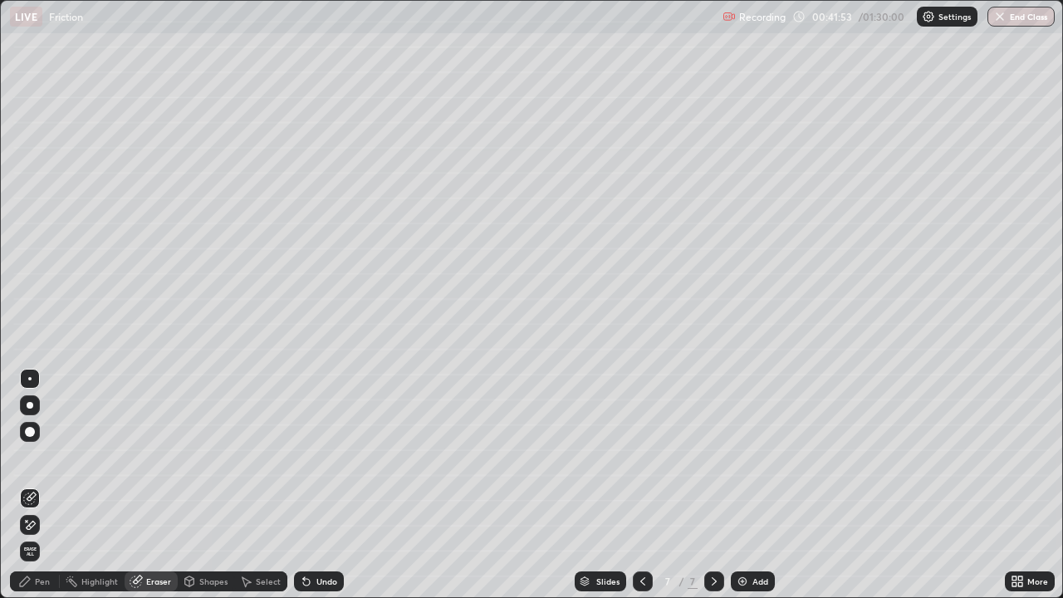
click at [43, 485] on div "Pen" at bounding box center [42, 581] width 15 height 8
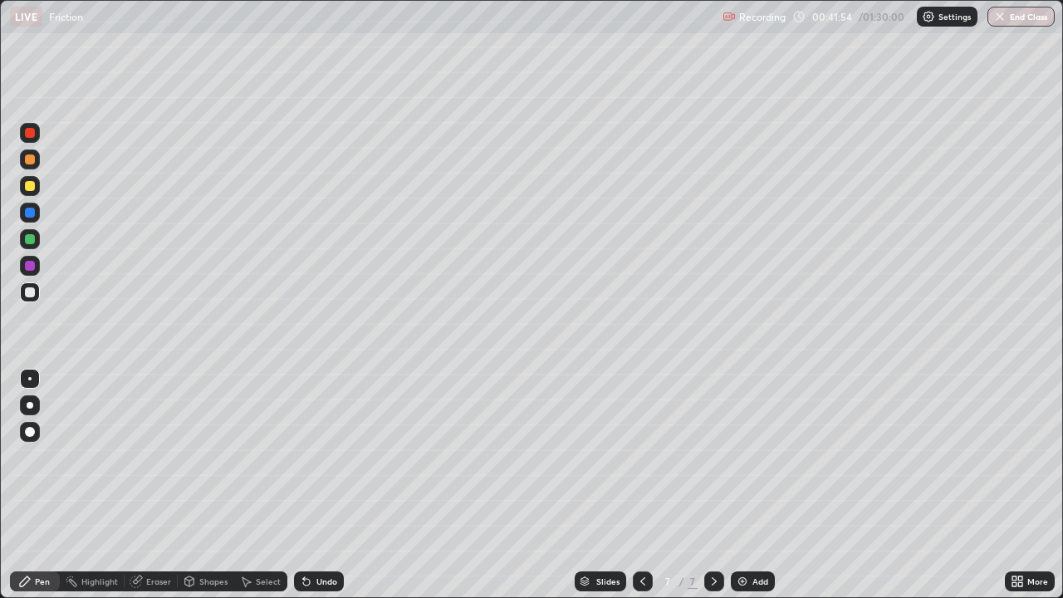
click at [32, 235] on div at bounding box center [30, 239] width 10 height 10
click at [189, 485] on icon at bounding box center [189, 583] width 0 height 6
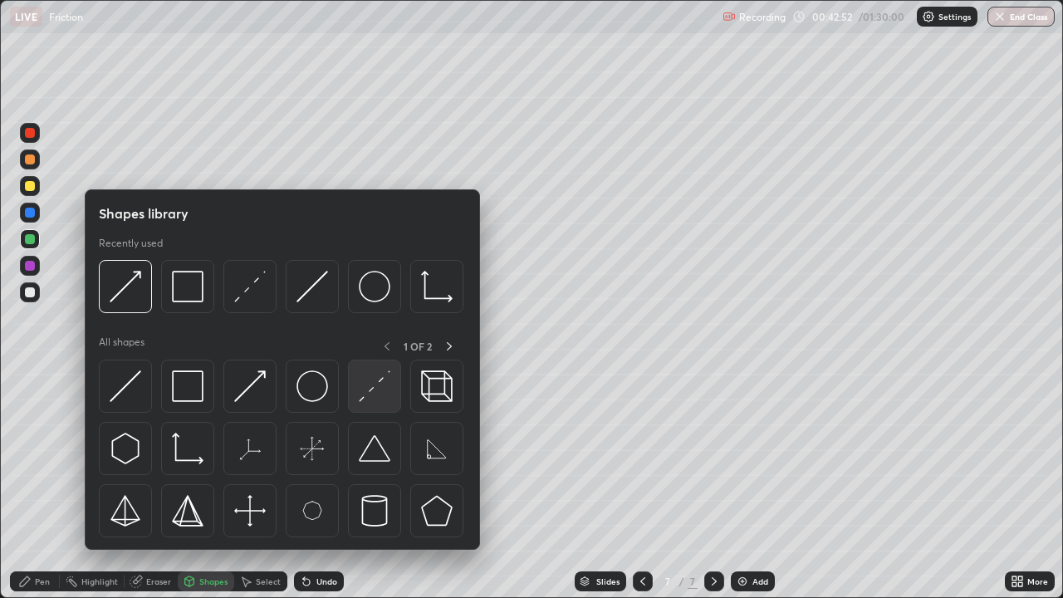
click at [370, 393] on img at bounding box center [375, 386] width 32 height 32
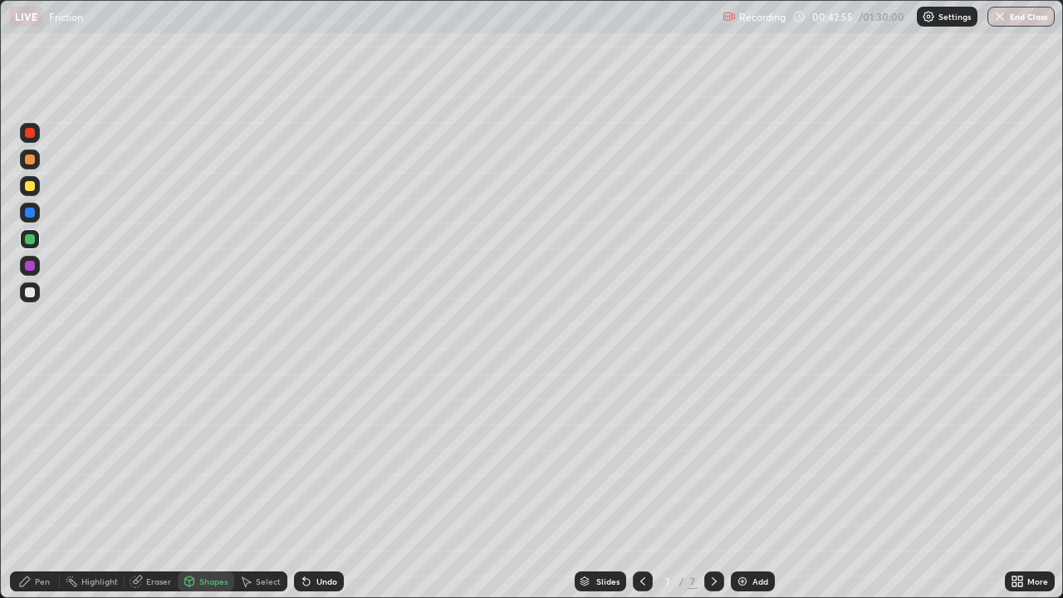
click at [50, 485] on div "Pen" at bounding box center [35, 581] width 50 height 20
click at [30, 163] on div at bounding box center [30, 159] width 10 height 10
click at [1015, 485] on icon at bounding box center [1014, 578] width 4 height 4
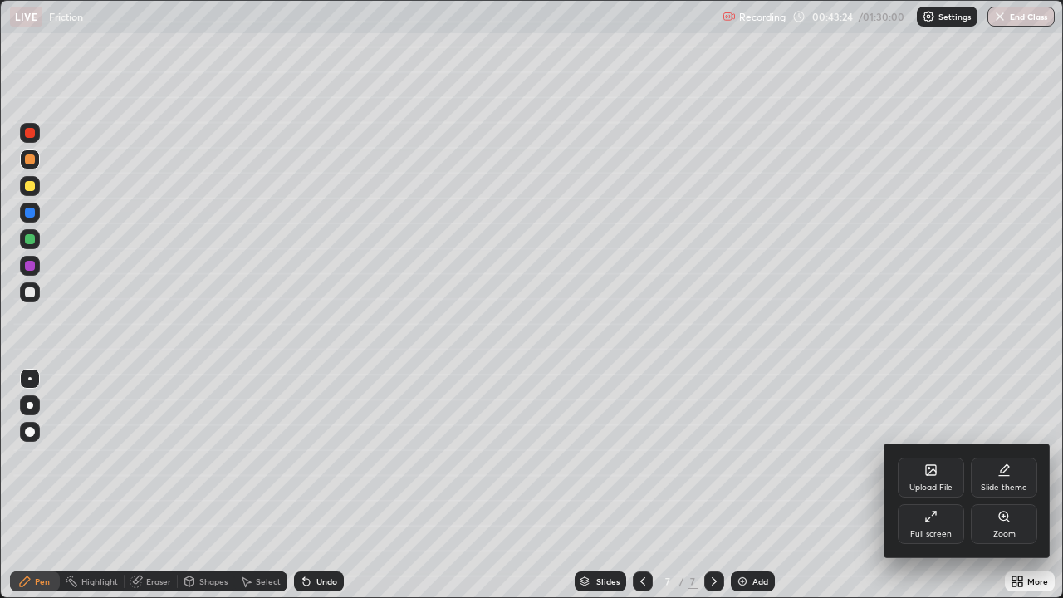
click at [932, 485] on icon at bounding box center [930, 516] width 13 height 13
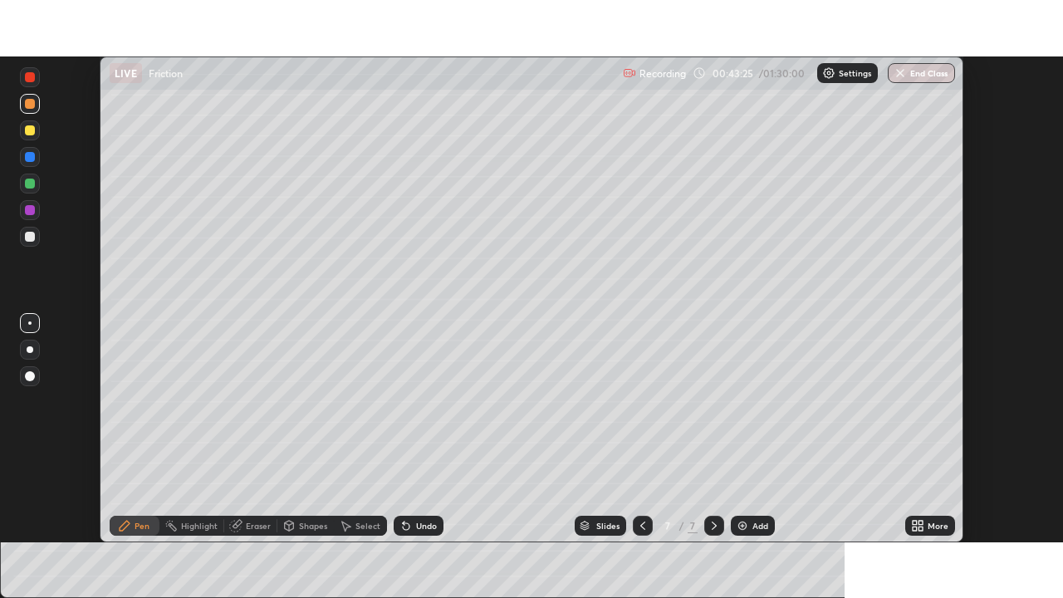
scroll to position [82523, 81946]
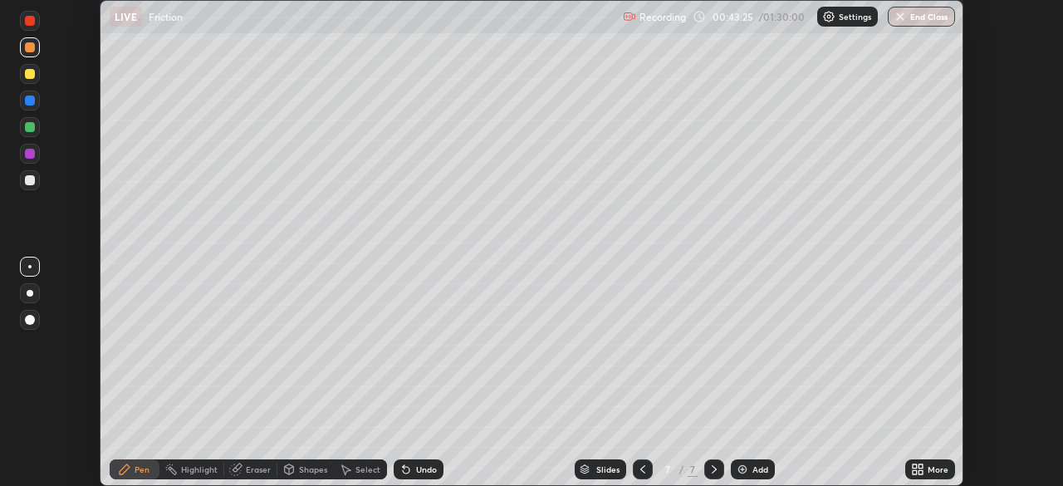
click at [920, 467] on icon at bounding box center [920, 466] width 4 height 4
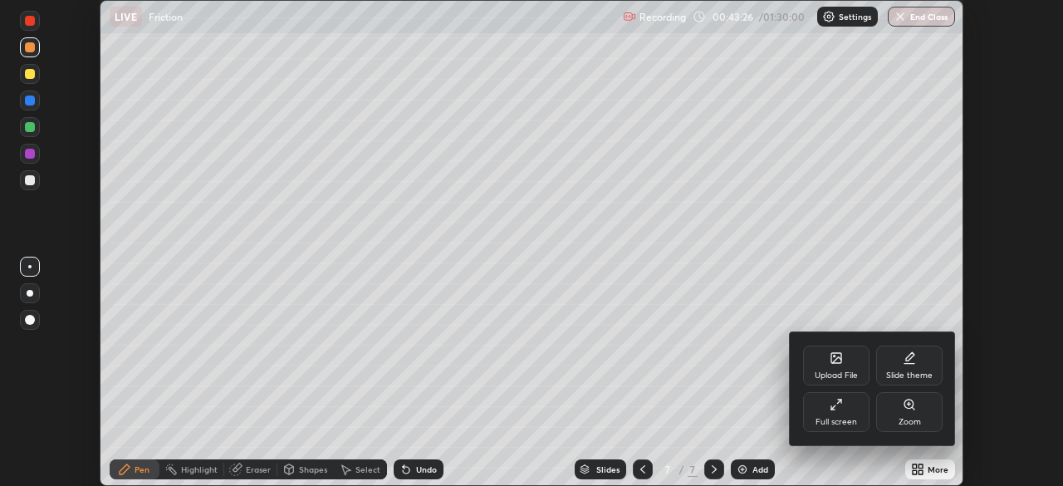
click at [853, 407] on div "Full screen" at bounding box center [836, 412] width 66 height 40
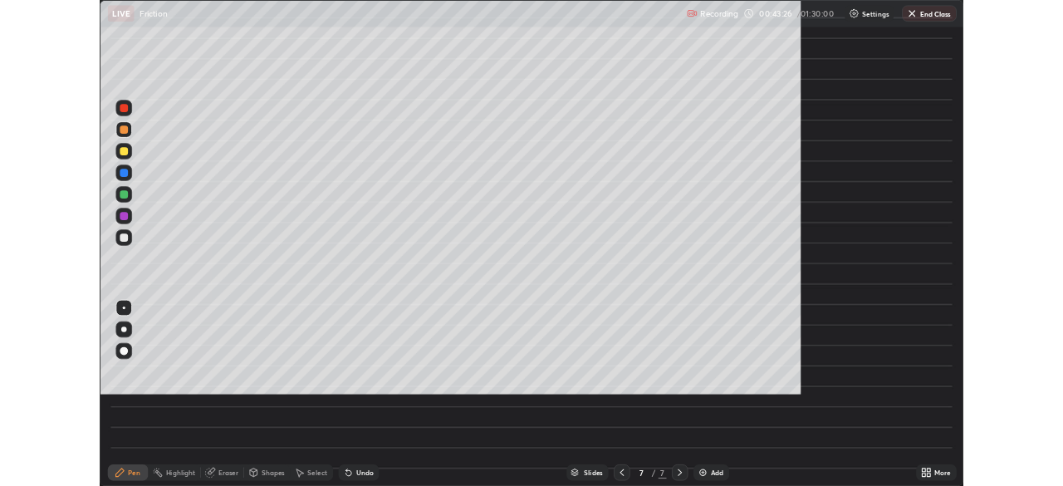
scroll to position [598, 1063]
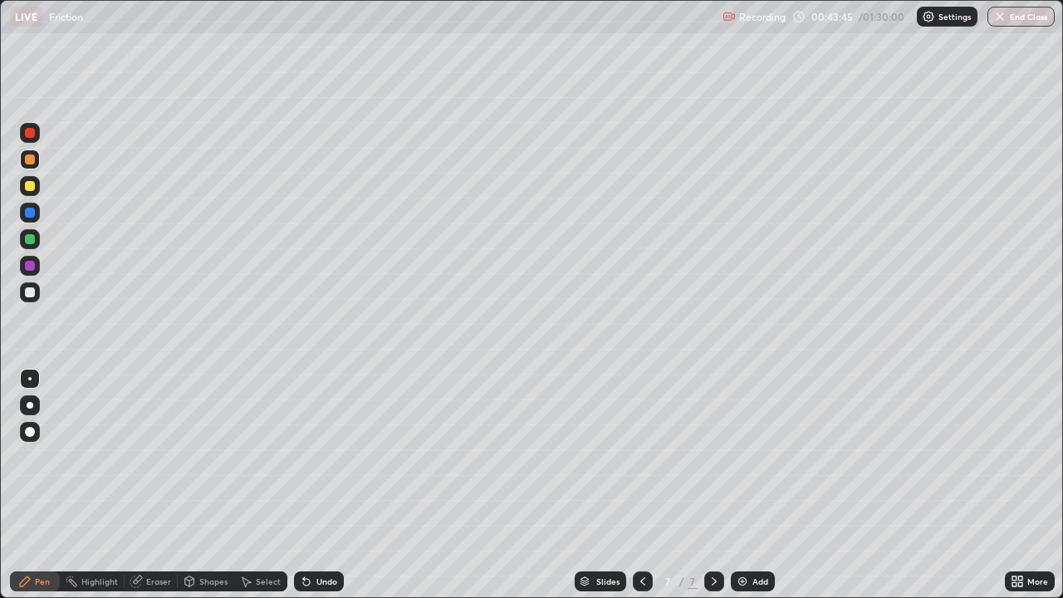
click at [640, 485] on div at bounding box center [643, 580] width 20 height 33
click at [712, 485] on icon at bounding box center [713, 580] width 13 height 13
click at [140, 485] on icon at bounding box center [135, 580] width 13 height 13
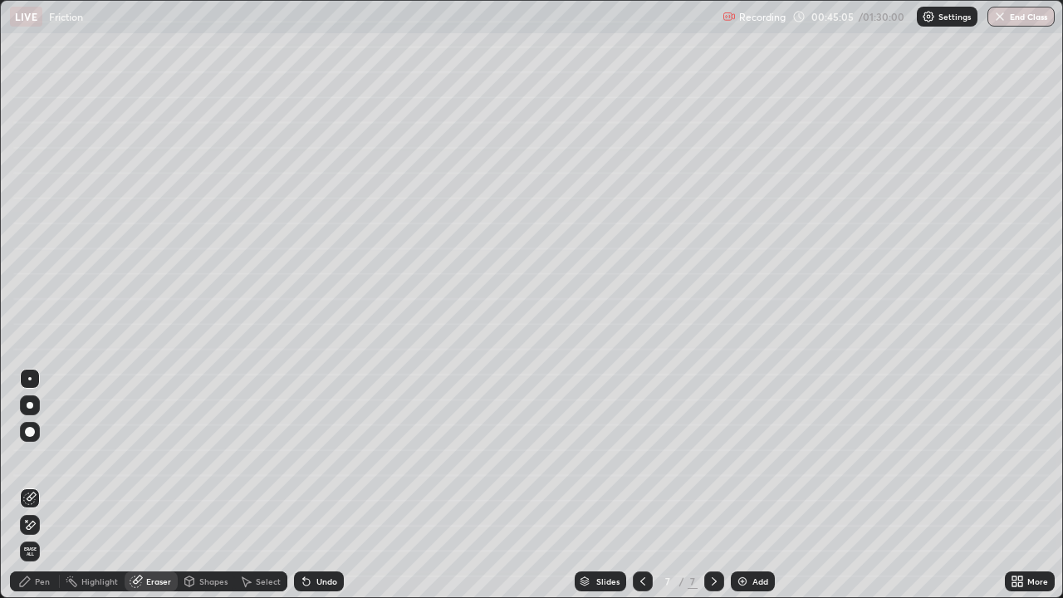
click at [38, 485] on div "Pen" at bounding box center [42, 581] width 15 height 8
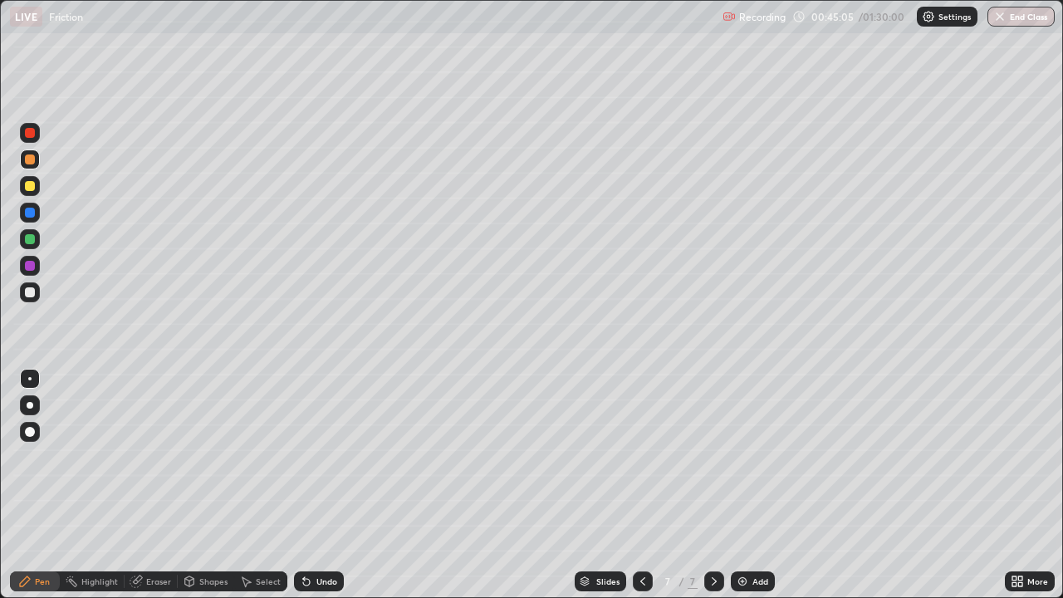
click at [38, 485] on div "Pen" at bounding box center [42, 581] width 15 height 8
click at [32, 485] on div "Pen" at bounding box center [35, 581] width 50 height 20
click at [31, 299] on div at bounding box center [30, 292] width 20 height 20
click at [316, 485] on div "Undo" at bounding box center [326, 581] width 21 height 8
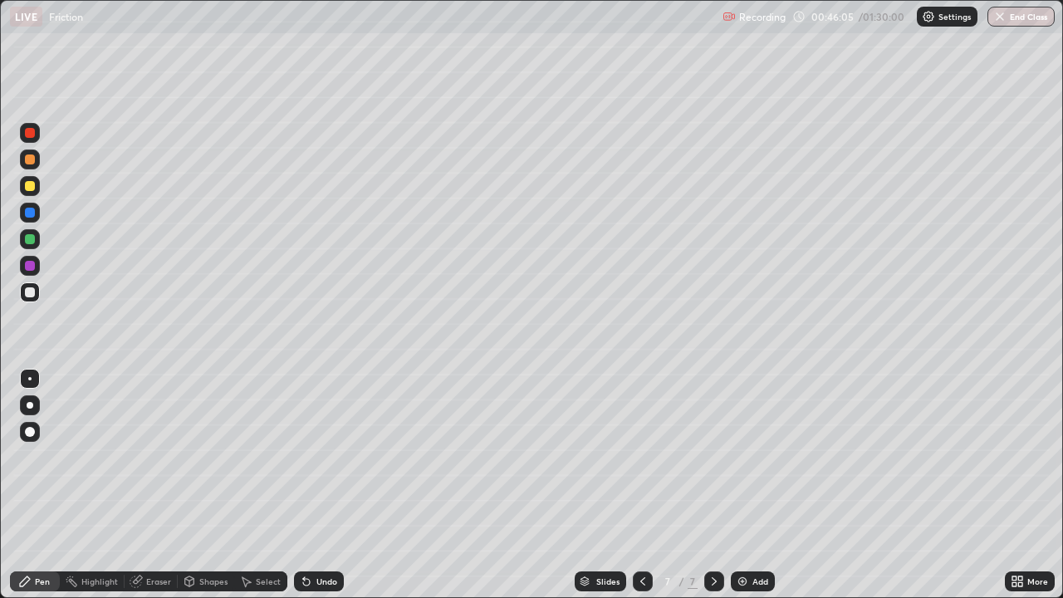
click at [316, 485] on div "Undo" at bounding box center [326, 581] width 21 height 8
click at [712, 485] on icon at bounding box center [713, 580] width 13 height 13
click at [740, 485] on img at bounding box center [741, 580] width 13 height 13
click at [199, 485] on div "Shapes" at bounding box center [213, 581] width 28 height 8
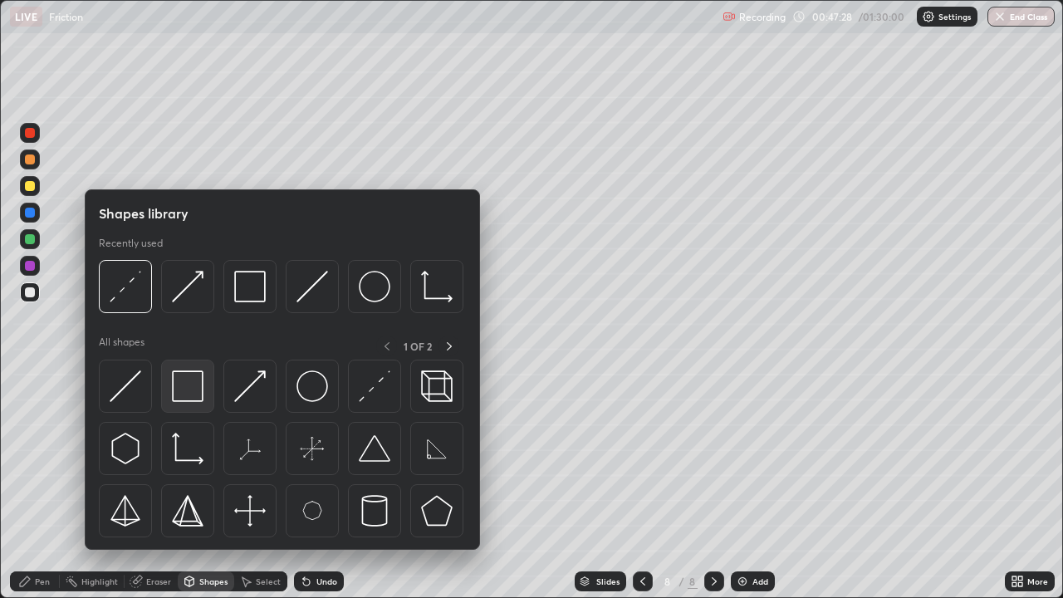
click at [187, 388] on img at bounding box center [188, 386] width 32 height 32
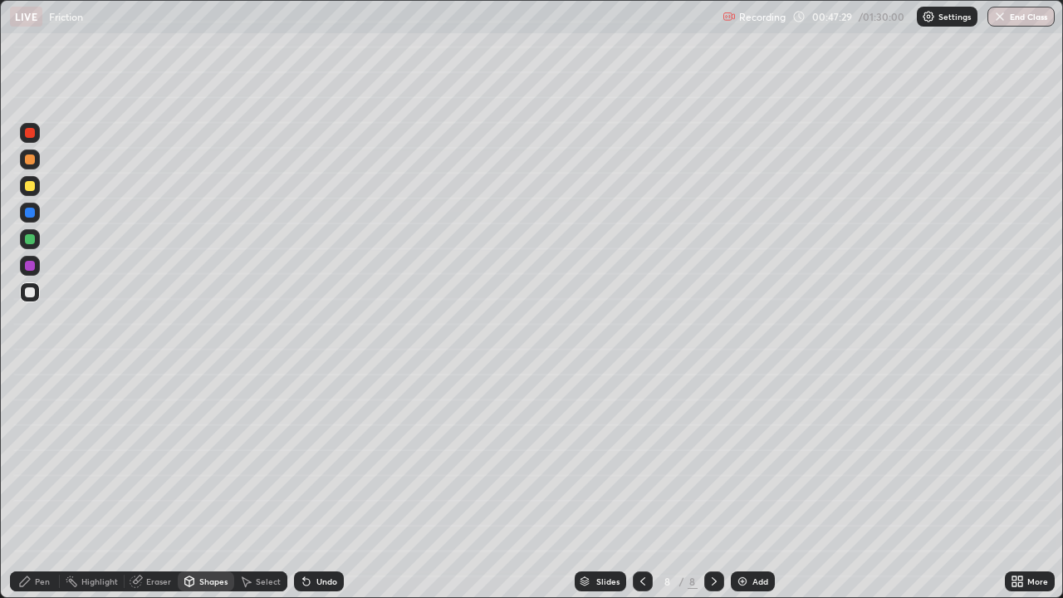
click at [200, 485] on div "Shapes" at bounding box center [213, 581] width 28 height 8
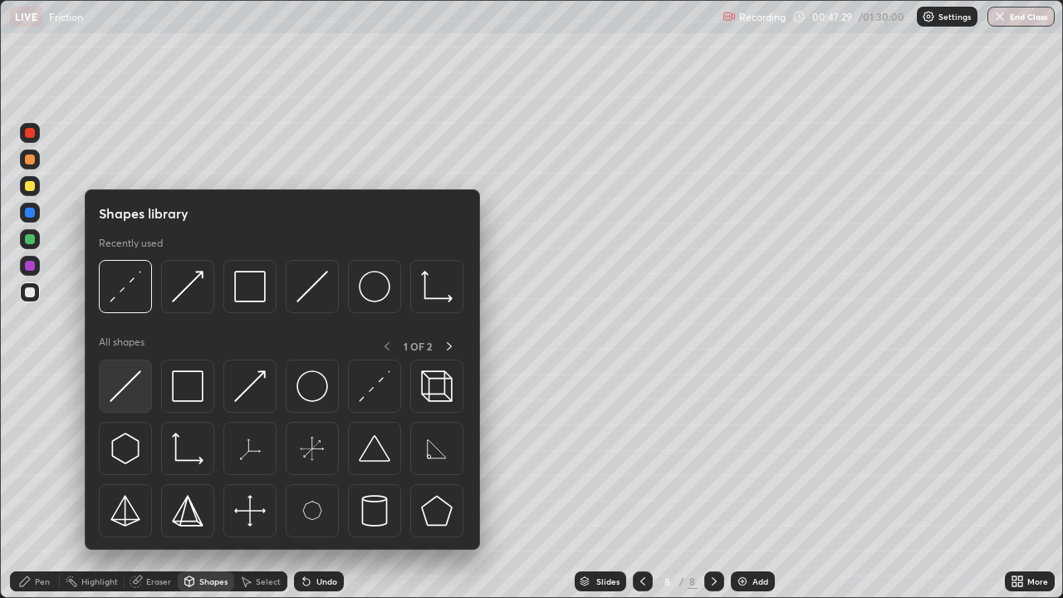
click at [134, 380] on img at bounding box center [126, 386] width 32 height 32
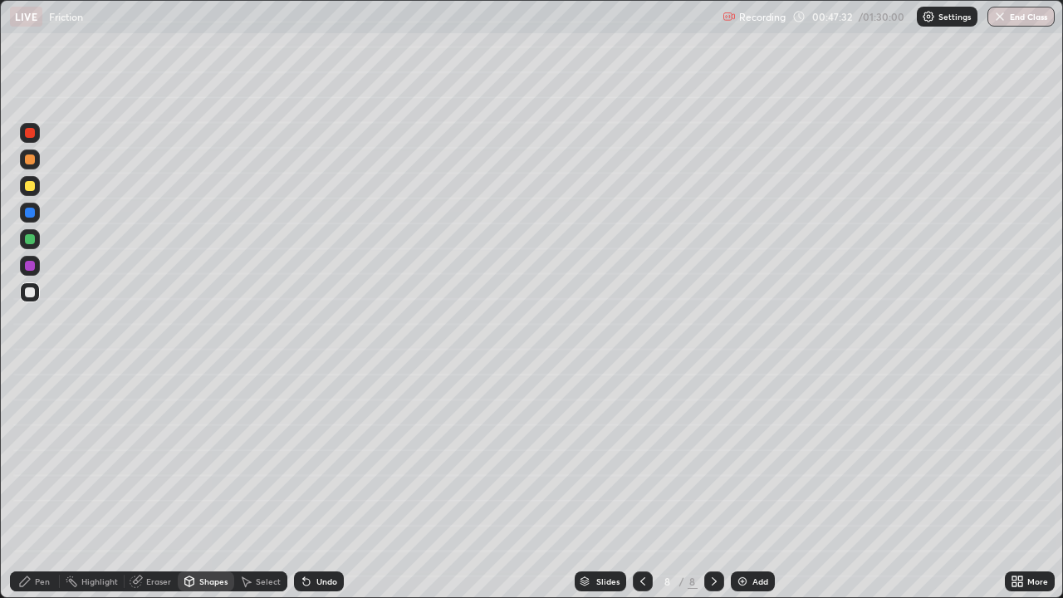
click at [205, 485] on div "Shapes" at bounding box center [213, 581] width 28 height 8
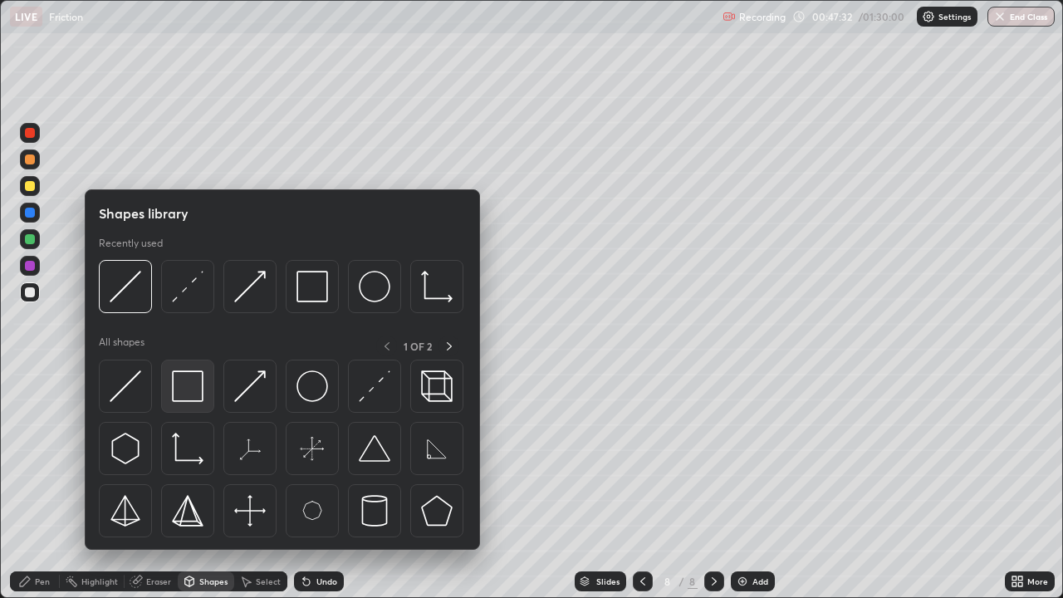
click at [199, 392] on img at bounding box center [188, 386] width 32 height 32
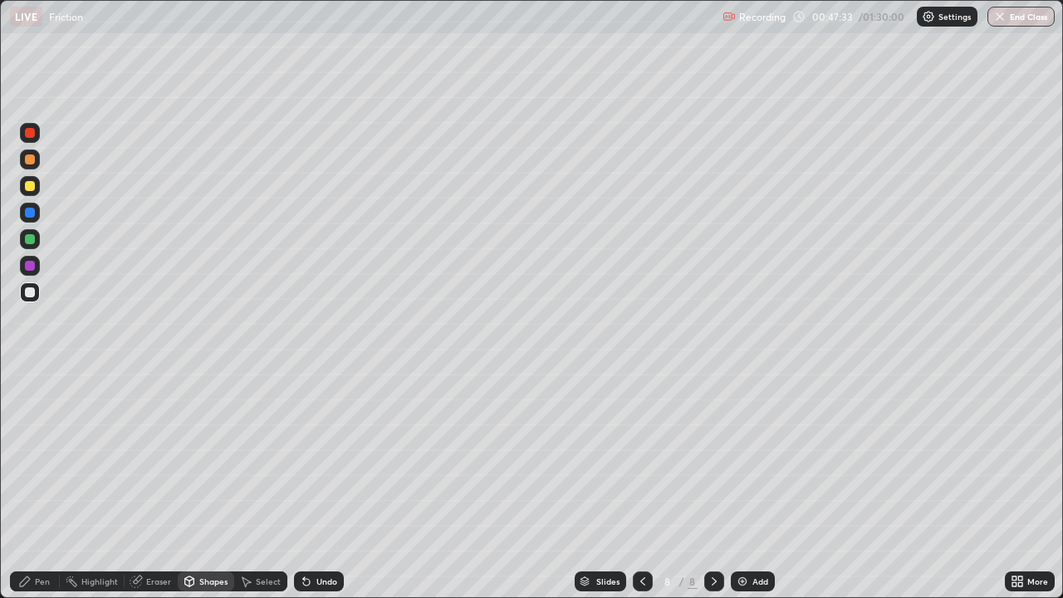
click at [31, 239] on div at bounding box center [30, 239] width 10 height 10
click at [252, 485] on div "Select" at bounding box center [260, 581] width 53 height 20
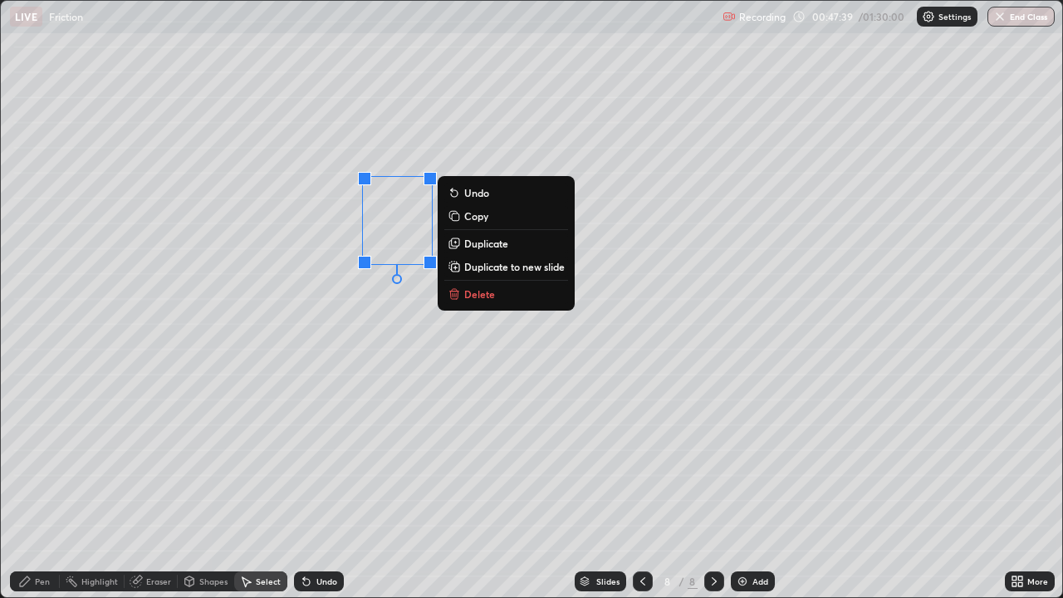
click at [335, 368] on div "0 ° Undo Copy Duplicate Duplicate to new slide Delete" at bounding box center [531, 299] width 1061 height 596
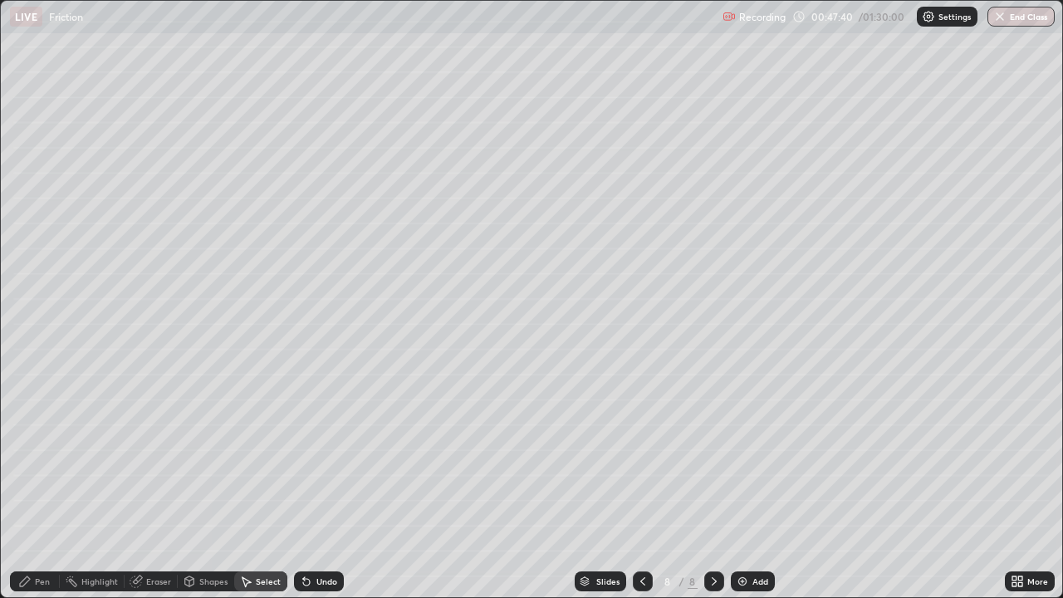
click at [56, 485] on div "Pen" at bounding box center [35, 581] width 50 height 20
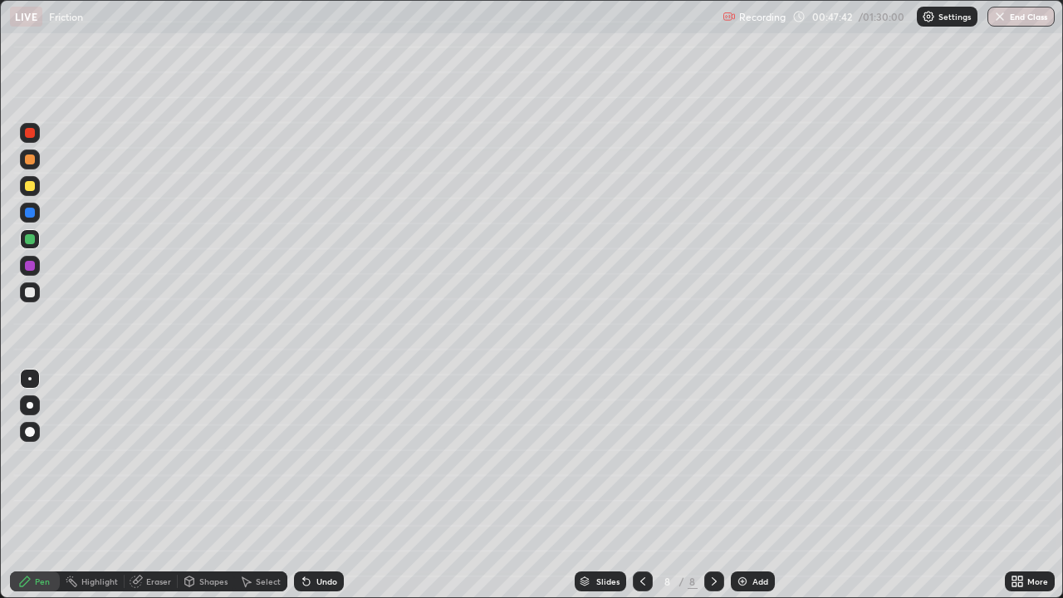
click at [30, 156] on div at bounding box center [30, 159] width 10 height 10
click at [31, 238] on div at bounding box center [30, 239] width 10 height 10
click at [27, 157] on div at bounding box center [30, 159] width 10 height 10
click at [325, 485] on div "Undo" at bounding box center [326, 581] width 21 height 8
click at [321, 485] on div "Undo" at bounding box center [326, 581] width 21 height 8
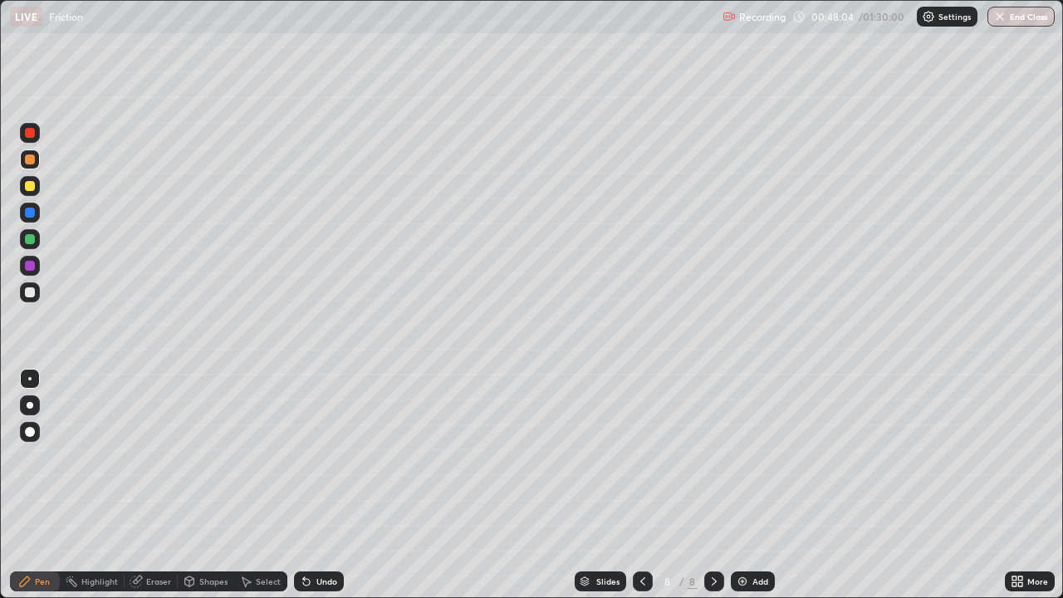
click at [306, 485] on icon at bounding box center [306, 582] width 7 height 7
click at [308, 485] on icon at bounding box center [306, 580] width 13 height 13
click at [307, 485] on icon at bounding box center [306, 580] width 13 height 13
click at [188, 485] on icon at bounding box center [189, 580] width 9 height 2
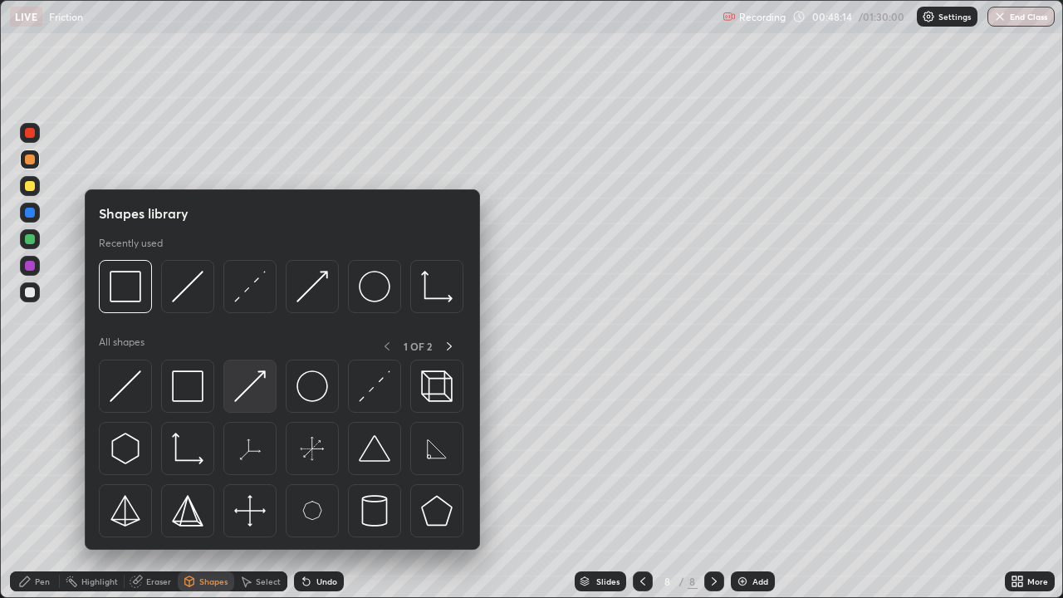
click at [252, 383] on img at bounding box center [250, 386] width 32 height 32
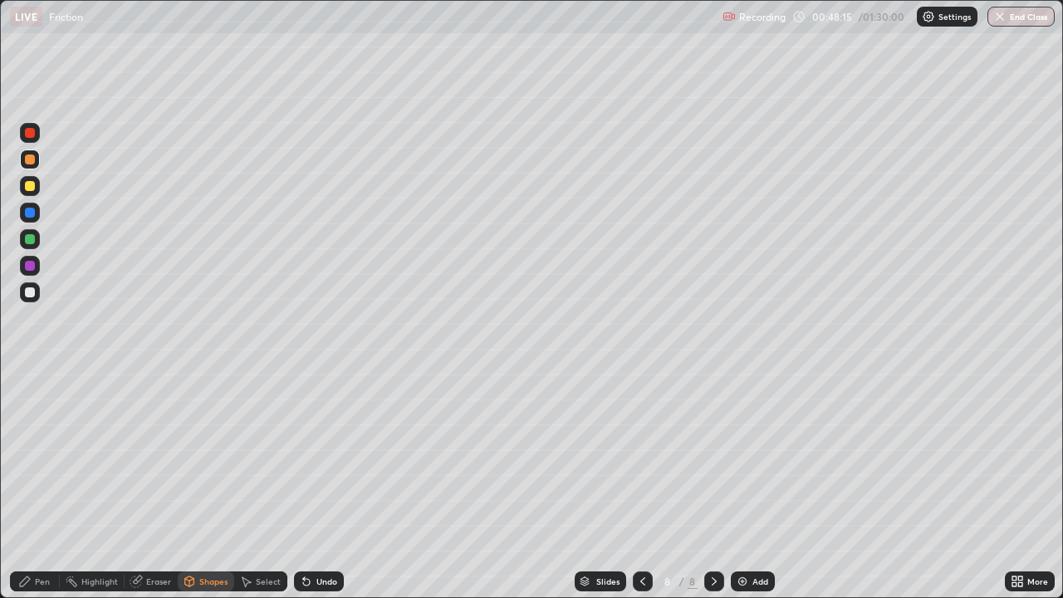
click at [28, 265] on div at bounding box center [30, 266] width 10 height 10
click at [33, 236] on div at bounding box center [30, 239] width 10 height 10
click at [325, 485] on div "Undo" at bounding box center [326, 581] width 21 height 8
click at [43, 485] on div "Pen" at bounding box center [42, 581] width 15 height 8
click at [26, 161] on div at bounding box center [30, 159] width 10 height 10
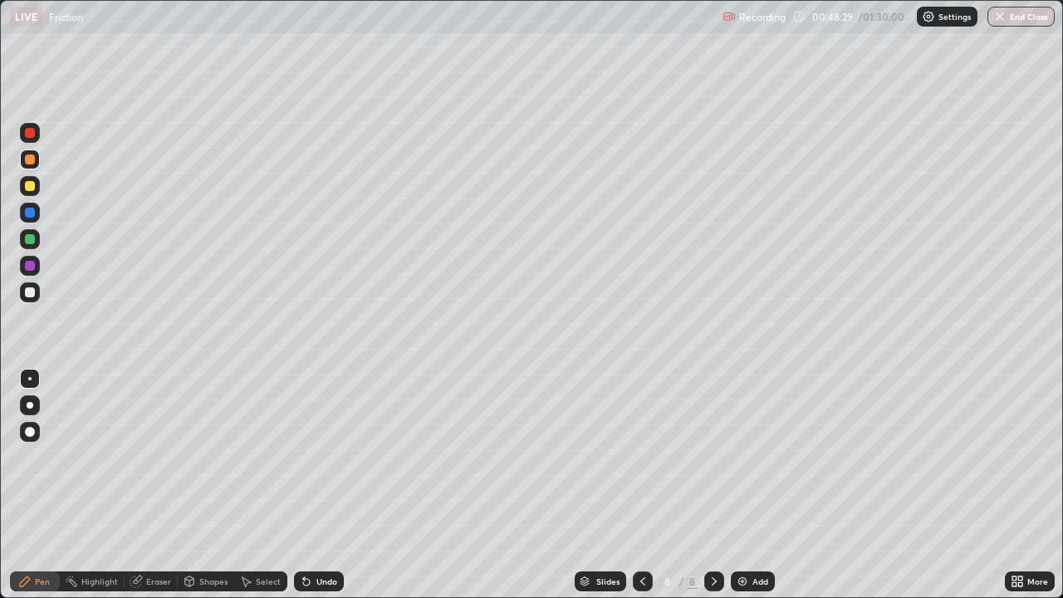
click at [324, 485] on div "Undo" at bounding box center [326, 581] width 21 height 8
click at [326, 485] on div "Undo" at bounding box center [319, 581] width 50 height 20
click at [31, 189] on div at bounding box center [30, 186] width 10 height 10
click at [34, 232] on div at bounding box center [30, 239] width 20 height 20
click at [29, 188] on div at bounding box center [30, 186] width 10 height 10
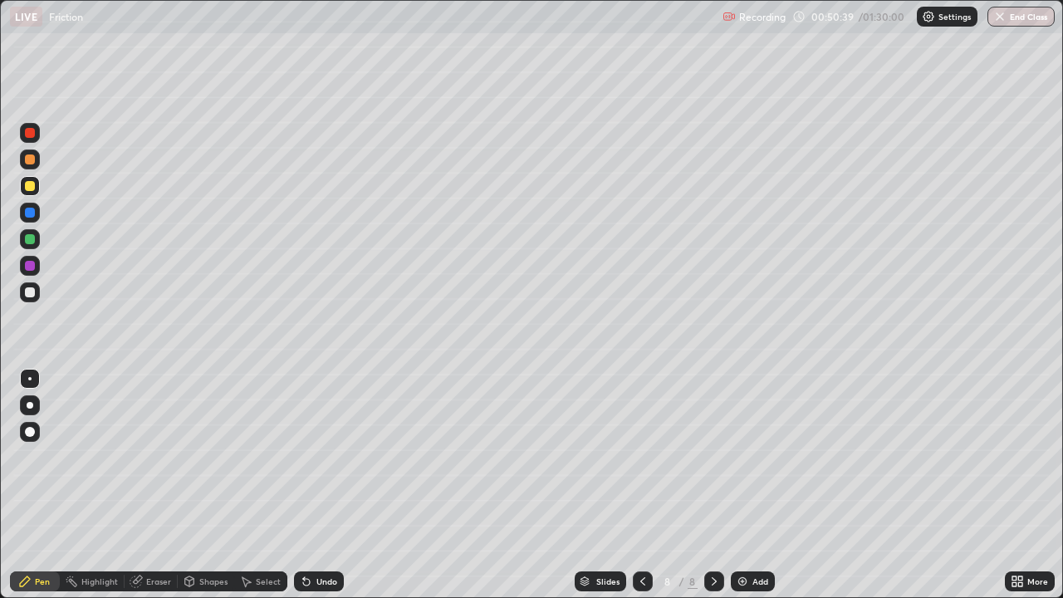
click at [202, 485] on div "Shapes" at bounding box center [213, 581] width 28 height 8
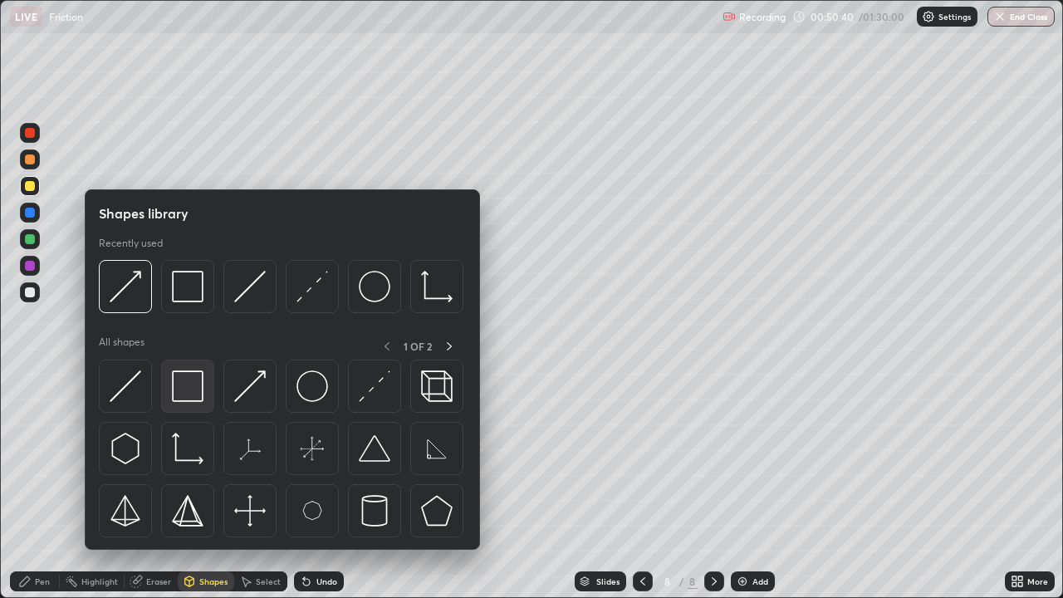
click at [198, 390] on img at bounding box center [188, 386] width 32 height 32
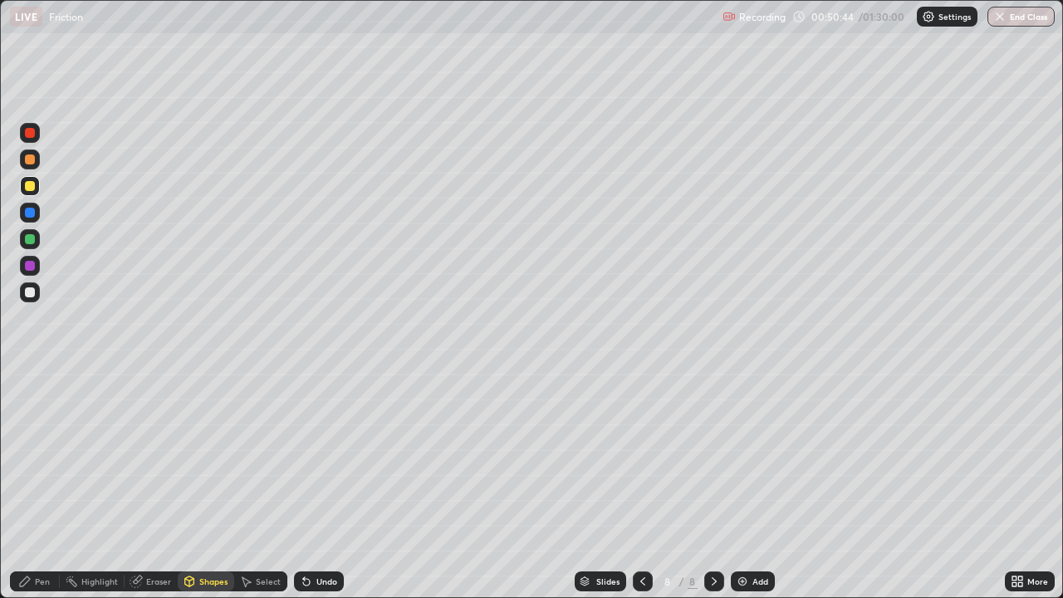
click at [38, 485] on div "Pen" at bounding box center [42, 581] width 15 height 8
click at [33, 293] on div at bounding box center [30, 292] width 10 height 10
click at [198, 485] on div "Shapes" at bounding box center [206, 581] width 56 height 20
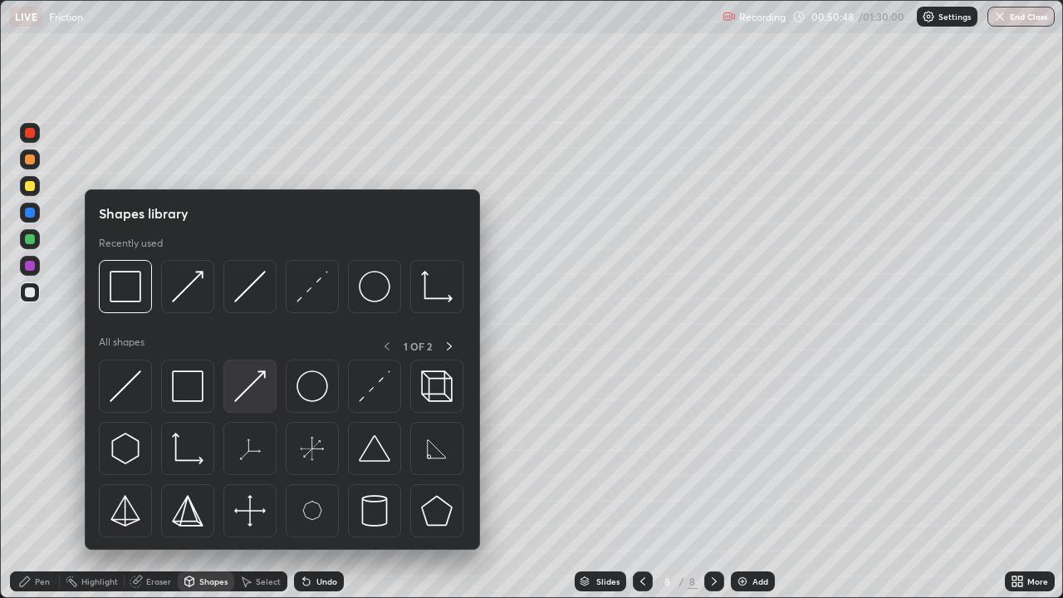
click at [262, 386] on img at bounding box center [250, 386] width 32 height 32
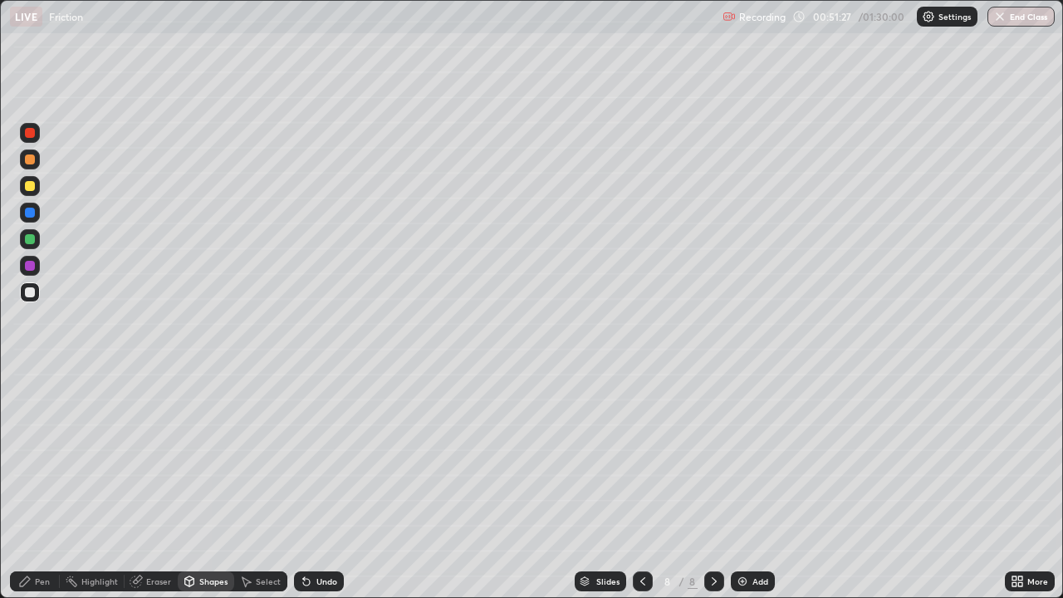
click at [32, 485] on div "Pen" at bounding box center [35, 581] width 50 height 20
click at [34, 160] on div at bounding box center [30, 159] width 10 height 10
click at [138, 485] on icon at bounding box center [135, 580] width 13 height 13
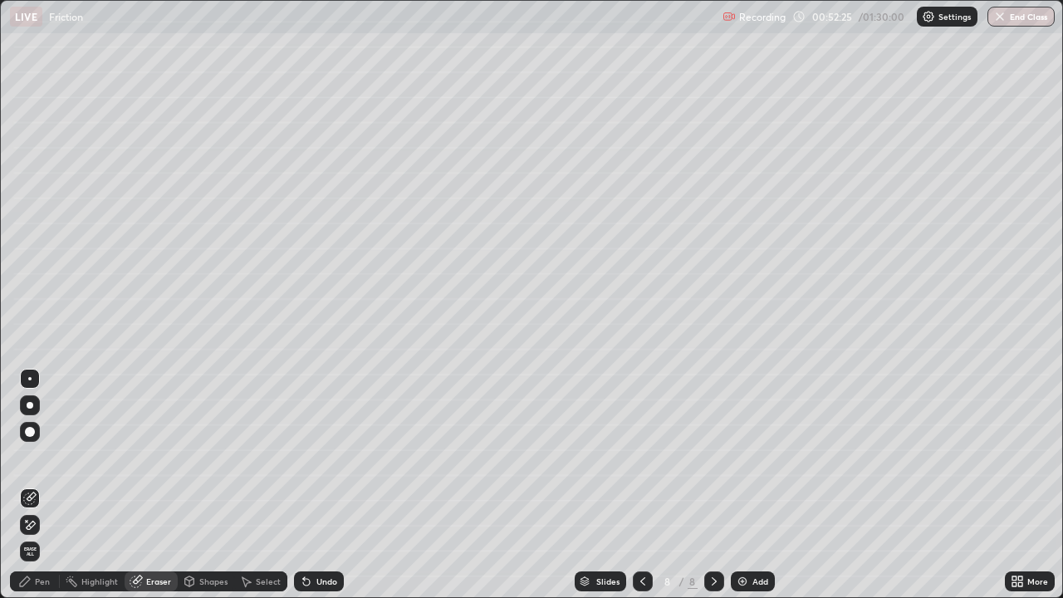
click at [36, 485] on div "Pen" at bounding box center [42, 581] width 15 height 8
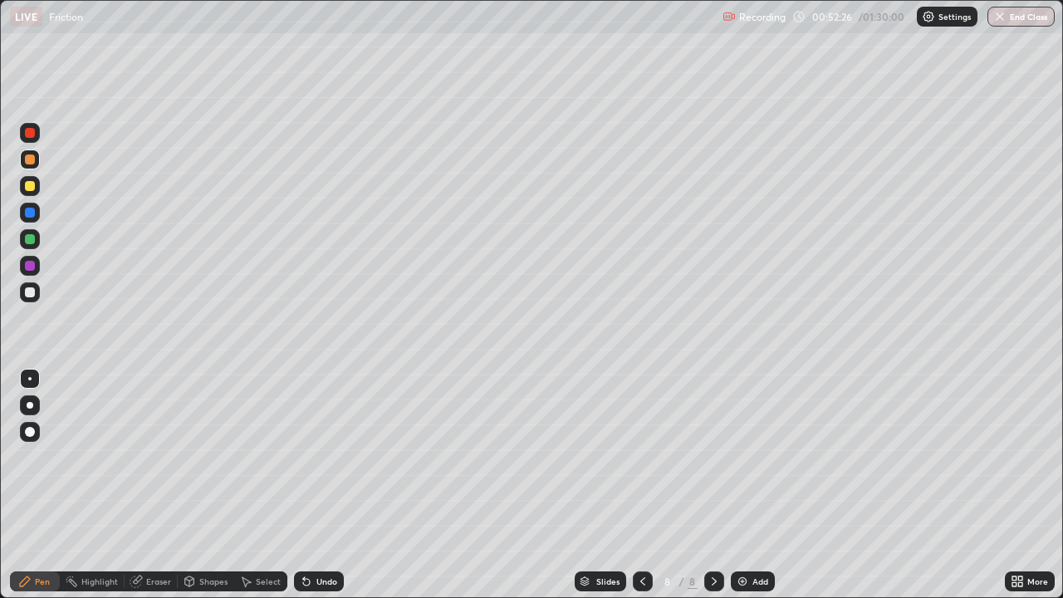
click at [26, 240] on div at bounding box center [30, 239] width 10 height 10
click at [203, 485] on div "Shapes" at bounding box center [213, 581] width 28 height 8
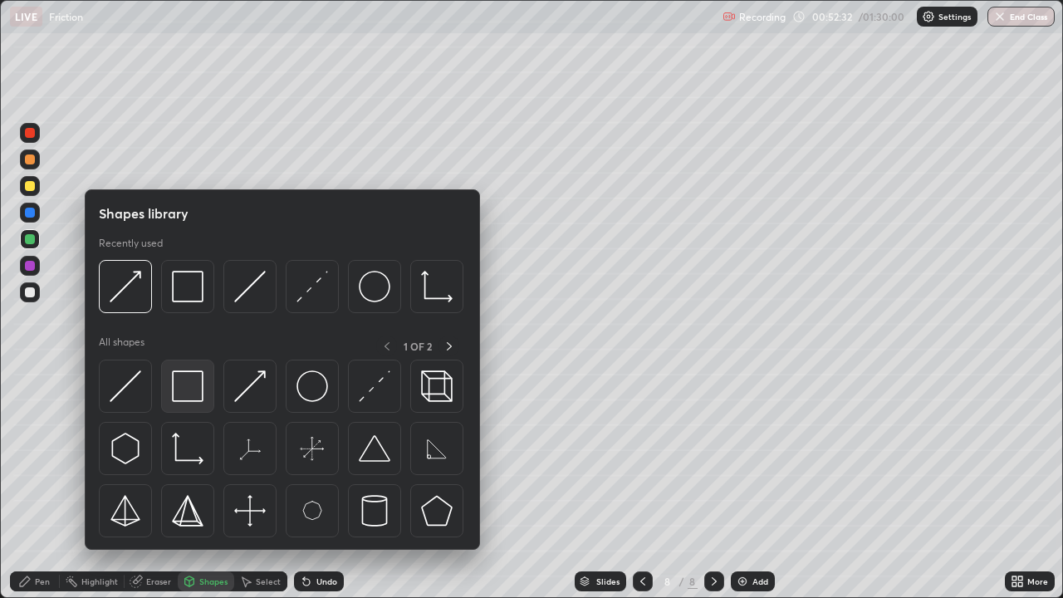
click at [194, 385] on img at bounding box center [188, 386] width 32 height 32
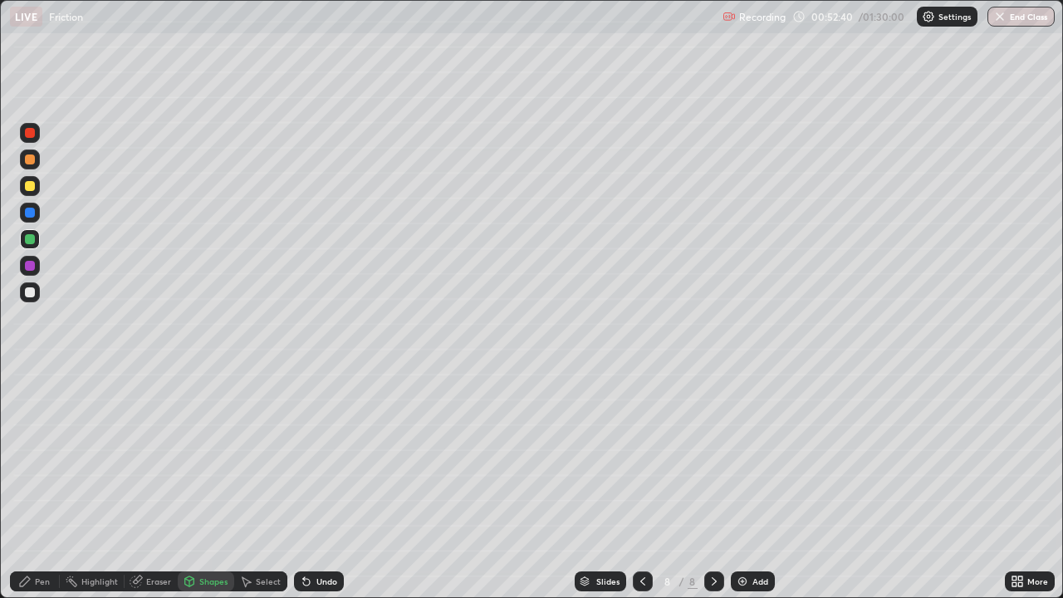
click at [32, 162] on div at bounding box center [30, 159] width 10 height 10
click at [152, 485] on div "Eraser" at bounding box center [151, 581] width 53 height 20
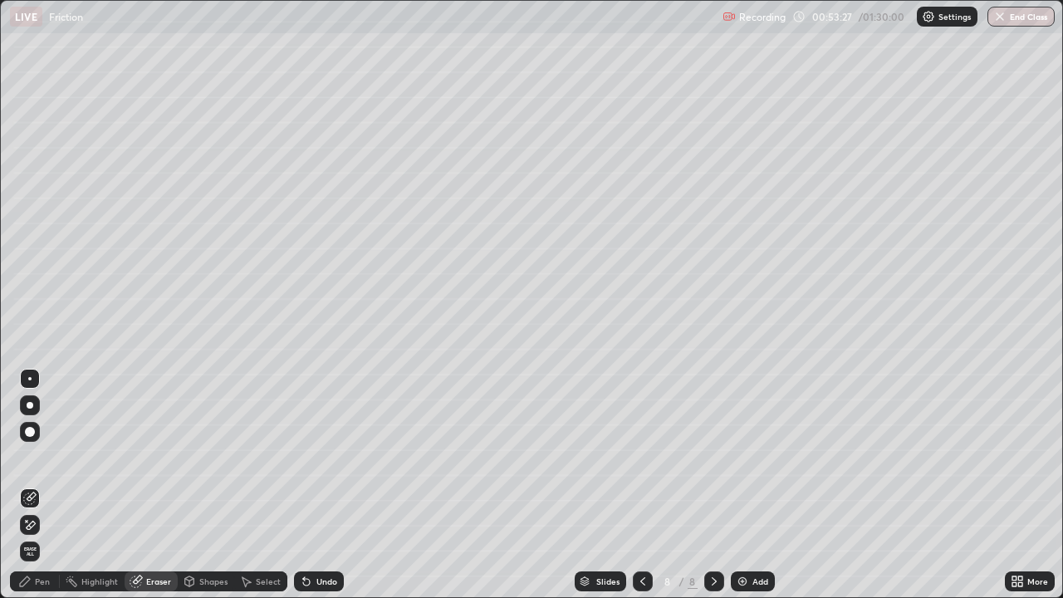
click at [31, 485] on icon at bounding box center [24, 580] width 13 height 13
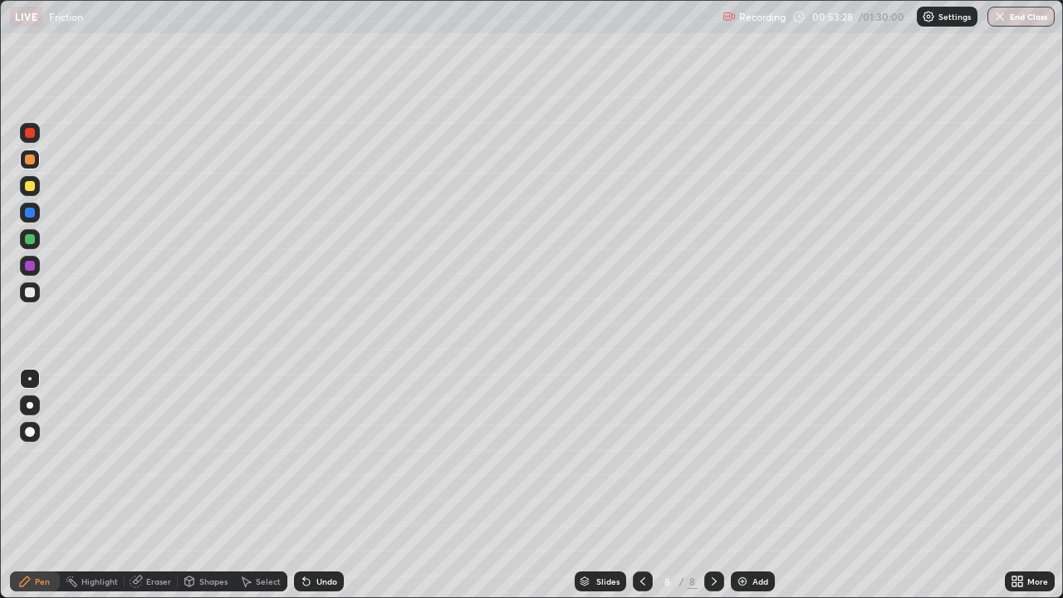
click at [32, 236] on div at bounding box center [30, 239] width 10 height 10
click at [316, 485] on div "Undo" at bounding box center [326, 581] width 21 height 8
click at [25, 159] on div at bounding box center [30, 159] width 10 height 10
click at [320, 485] on div "Undo" at bounding box center [326, 581] width 21 height 8
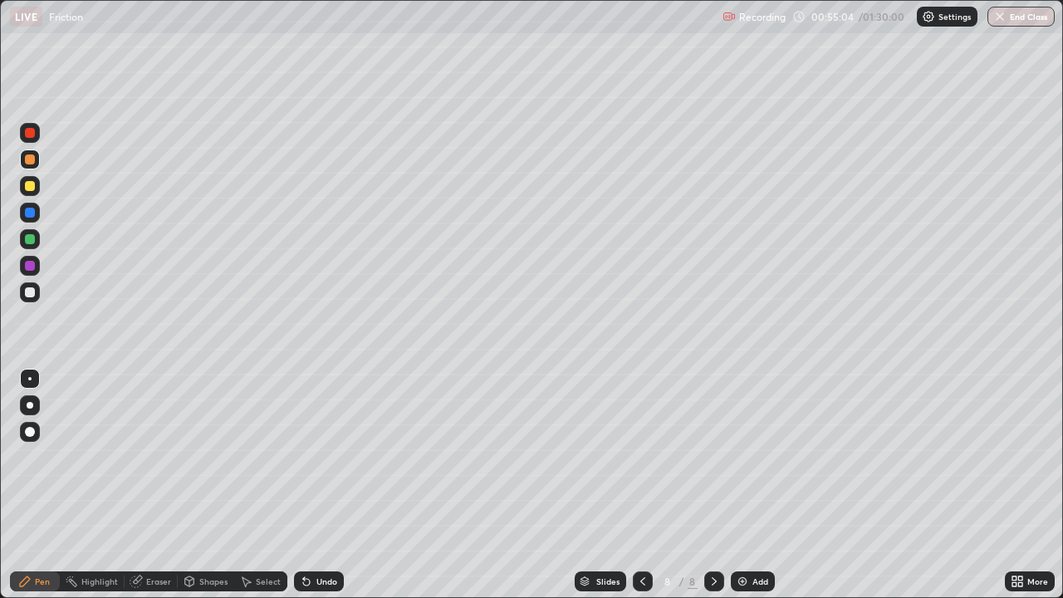
click at [320, 485] on div "Undo" at bounding box center [326, 581] width 21 height 8
click at [304, 485] on icon at bounding box center [306, 582] width 7 height 7
click at [1020, 485] on icon at bounding box center [1020, 578] width 4 height 4
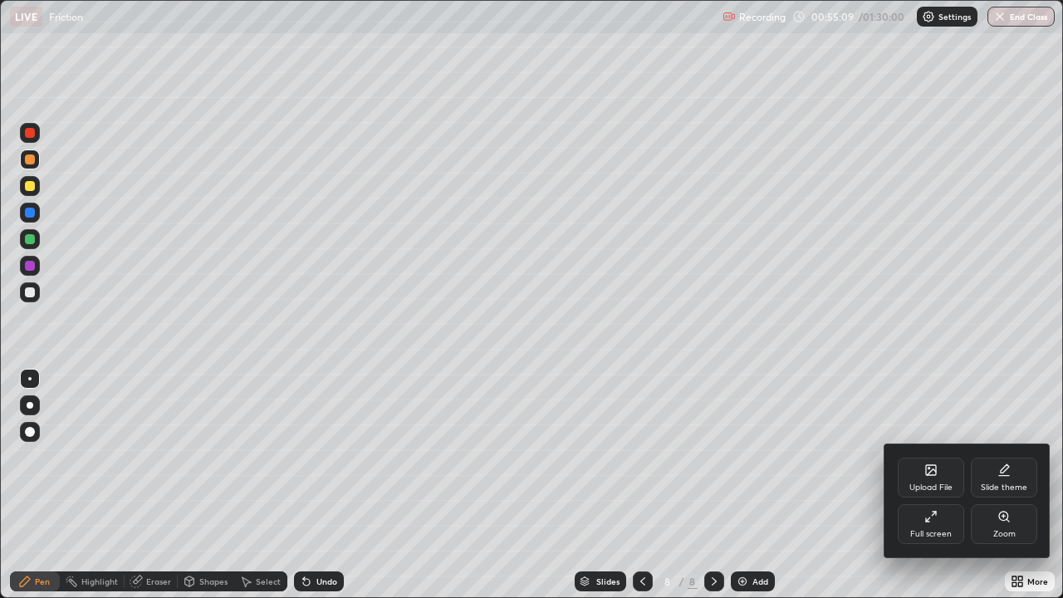
click at [918, 485] on div "Full screen" at bounding box center [930, 524] width 66 height 40
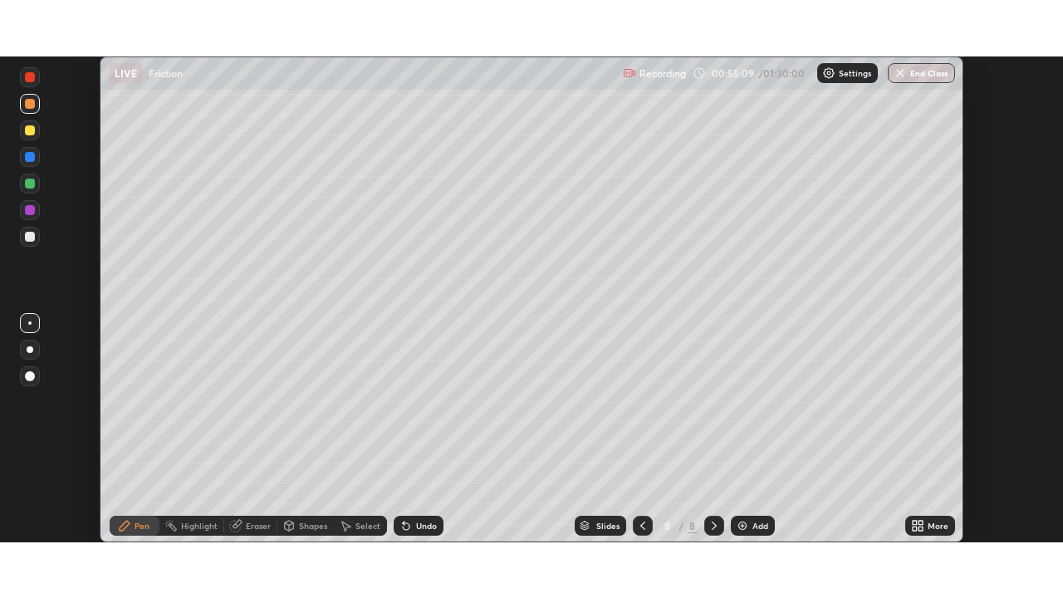
scroll to position [82523, 81946]
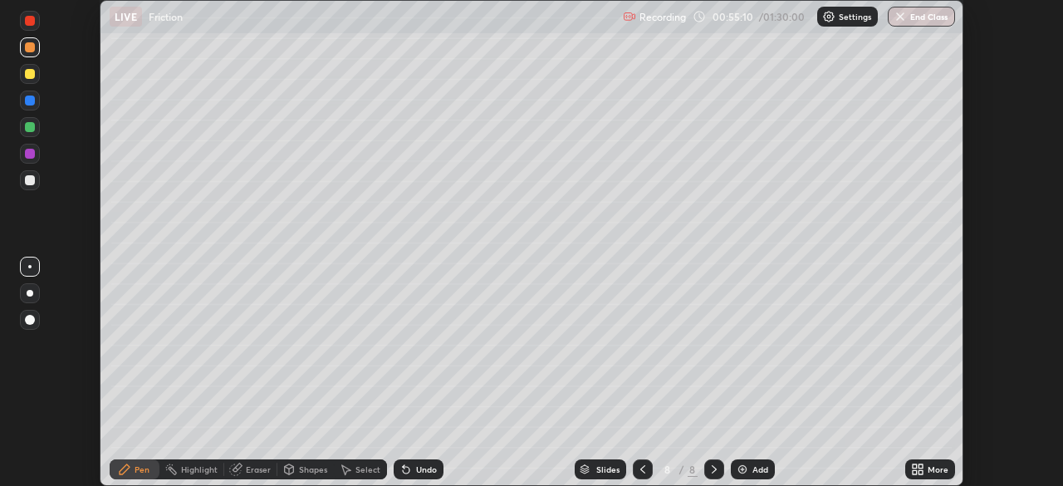
click at [916, 466] on icon at bounding box center [914, 466] width 4 height 4
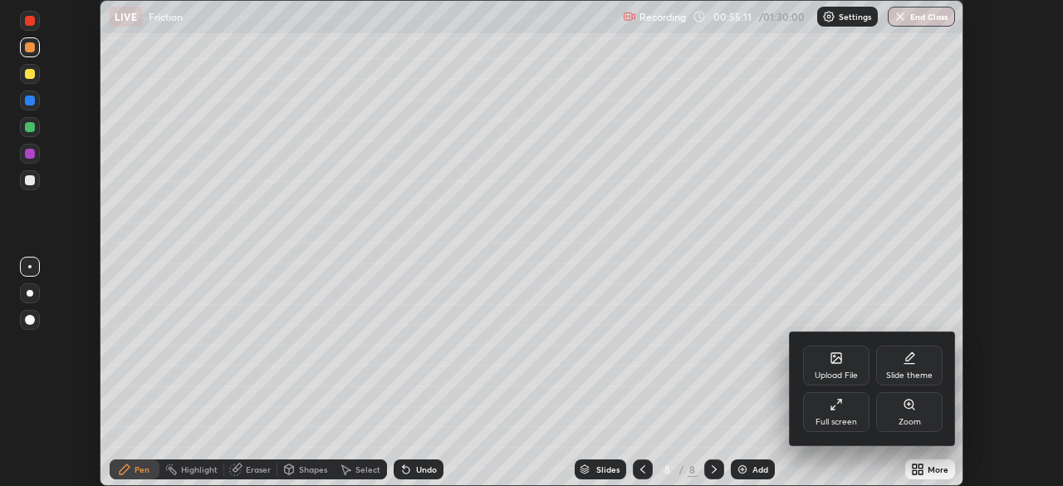
click at [832, 412] on div "Full screen" at bounding box center [836, 412] width 66 height 40
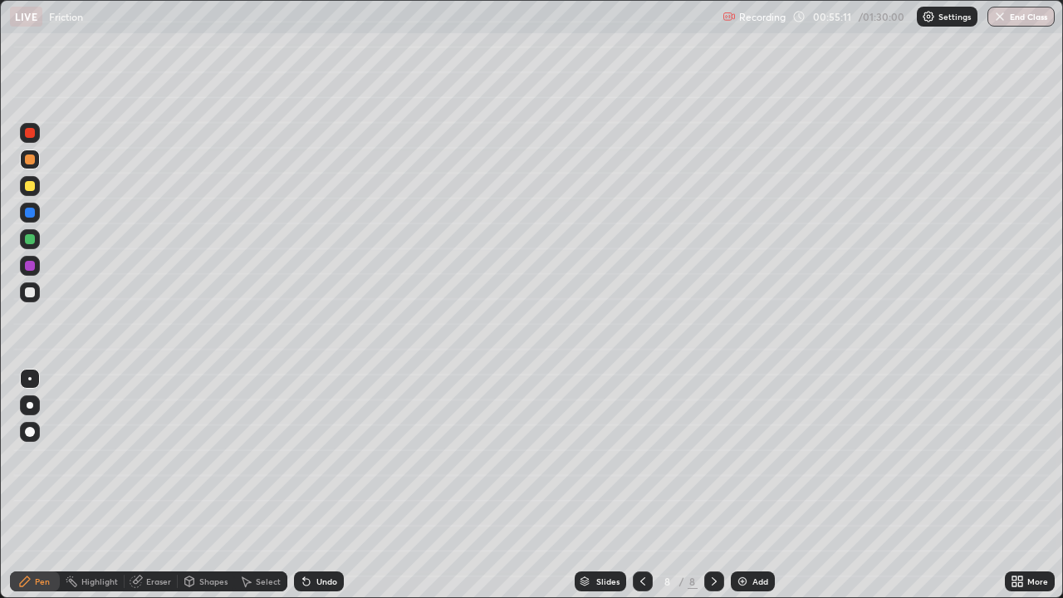
scroll to position [598, 1063]
click at [319, 485] on div "Undo" at bounding box center [326, 581] width 21 height 8
click at [316, 485] on div "Undo" at bounding box center [326, 581] width 21 height 8
click at [312, 485] on div "Undo" at bounding box center [319, 581] width 50 height 20
click at [707, 485] on icon at bounding box center [713, 580] width 13 height 13
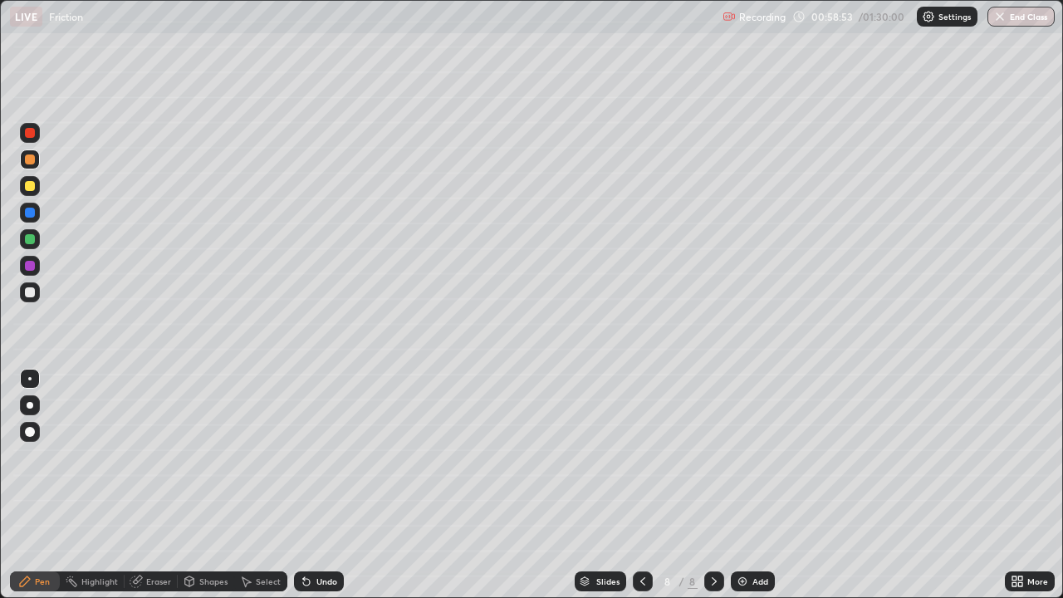
click at [752, 485] on div "Add" at bounding box center [760, 581] width 16 height 8
click at [202, 485] on div "Shapes" at bounding box center [213, 581] width 28 height 8
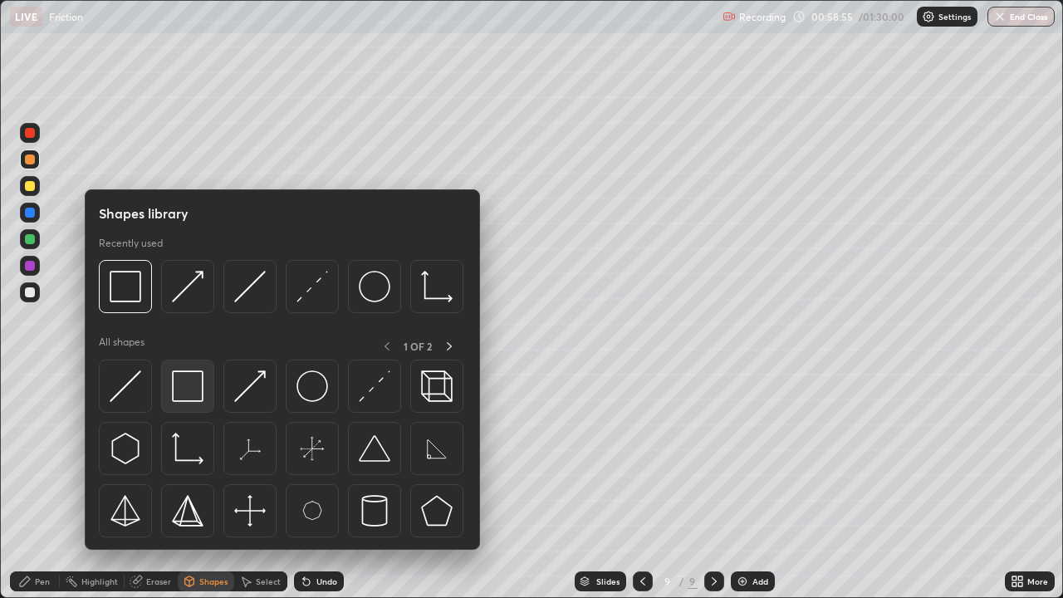
click at [197, 393] on img at bounding box center [188, 386] width 32 height 32
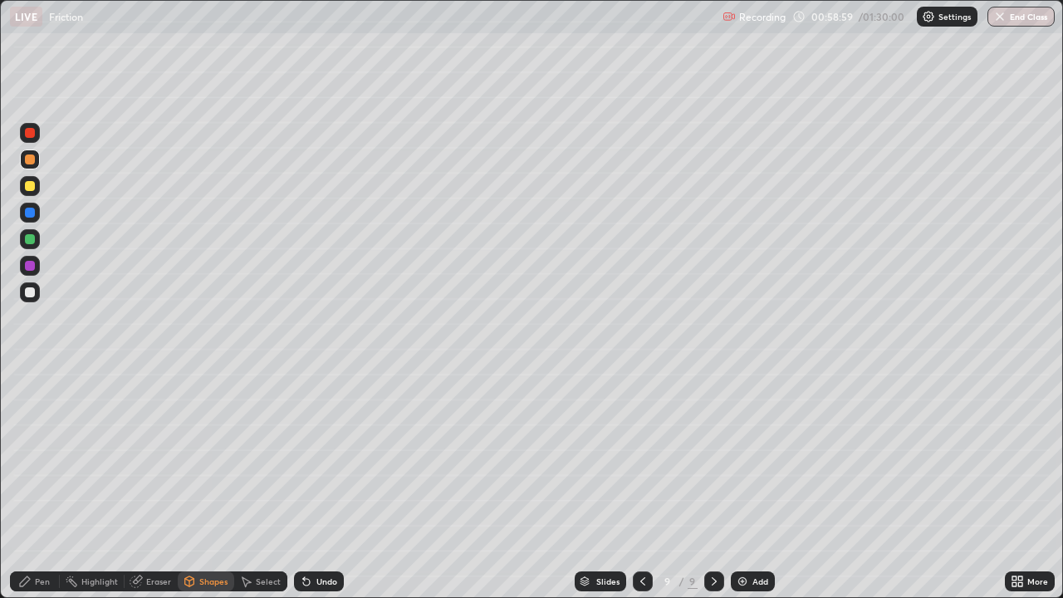
click at [183, 485] on icon at bounding box center [189, 580] width 13 height 13
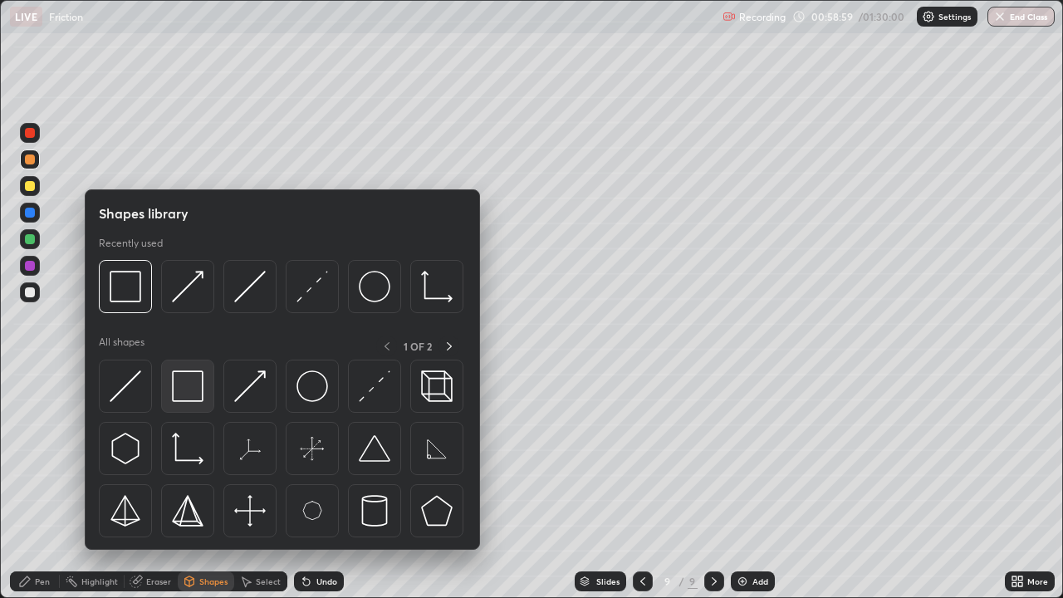
click at [193, 387] on img at bounding box center [188, 386] width 32 height 32
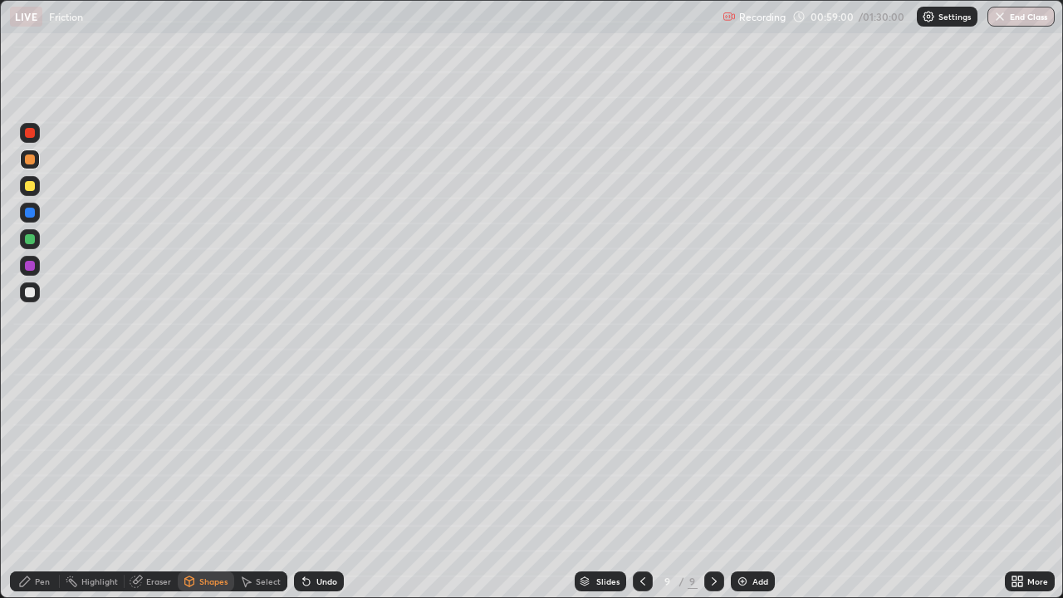
click at [31, 236] on div at bounding box center [30, 239] width 10 height 10
click at [41, 485] on div "Pen" at bounding box center [42, 581] width 15 height 8
click at [36, 291] on div at bounding box center [30, 292] width 20 height 20
click at [212, 485] on div "Shapes" at bounding box center [213, 581] width 28 height 8
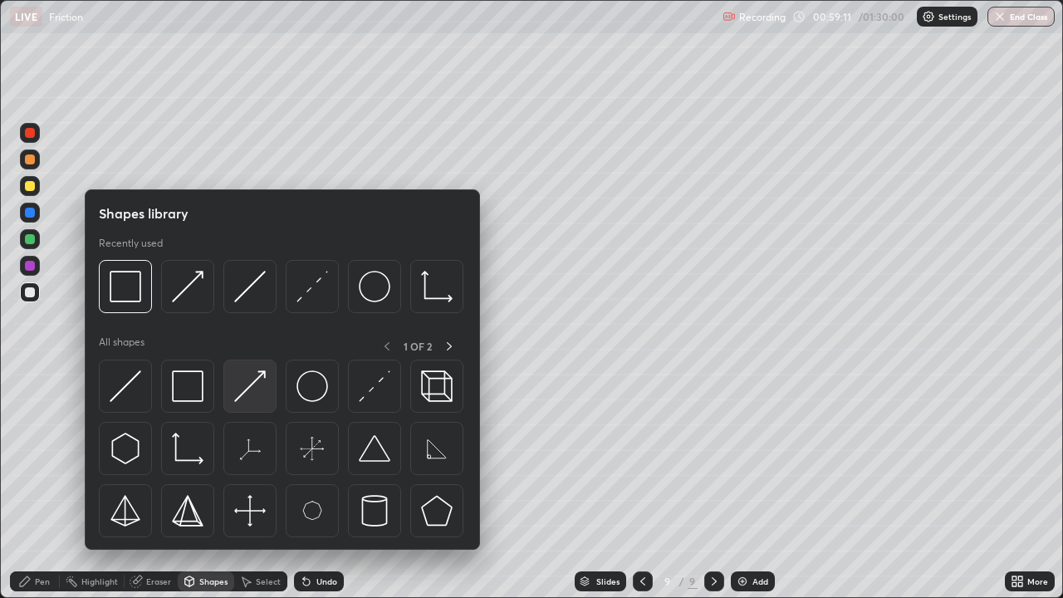
click at [252, 379] on img at bounding box center [250, 386] width 32 height 32
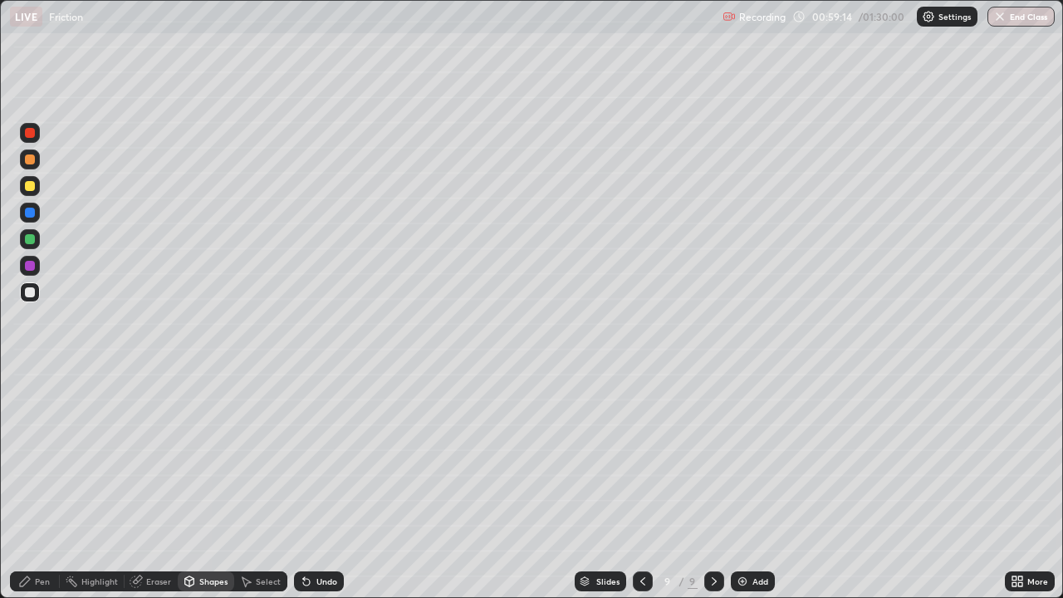
click at [32, 186] on div at bounding box center [30, 186] width 10 height 10
click at [25, 485] on icon at bounding box center [25, 581] width 10 height 10
click at [327, 485] on div "Undo" at bounding box center [326, 581] width 21 height 8
click at [315, 485] on div "Undo" at bounding box center [319, 581] width 50 height 20
click at [195, 485] on div "Shapes" at bounding box center [206, 581] width 56 height 20
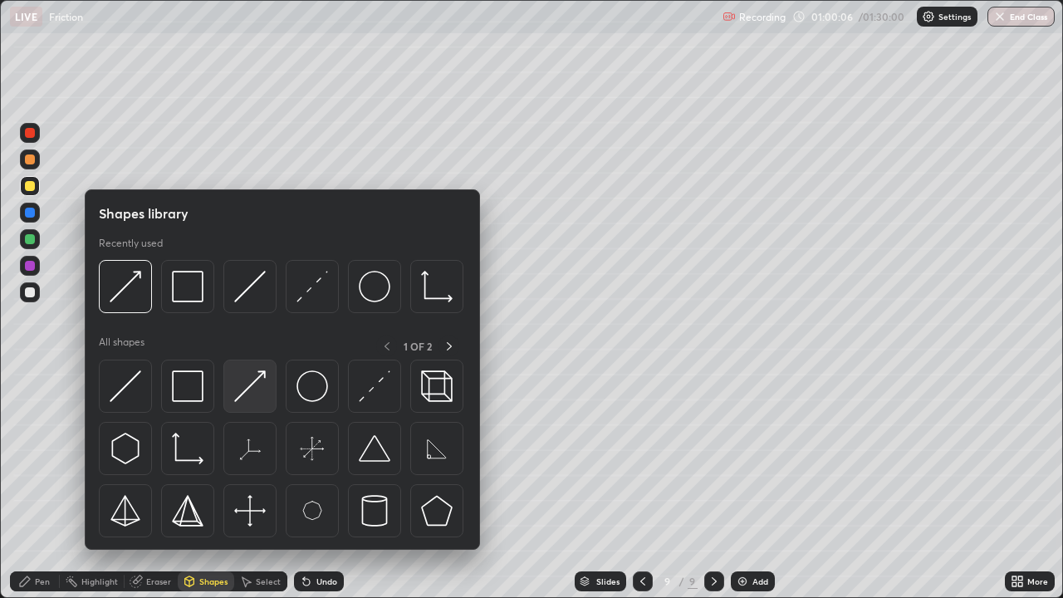
click at [250, 383] on img at bounding box center [250, 386] width 32 height 32
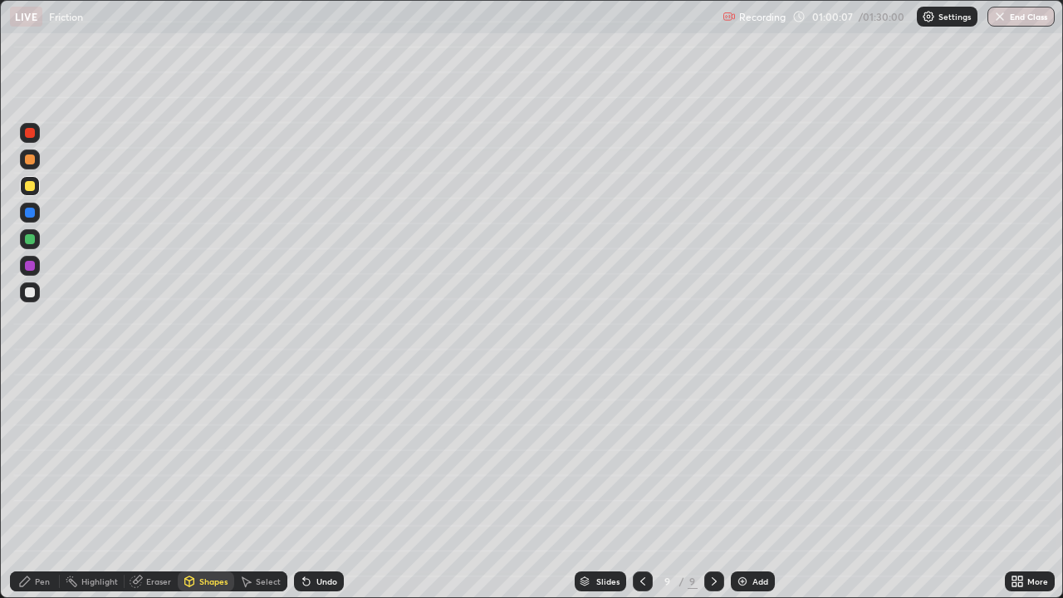
click at [26, 292] on div at bounding box center [30, 292] width 10 height 10
click at [36, 485] on div "Pen" at bounding box center [35, 581] width 50 height 20
click at [31, 239] on div at bounding box center [30, 239] width 10 height 10
click at [44, 485] on div "Erase all" at bounding box center [30, 298] width 40 height 531
click at [217, 485] on div "Shapes" at bounding box center [213, 581] width 28 height 8
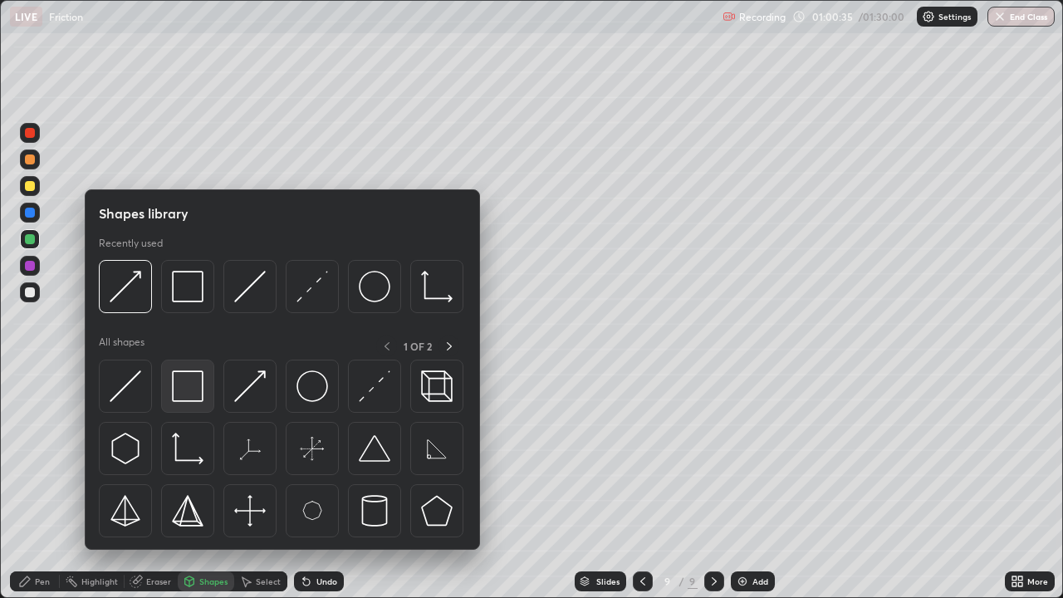
click at [190, 382] on img at bounding box center [188, 386] width 32 height 32
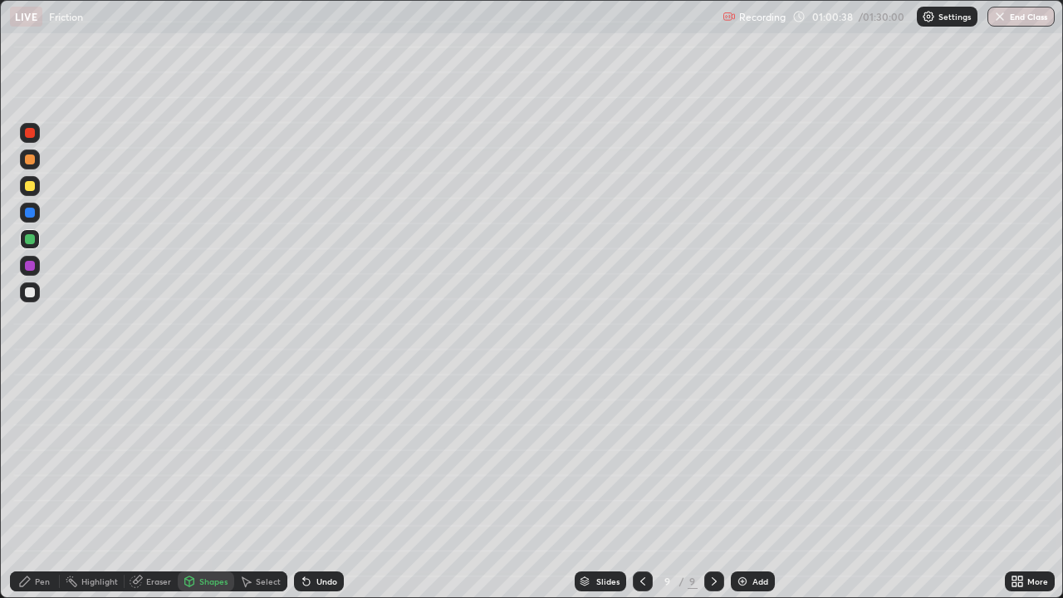
click at [202, 485] on div "Shapes" at bounding box center [213, 581] width 28 height 8
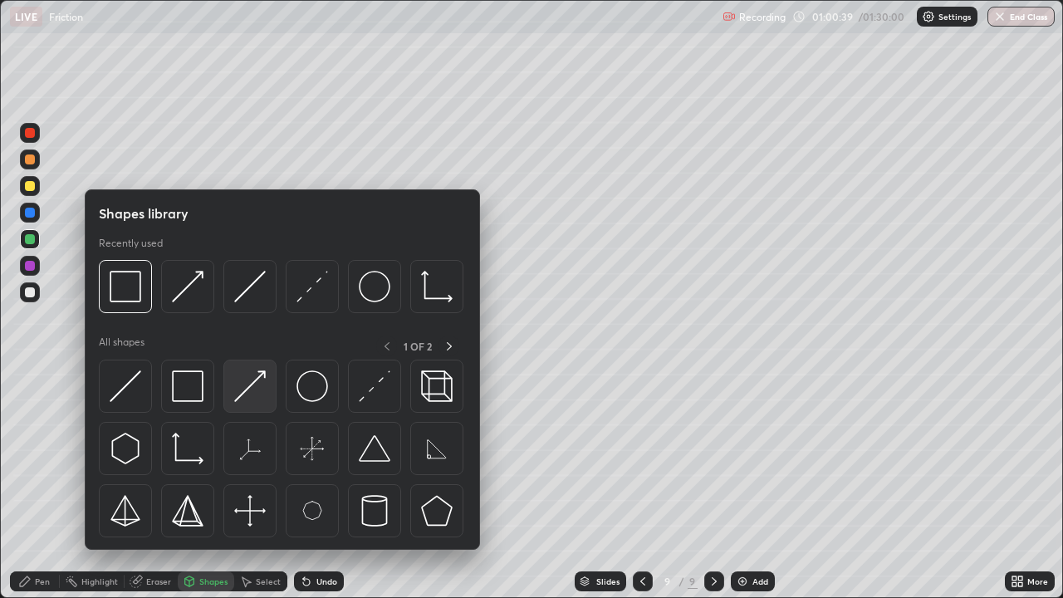
click at [258, 379] on img at bounding box center [250, 386] width 32 height 32
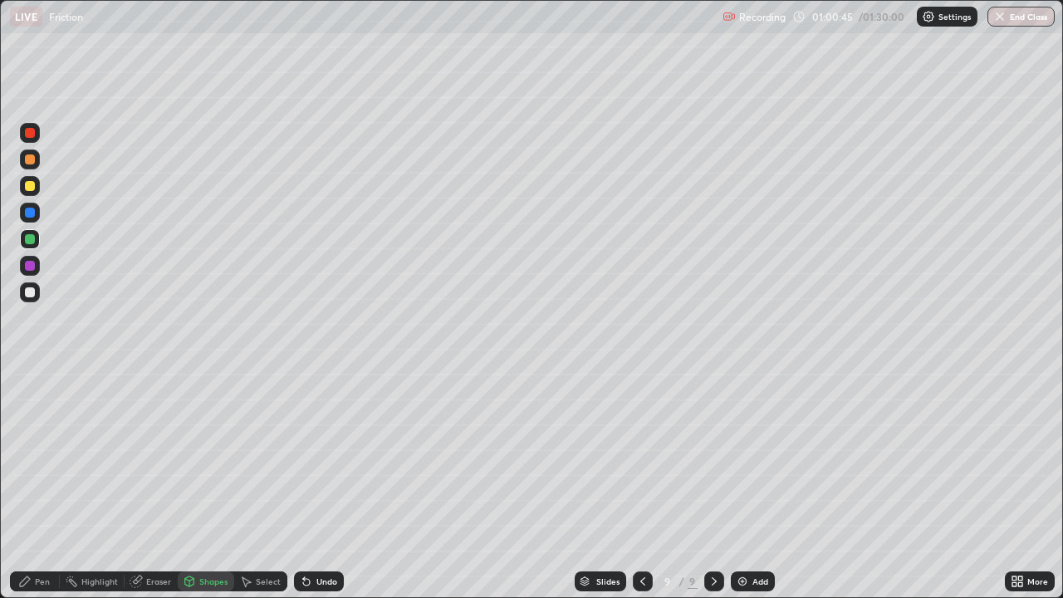
click at [32, 485] on div "Pen" at bounding box center [35, 581] width 50 height 20
click at [28, 293] on div at bounding box center [30, 292] width 10 height 10
click at [323, 485] on div "Undo" at bounding box center [326, 581] width 21 height 8
click at [324, 485] on div "Undo" at bounding box center [326, 581] width 21 height 8
click at [153, 485] on div "Eraser" at bounding box center [158, 581] width 25 height 8
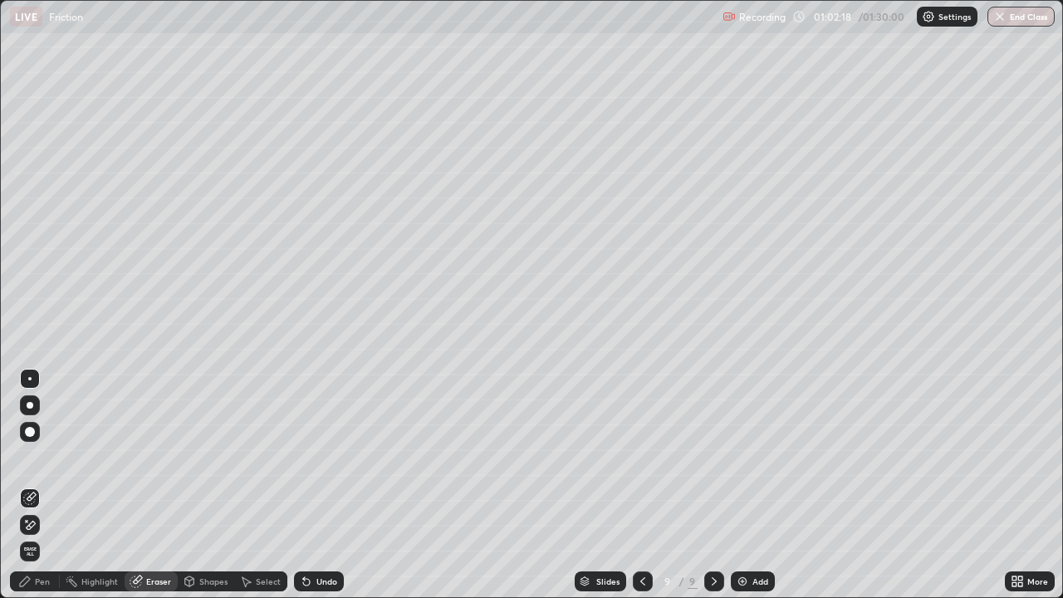
click at [44, 485] on div "Pen" at bounding box center [42, 581] width 15 height 8
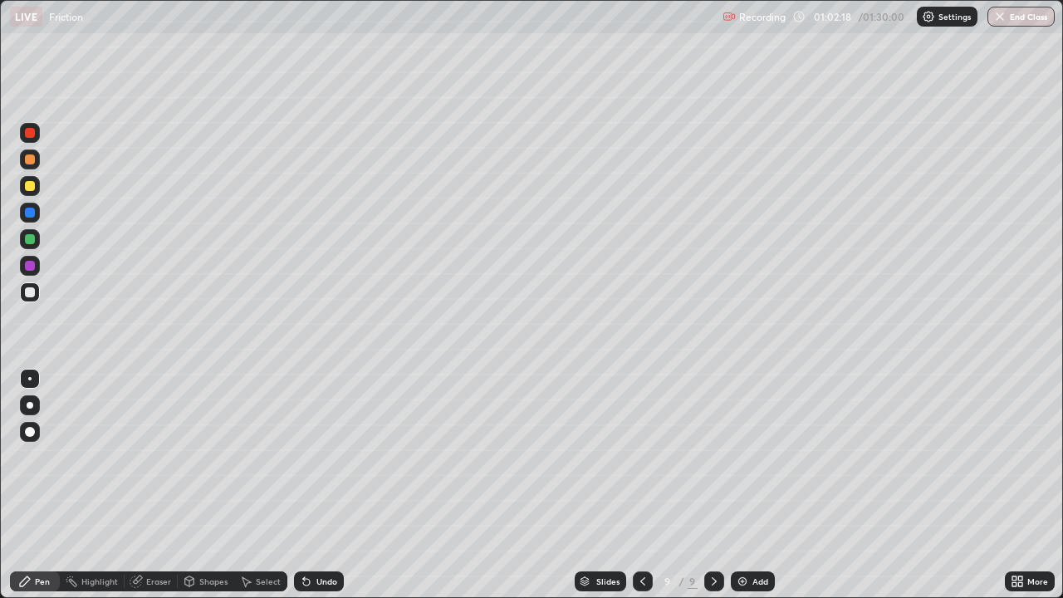
click at [44, 485] on div "Pen" at bounding box center [42, 581] width 15 height 8
click at [32, 240] on div at bounding box center [30, 239] width 10 height 10
click at [201, 485] on div "Shapes" at bounding box center [213, 581] width 28 height 8
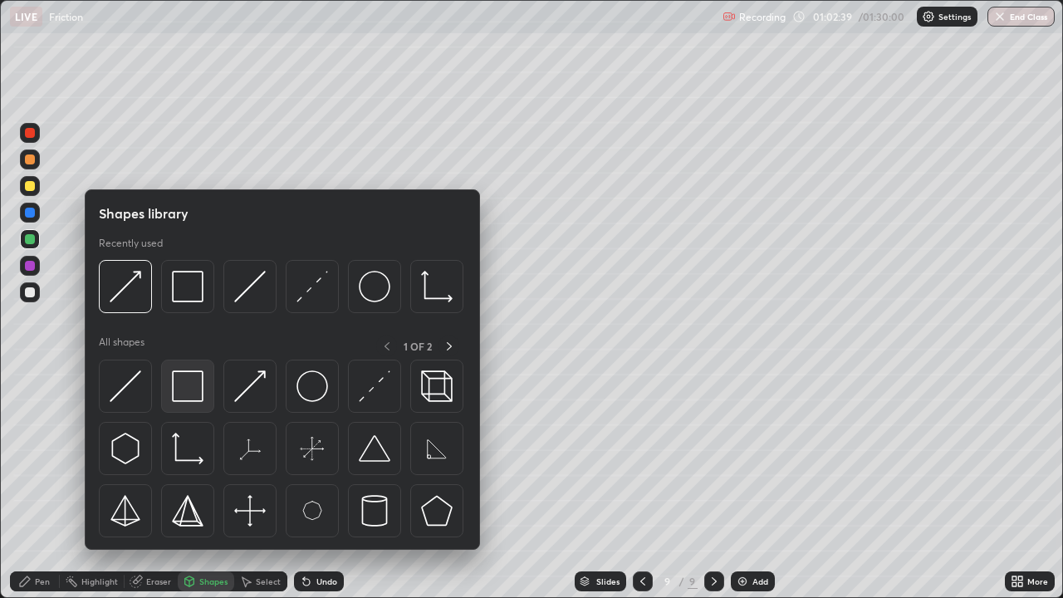
click at [187, 388] on img at bounding box center [188, 386] width 32 height 32
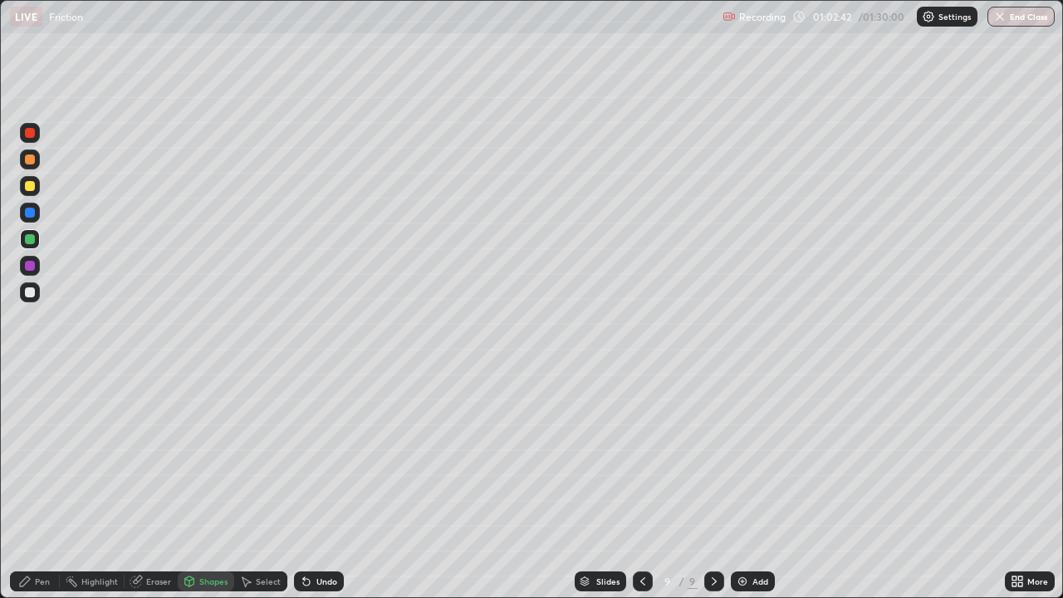
click at [260, 485] on div "Select" at bounding box center [268, 581] width 25 height 8
click at [187, 485] on div "0 ° Undo Copy Duplicate Duplicate to new slide Delete" at bounding box center [531, 299] width 1061 height 596
click at [705, 457] on div "0 ° Undo Copy Duplicate Duplicate to new slide Delete" at bounding box center [531, 299] width 1061 height 596
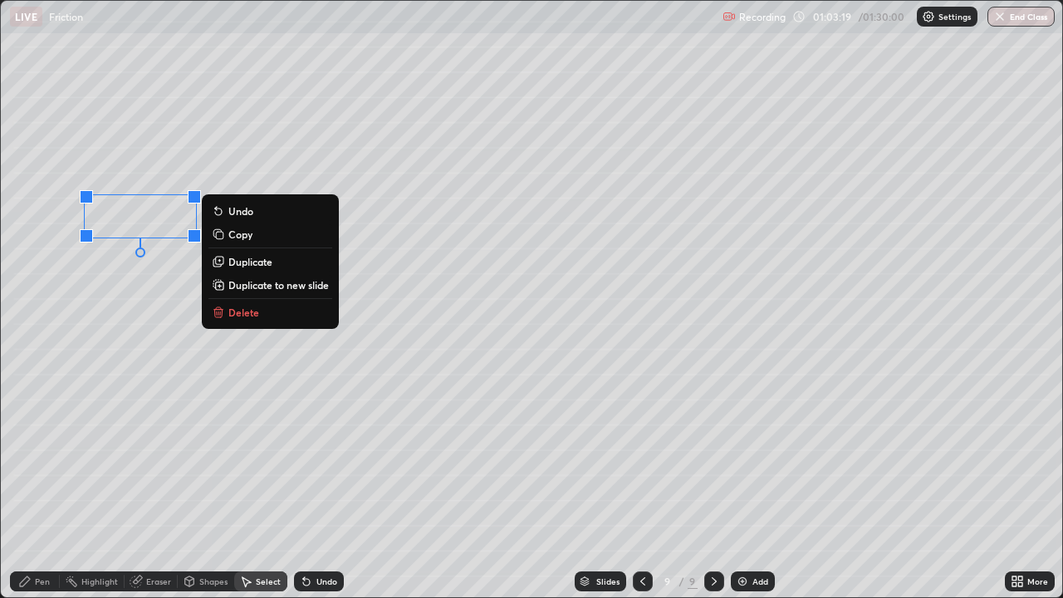
click at [362, 254] on div "0 ° Undo Copy Duplicate Duplicate to new slide Delete" at bounding box center [531, 299] width 1061 height 596
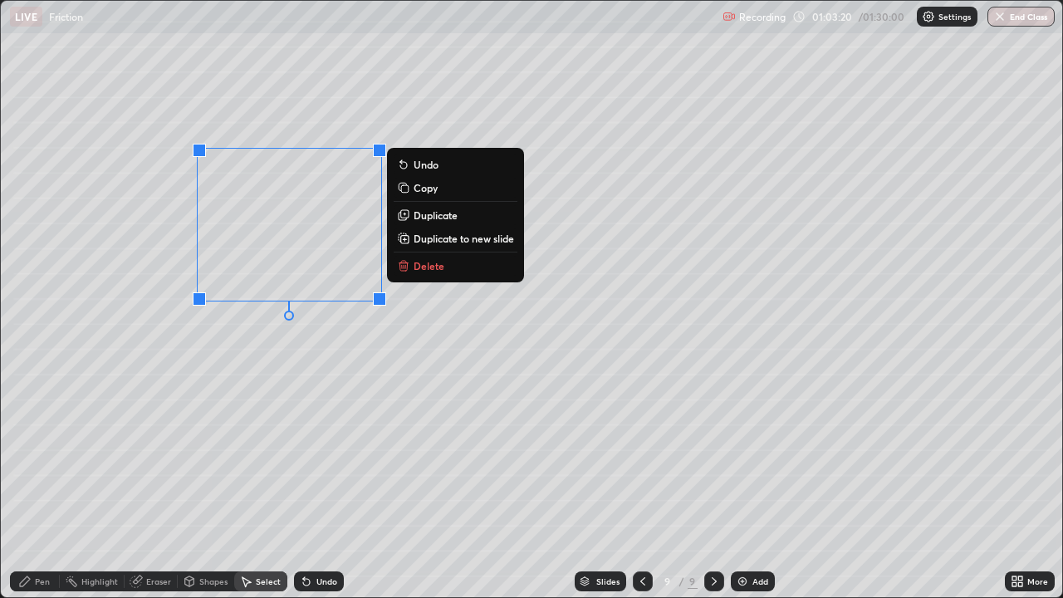
click at [310, 228] on div "0 ° Undo Copy Duplicate Duplicate to new slide Delete" at bounding box center [531, 299] width 1061 height 596
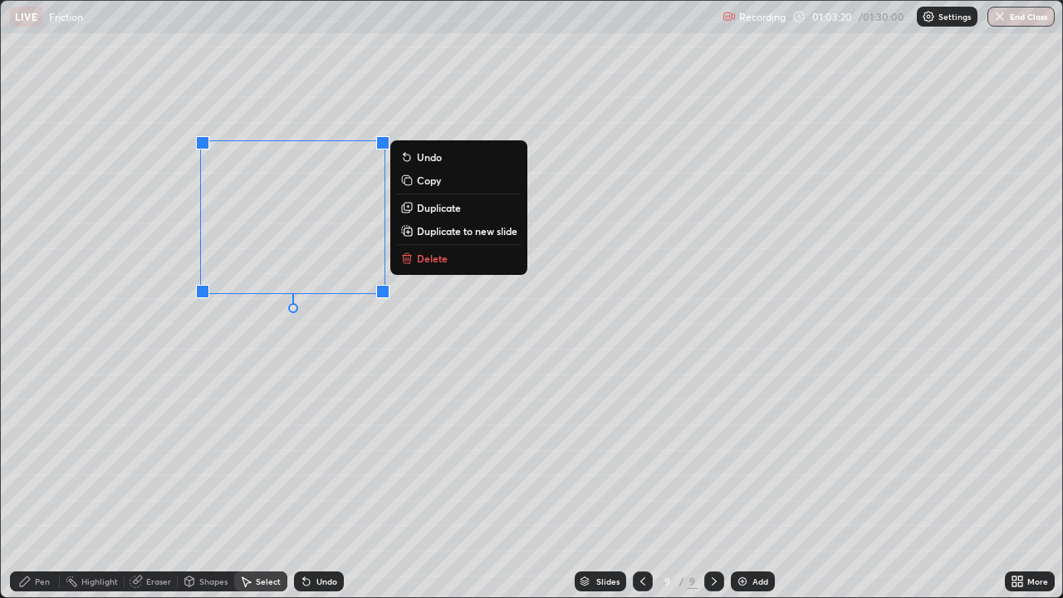
click at [418, 300] on div "0 ° Undo Copy Duplicate Duplicate to new slide Delete" at bounding box center [531, 299] width 1061 height 596
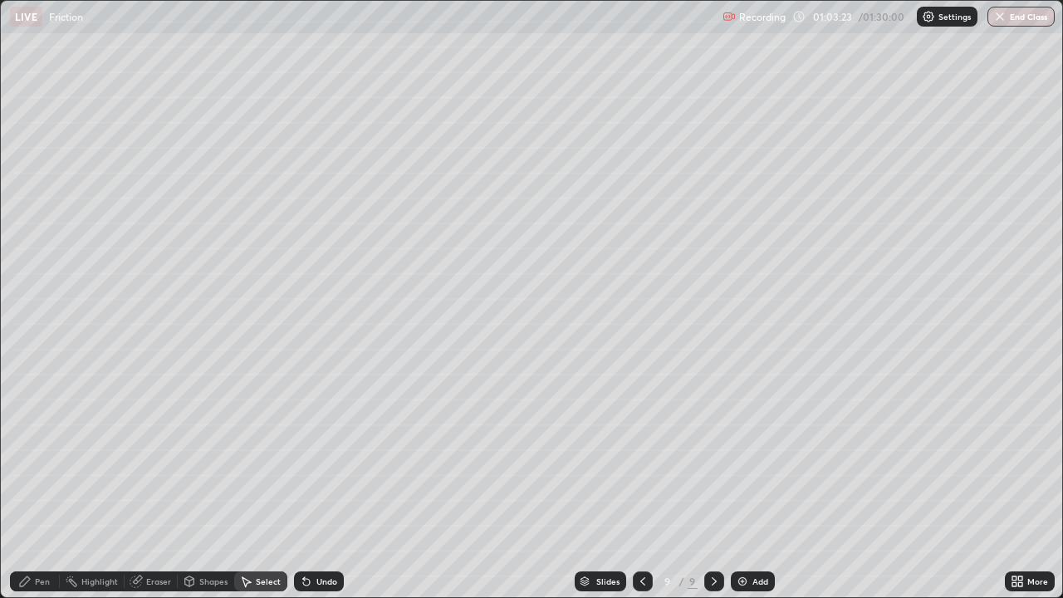
click at [196, 485] on div "Shapes" at bounding box center [206, 581] width 56 height 20
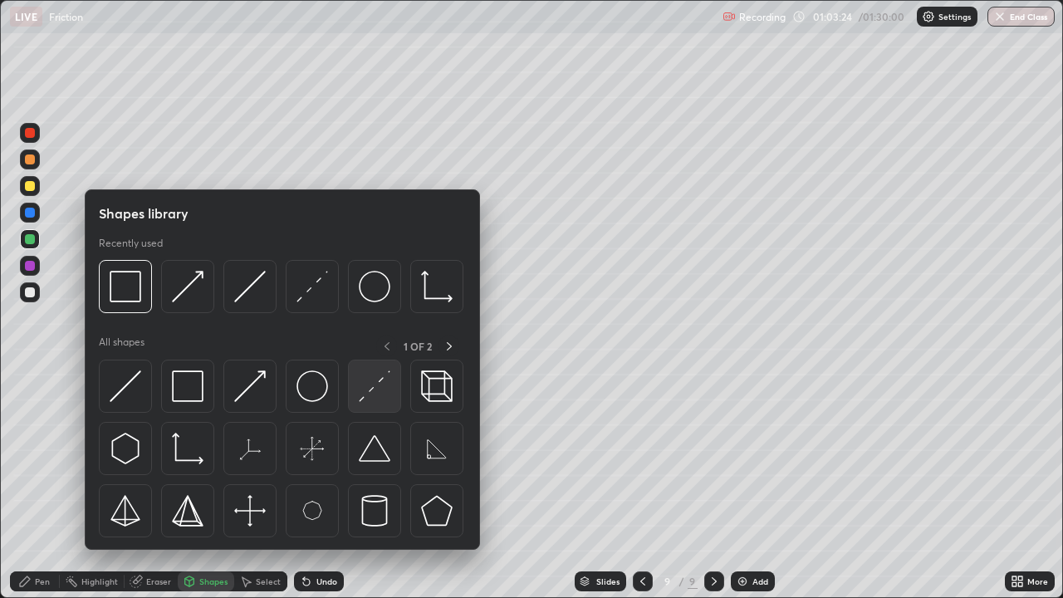
click at [369, 393] on img at bounding box center [375, 386] width 32 height 32
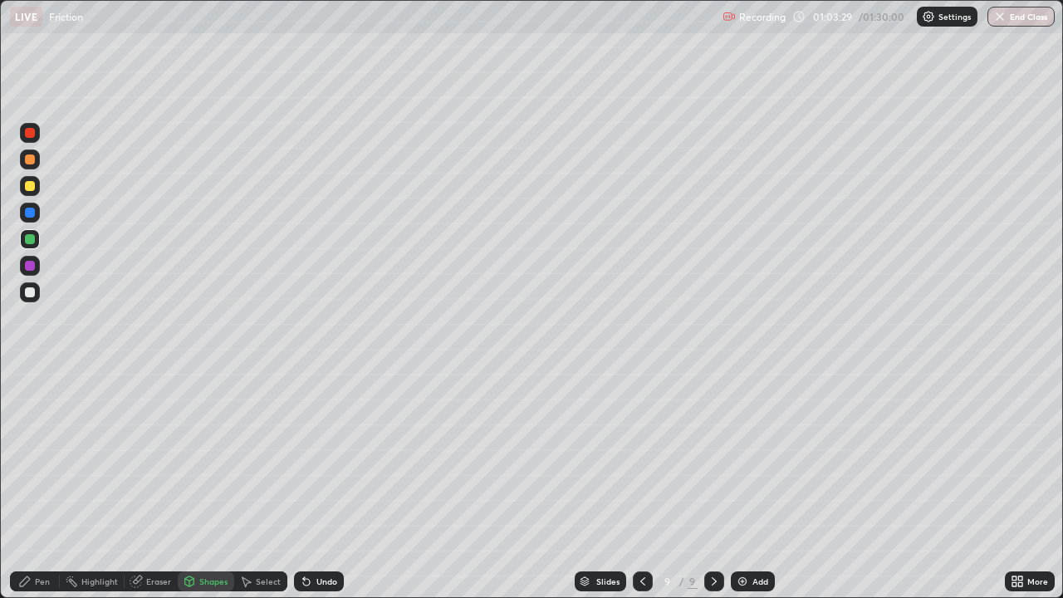
click at [27, 187] on div at bounding box center [30, 186] width 10 height 10
click at [43, 485] on div "Pen" at bounding box center [42, 581] width 15 height 8
click at [32, 293] on div at bounding box center [30, 292] width 10 height 10
click at [721, 485] on div at bounding box center [714, 581] width 20 height 20
click at [736, 485] on img at bounding box center [741, 580] width 13 height 13
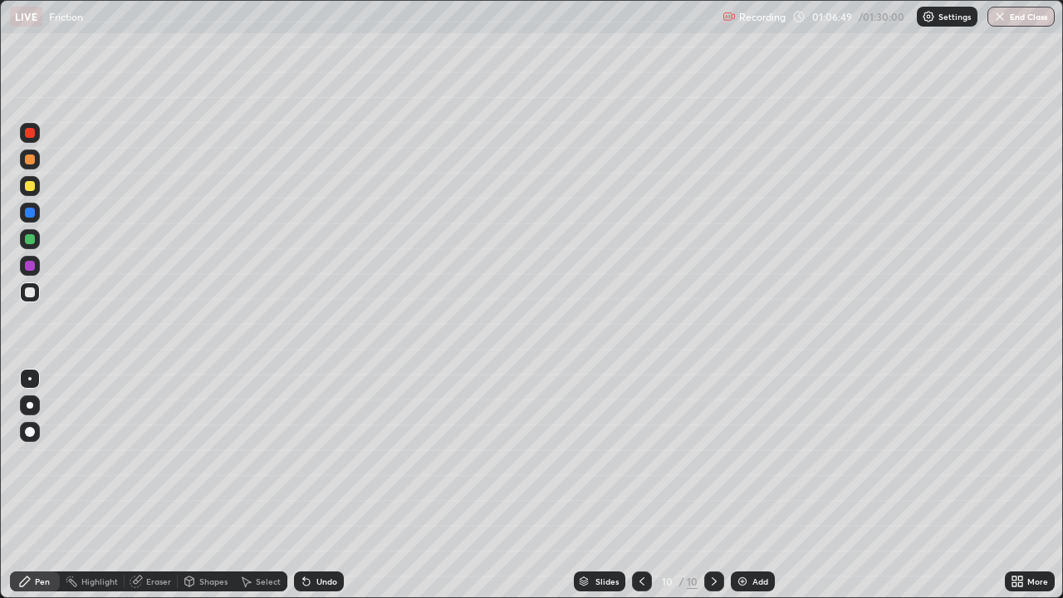
click at [194, 485] on icon at bounding box center [189, 580] width 13 height 13
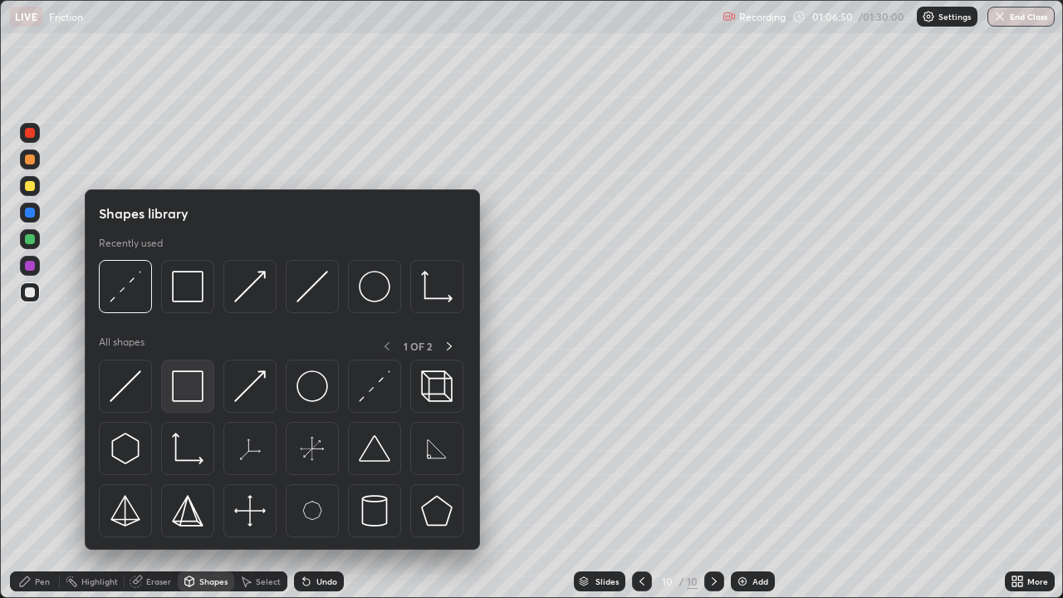
click at [183, 381] on img at bounding box center [188, 386] width 32 height 32
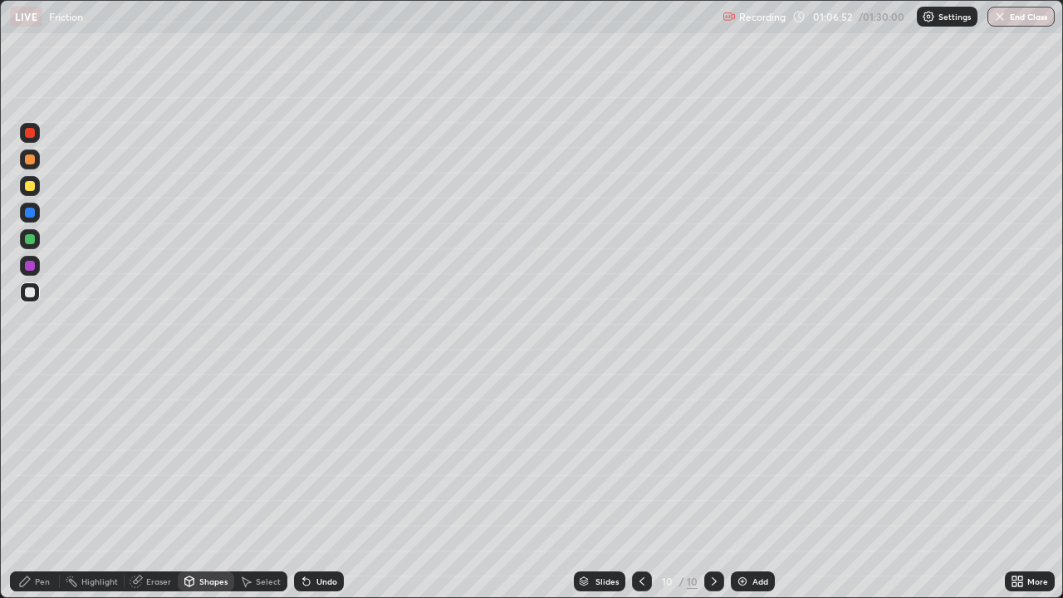
click at [217, 485] on div "Shapes" at bounding box center [206, 581] width 56 height 20
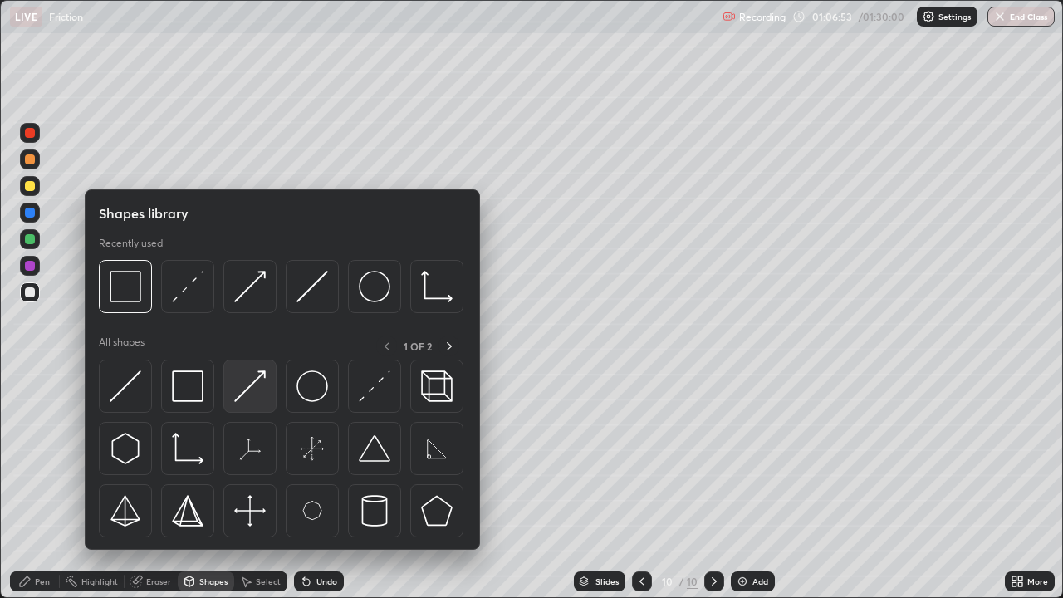
click at [252, 382] on img at bounding box center [250, 386] width 32 height 32
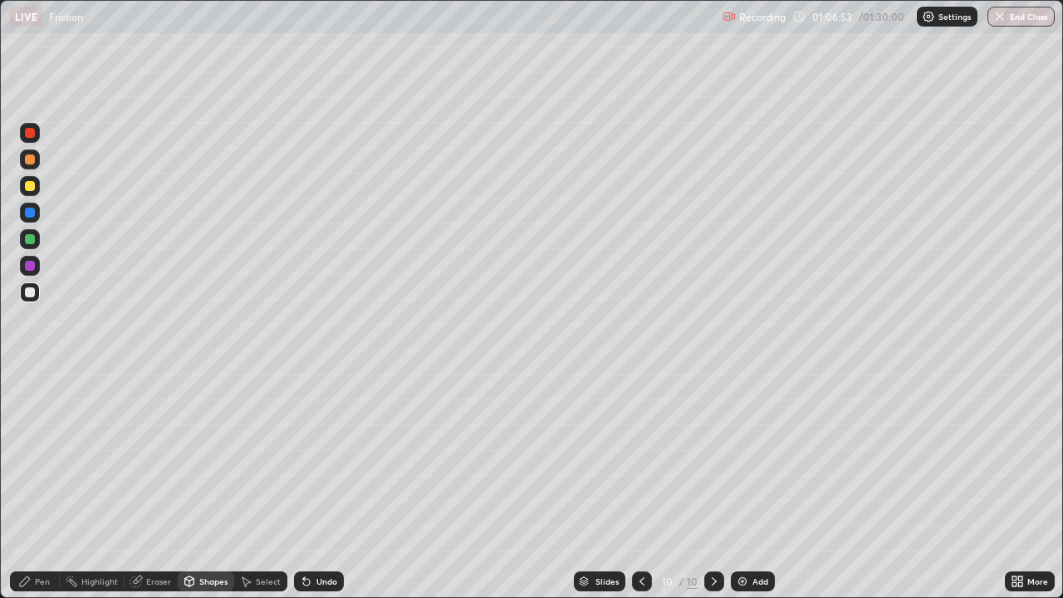
click at [33, 242] on div at bounding box center [30, 239] width 10 height 10
click at [28, 485] on div "Pen" at bounding box center [35, 581] width 50 height 20
click at [33, 294] on div at bounding box center [30, 292] width 10 height 10
click at [195, 485] on div "Shapes" at bounding box center [206, 581] width 56 height 20
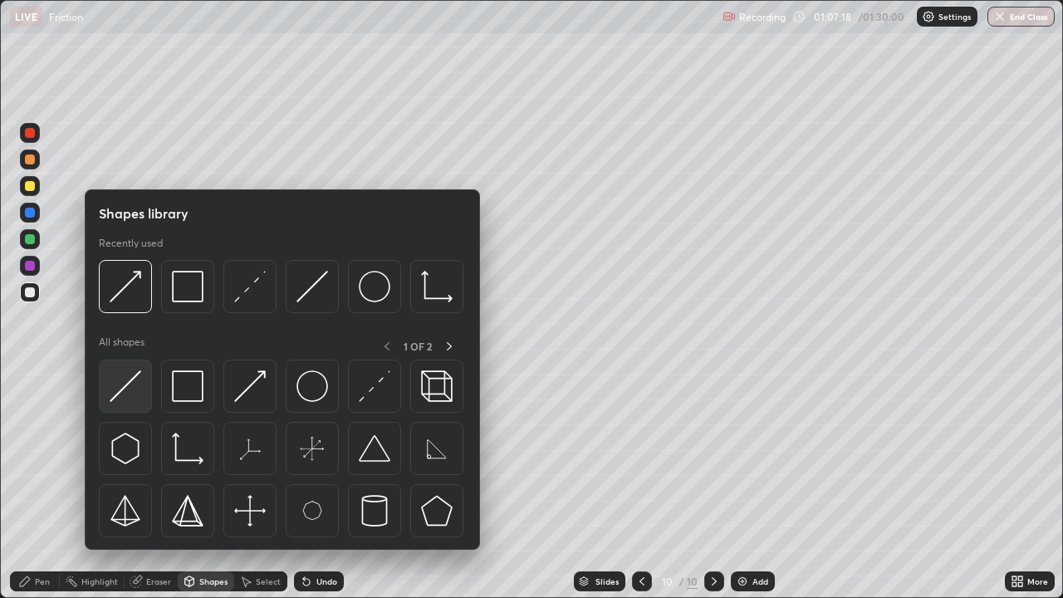
click at [122, 388] on img at bounding box center [126, 386] width 32 height 32
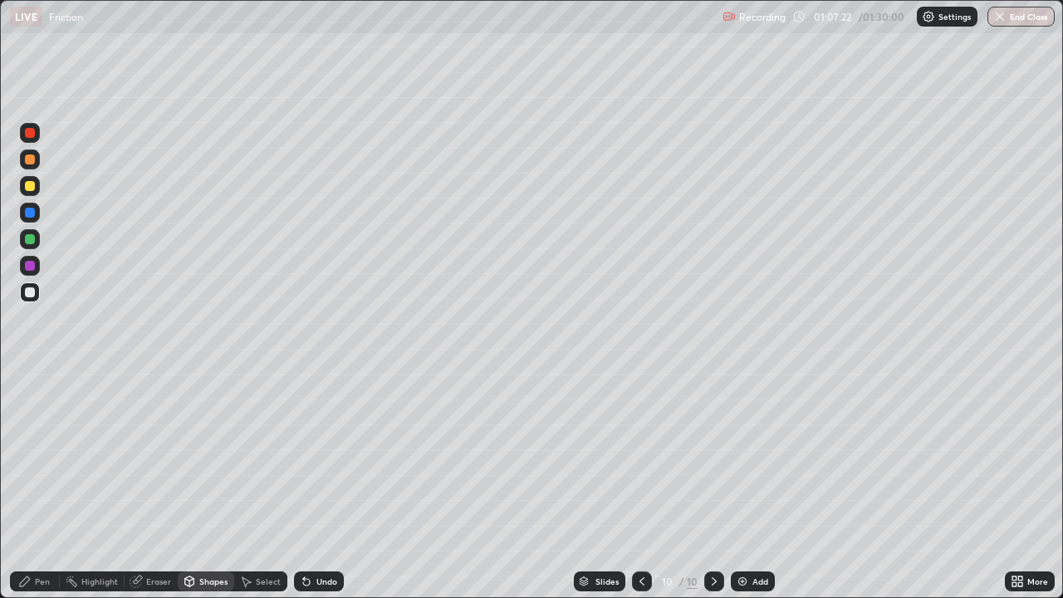
click at [31, 485] on icon at bounding box center [24, 580] width 13 height 13
click at [29, 239] on div at bounding box center [30, 239] width 10 height 10
click at [201, 485] on div "Shapes" at bounding box center [213, 581] width 28 height 8
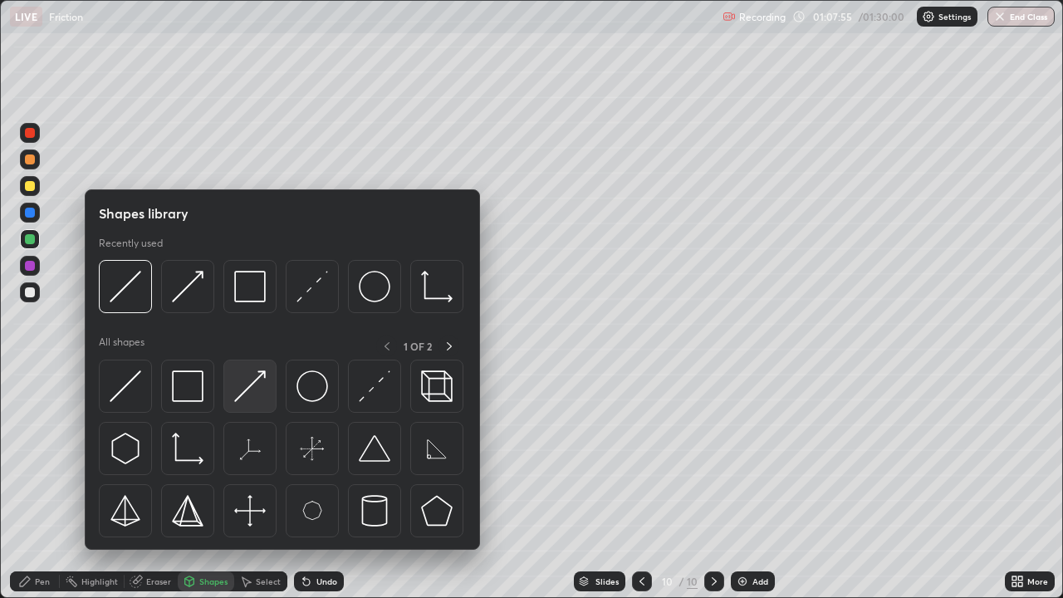
click at [251, 376] on img at bounding box center [250, 386] width 32 height 32
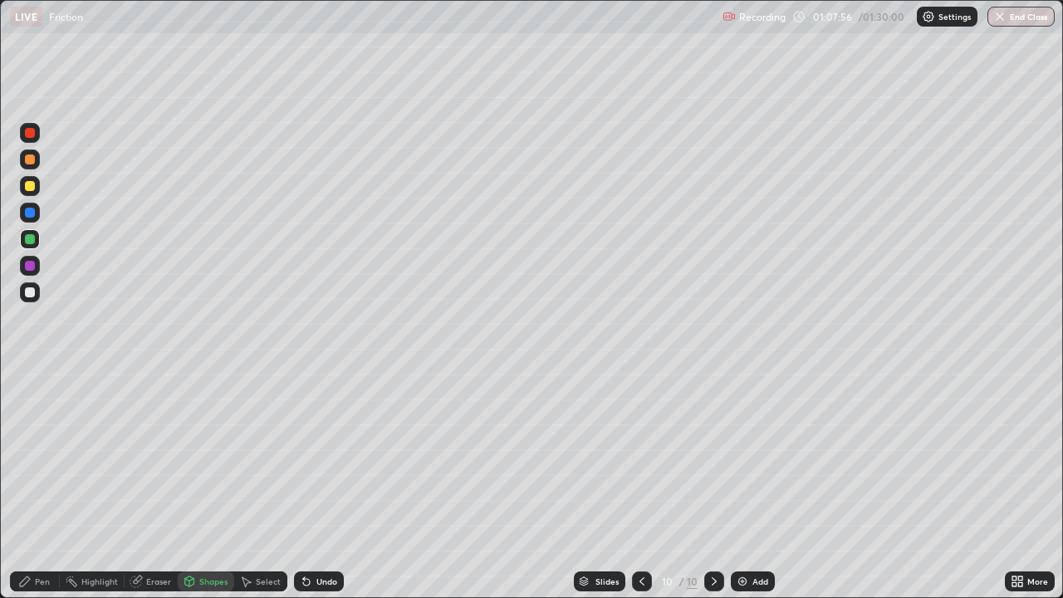
click at [30, 184] on div at bounding box center [30, 186] width 10 height 10
click at [208, 485] on div "Shapes" at bounding box center [213, 581] width 28 height 8
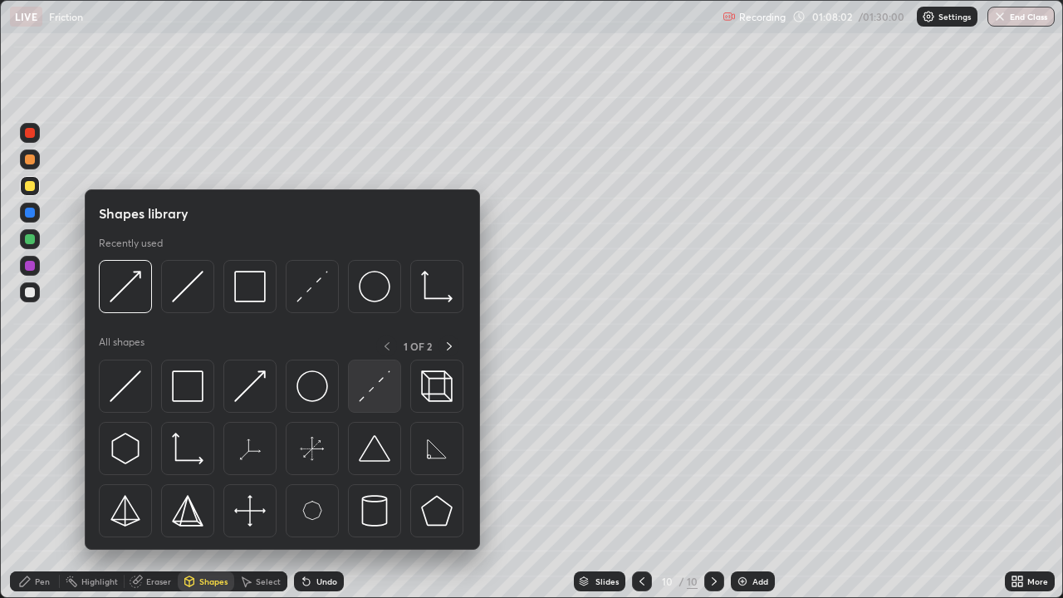
click at [370, 393] on img at bounding box center [375, 386] width 32 height 32
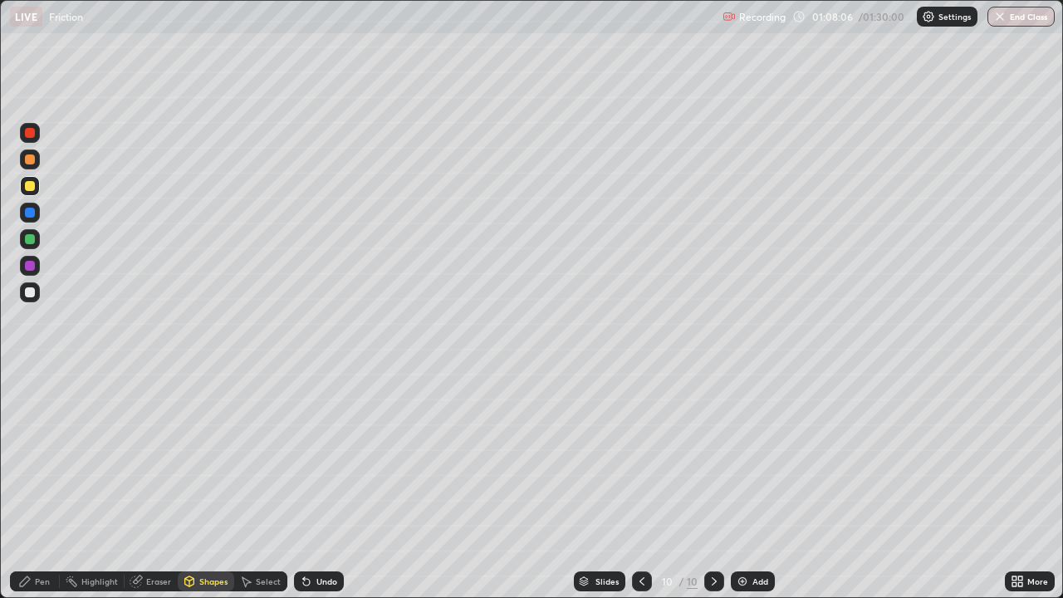
click at [300, 485] on icon at bounding box center [306, 580] width 13 height 13
click at [213, 485] on div "Shapes" at bounding box center [213, 581] width 28 height 8
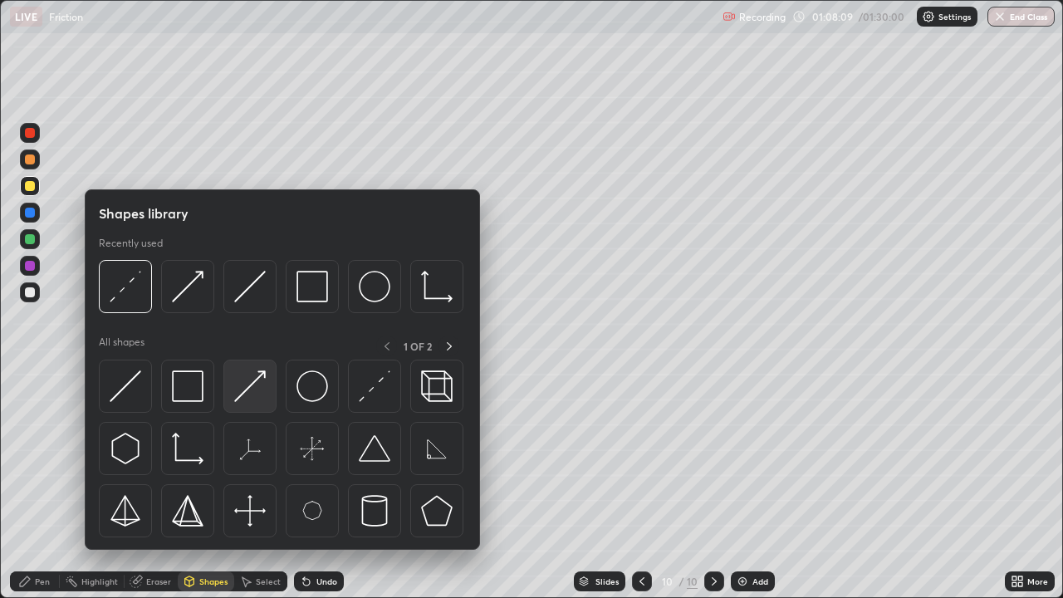
click at [252, 378] on img at bounding box center [250, 386] width 32 height 32
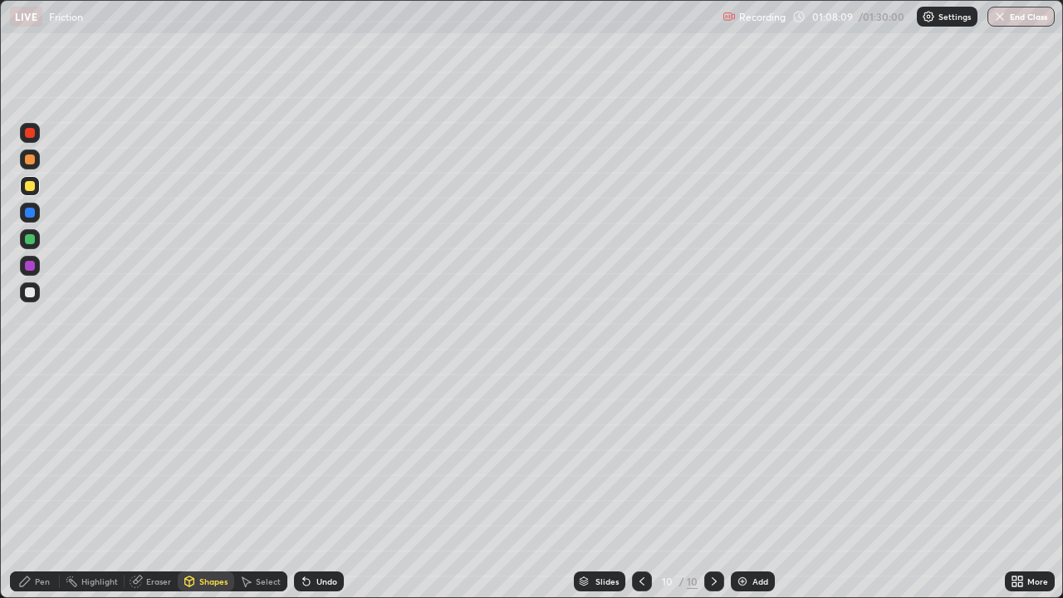
click at [30, 157] on div at bounding box center [30, 159] width 10 height 10
click at [37, 485] on div "Pen" at bounding box center [42, 581] width 15 height 8
click at [31, 266] on div at bounding box center [30, 266] width 10 height 10
click at [32, 161] on div at bounding box center [30, 159] width 10 height 10
click at [139, 485] on icon at bounding box center [137, 579] width 9 height 8
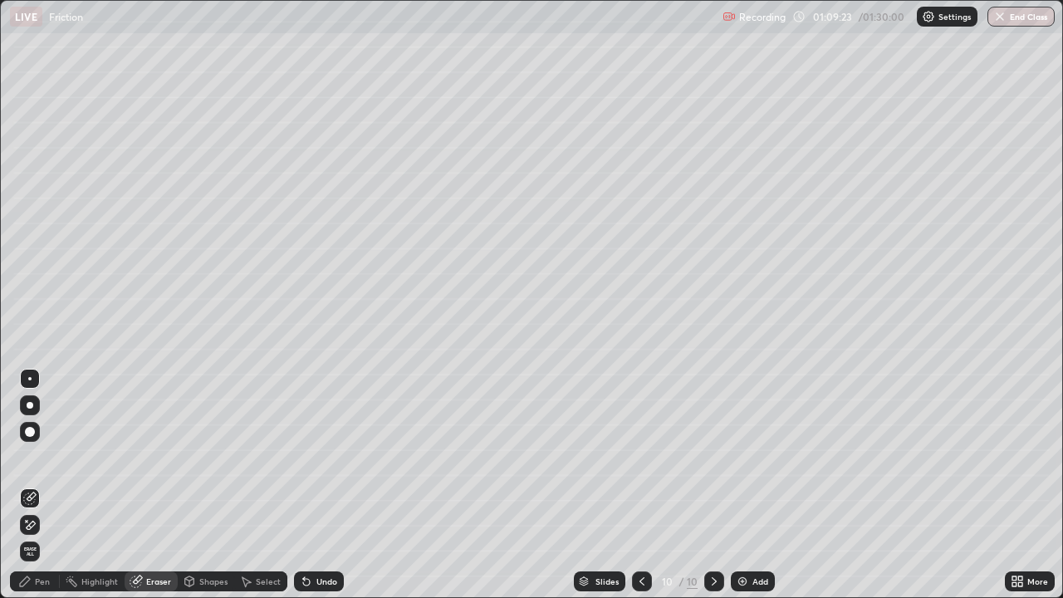
click at [22, 485] on icon at bounding box center [25, 581] width 10 height 10
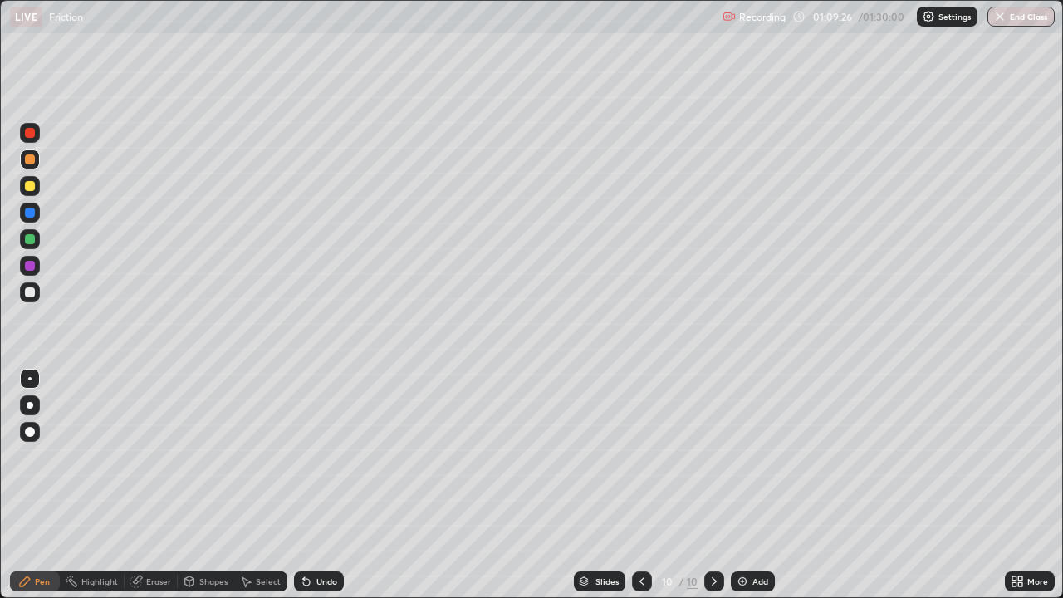
click at [31, 185] on div at bounding box center [30, 186] width 10 height 10
click at [320, 485] on div "Undo" at bounding box center [326, 581] width 21 height 8
click at [315, 485] on div "Undo" at bounding box center [319, 581] width 50 height 20
click at [44, 485] on div "Pen" at bounding box center [42, 581] width 15 height 8
click at [27, 238] on div at bounding box center [30, 239] width 10 height 10
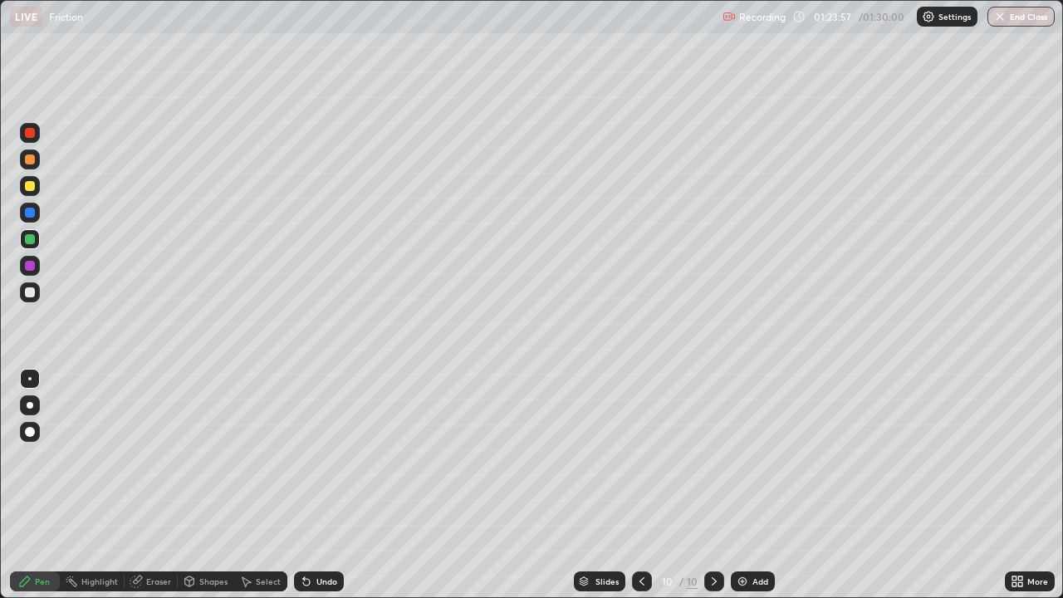
click at [1004, 19] on img "button" at bounding box center [999, 16] width 13 height 13
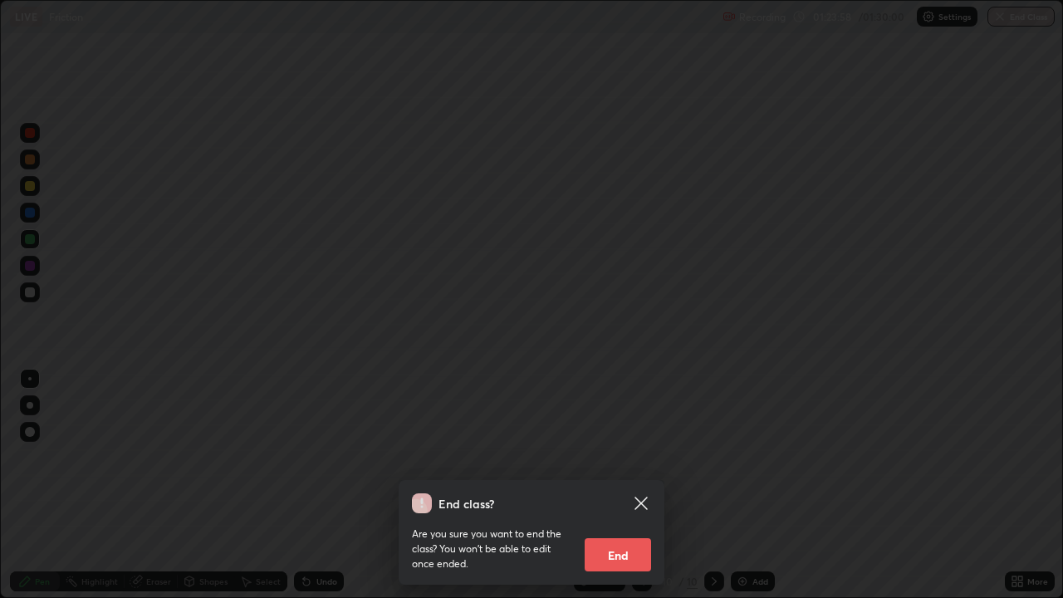
click at [602, 485] on button "End" at bounding box center [617, 554] width 66 height 33
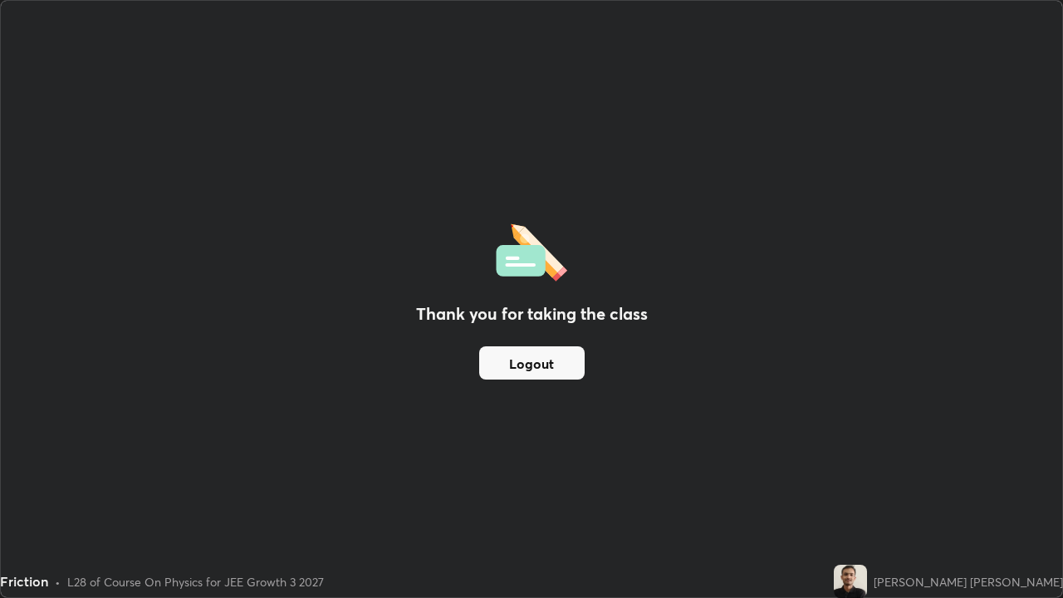
click at [527, 368] on button "Logout" at bounding box center [531, 362] width 105 height 33
click at [525, 364] on button "Logout" at bounding box center [531, 362] width 105 height 33
click at [525, 363] on button "Logout" at bounding box center [531, 362] width 105 height 33
